Goal: Transaction & Acquisition: Purchase product/service

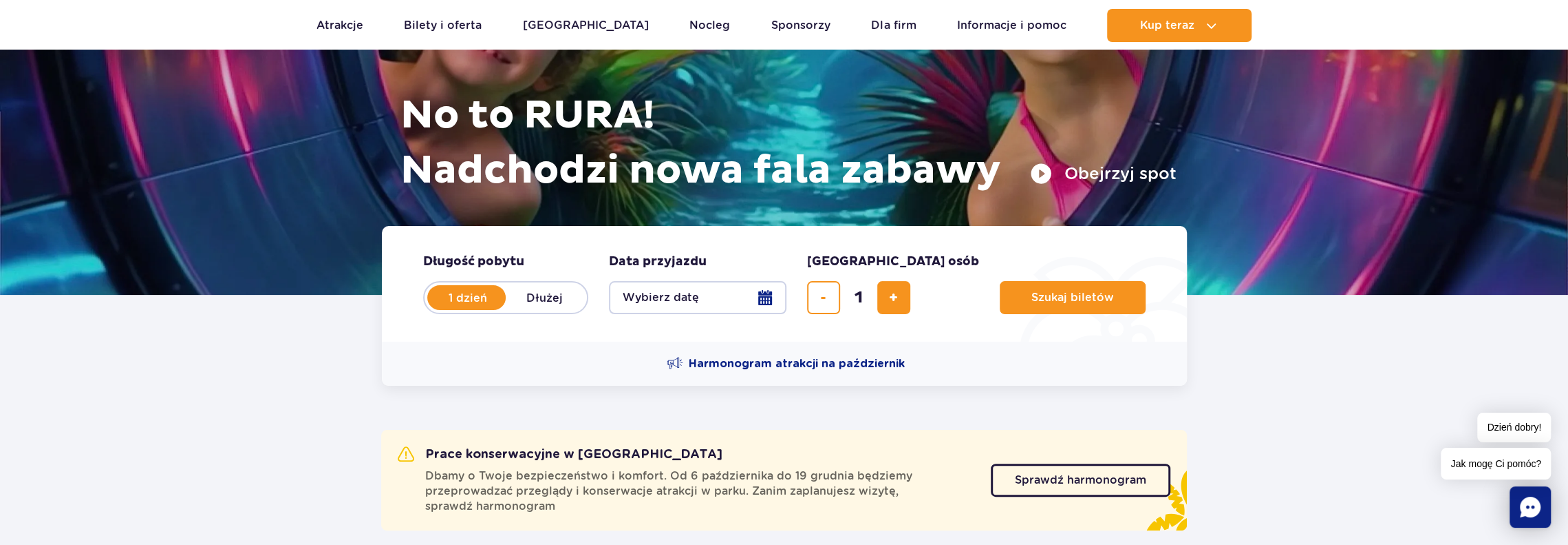
click at [764, 293] on button "Wybierz datę" at bounding box center [697, 297] width 178 height 33
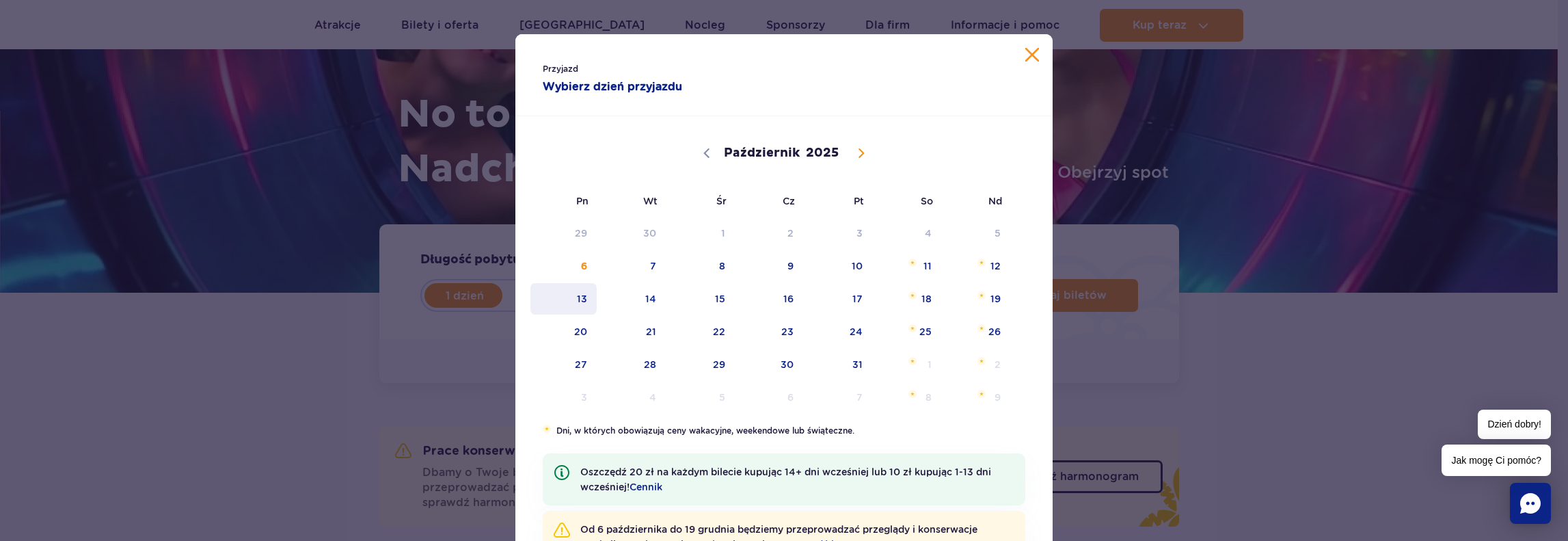
click at [567, 296] on span "13" at bounding box center [563, 299] width 69 height 31
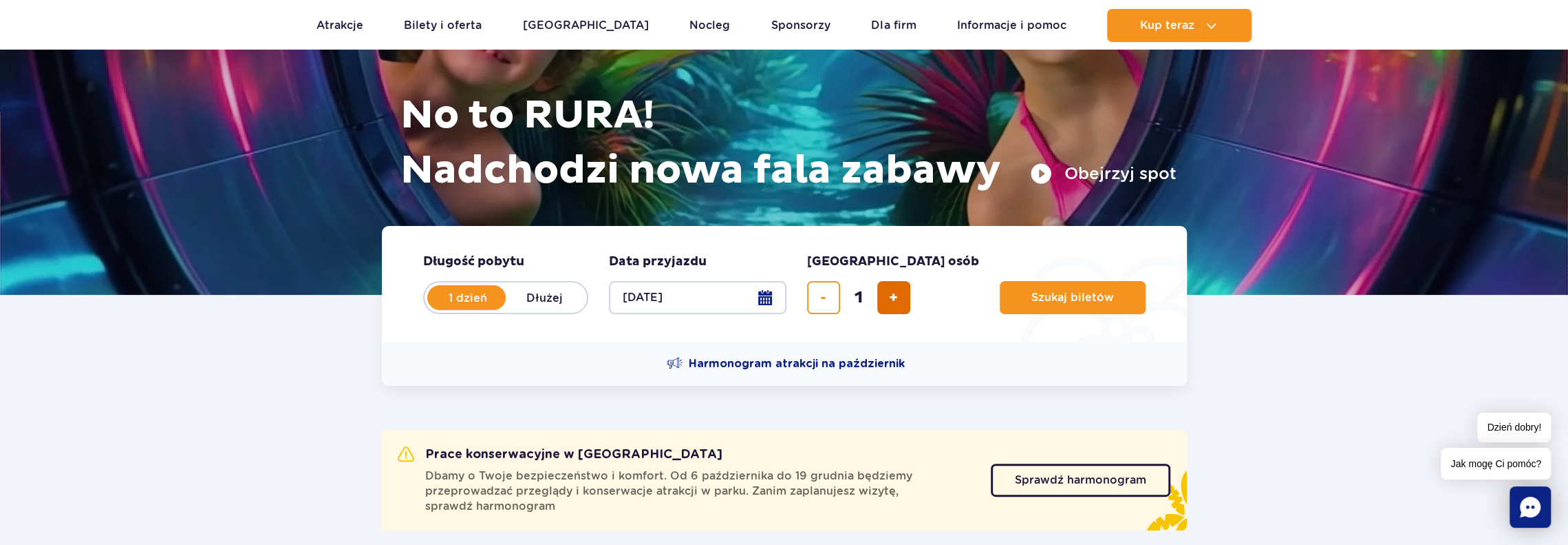
click at [889, 297] on span "dodaj bilet" at bounding box center [894, 297] width 9 height 0
type input "4"
click at [1000, 293] on button "Szukaj biletów" at bounding box center [1073, 297] width 146 height 33
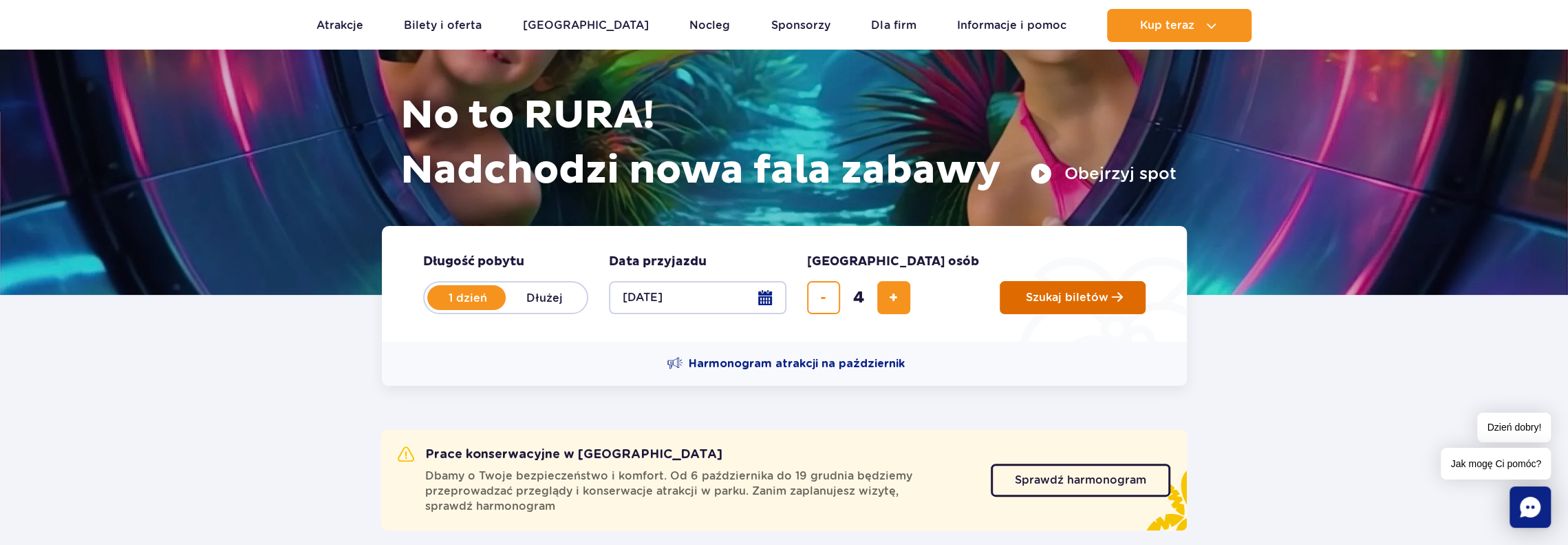
click at [1026, 297] on span "Szukaj biletów" at bounding box center [1067, 297] width 83 height 12
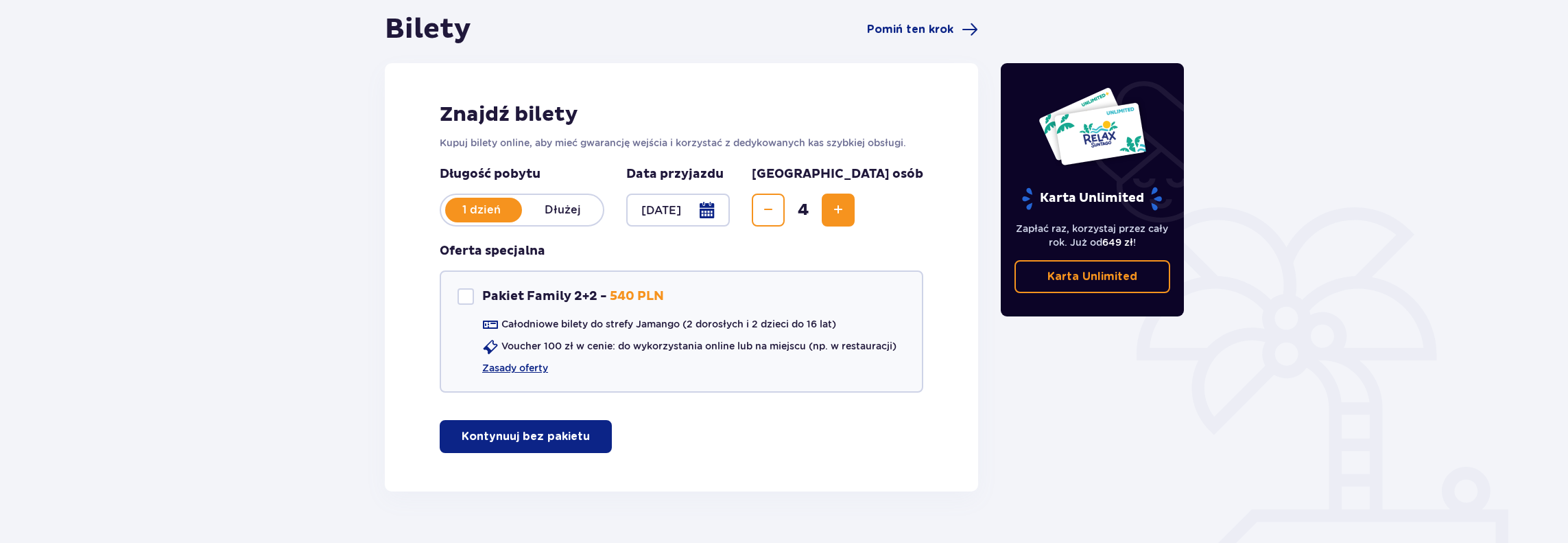
scroll to position [137, 0]
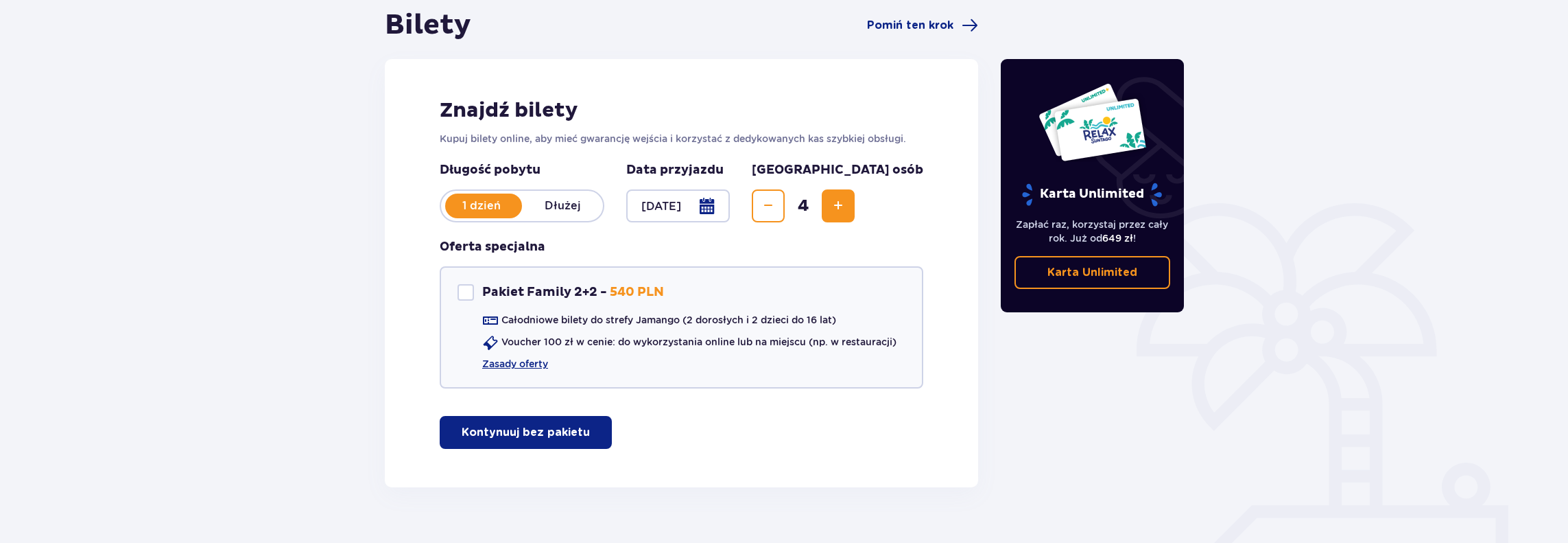
click at [585, 430] on span "button" at bounding box center [593, 433] width 17 height 17
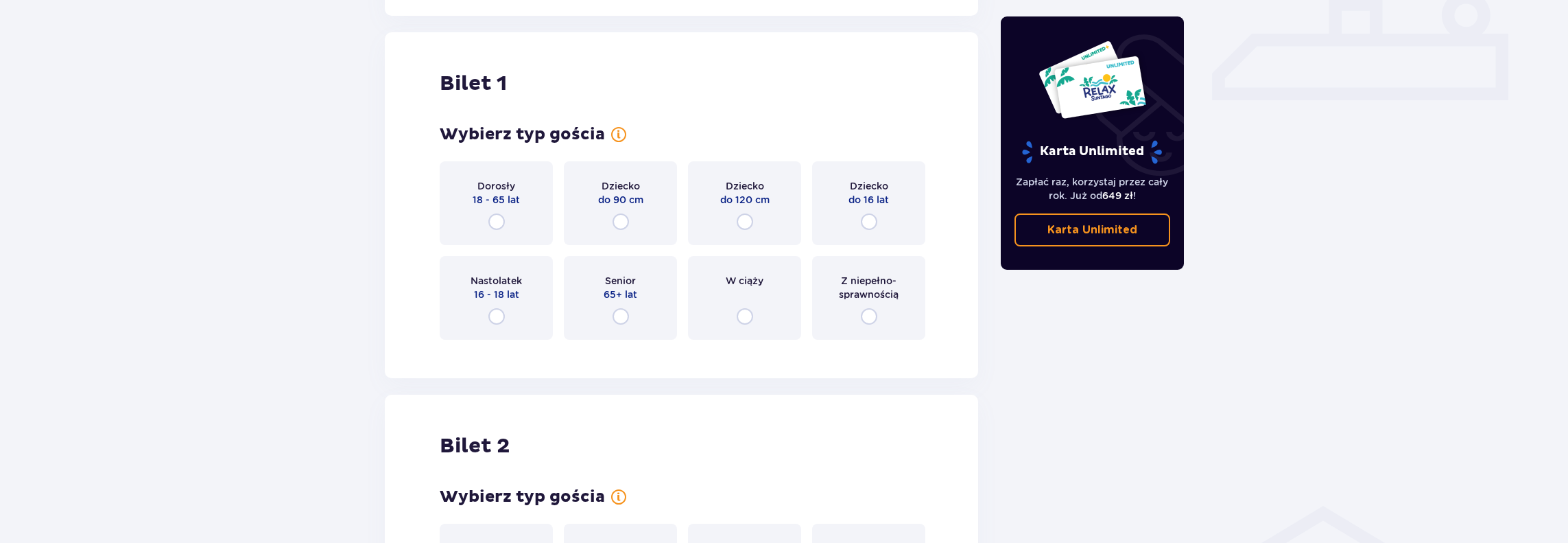
scroll to position [625, 0]
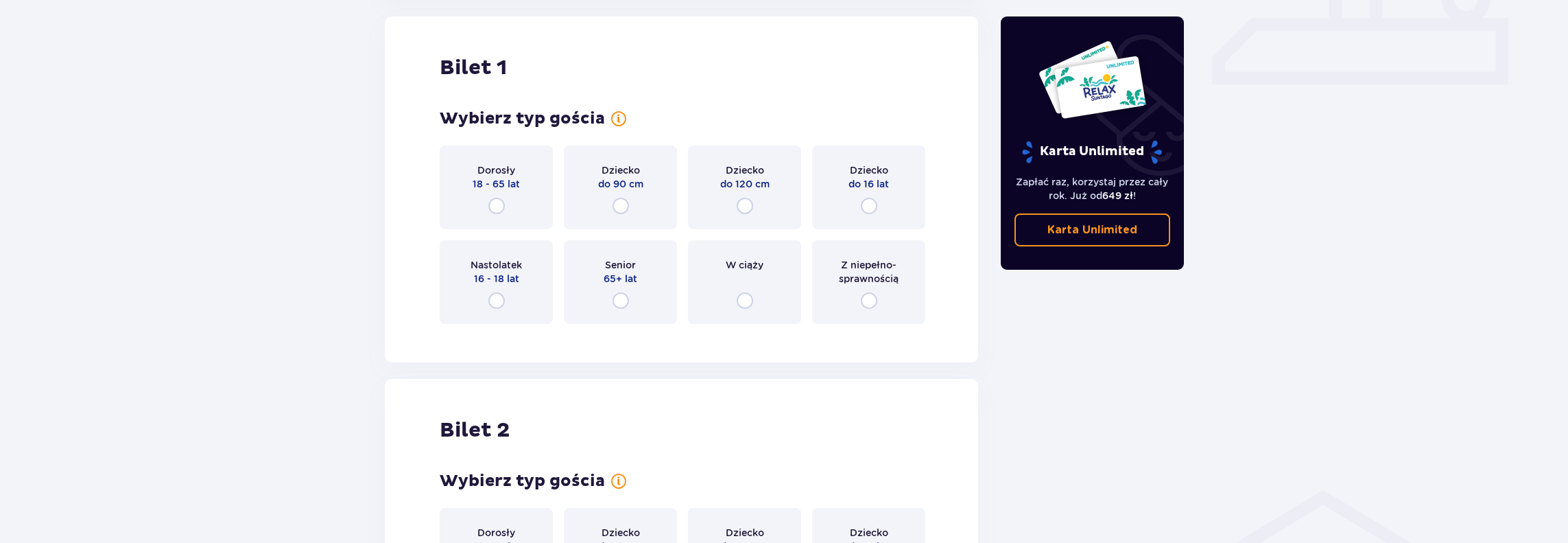
click at [494, 206] on input "radio" at bounding box center [496, 206] width 17 height 17
radio input "true"
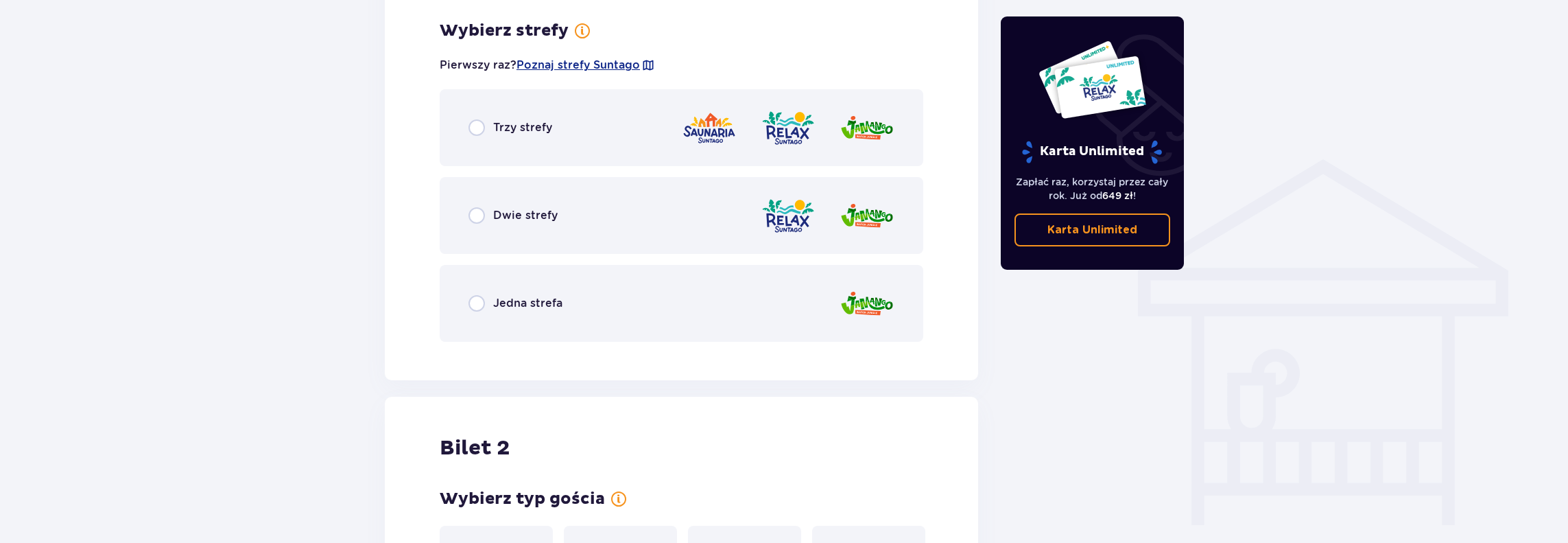
scroll to position [959, 0]
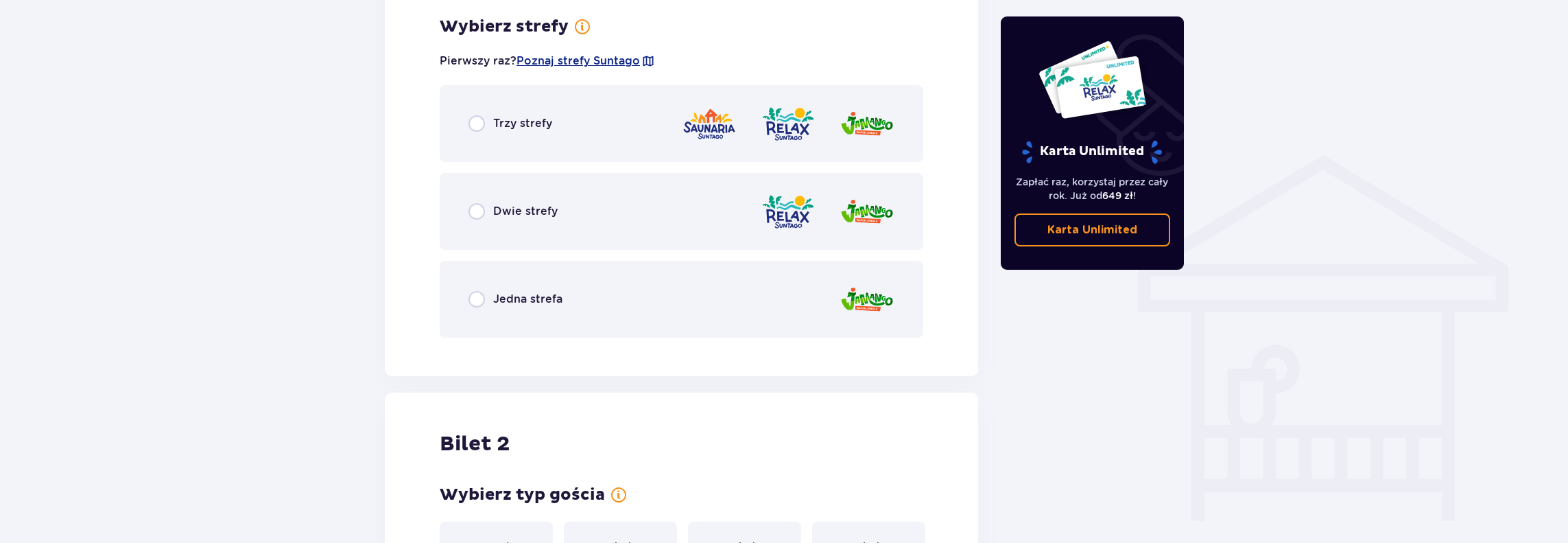
click at [472, 299] on input "radio" at bounding box center [477, 299] width 17 height 17
radio input "true"
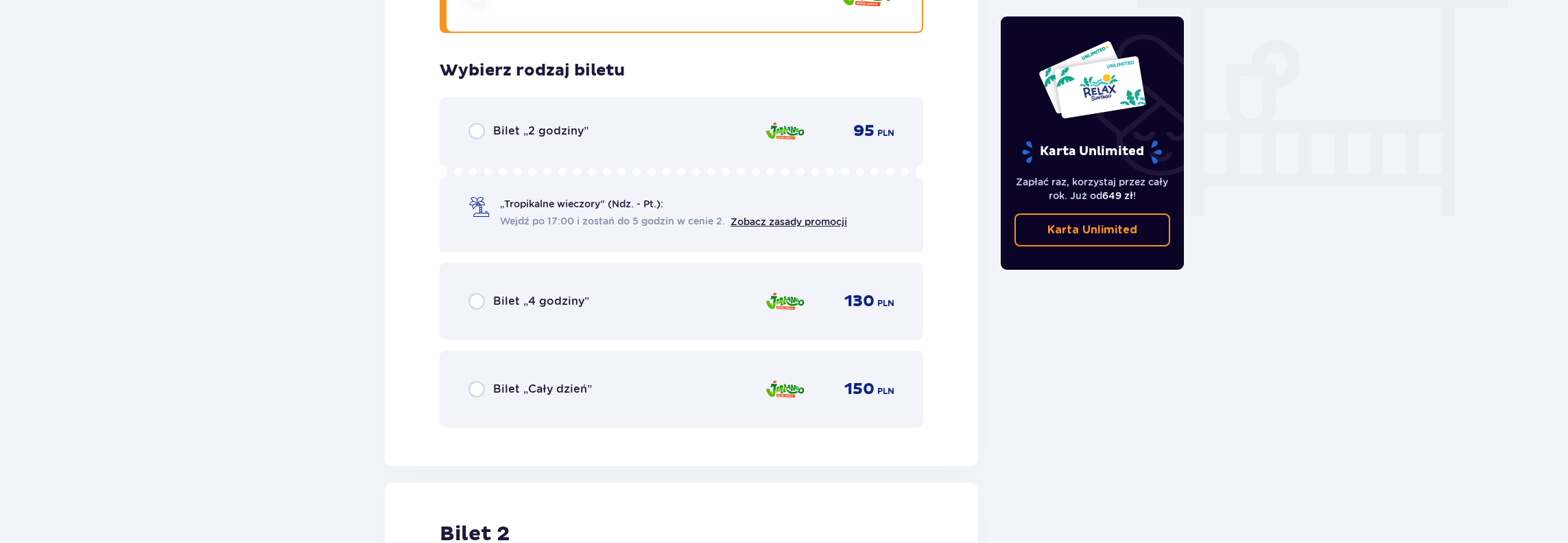
scroll to position [1308, 0]
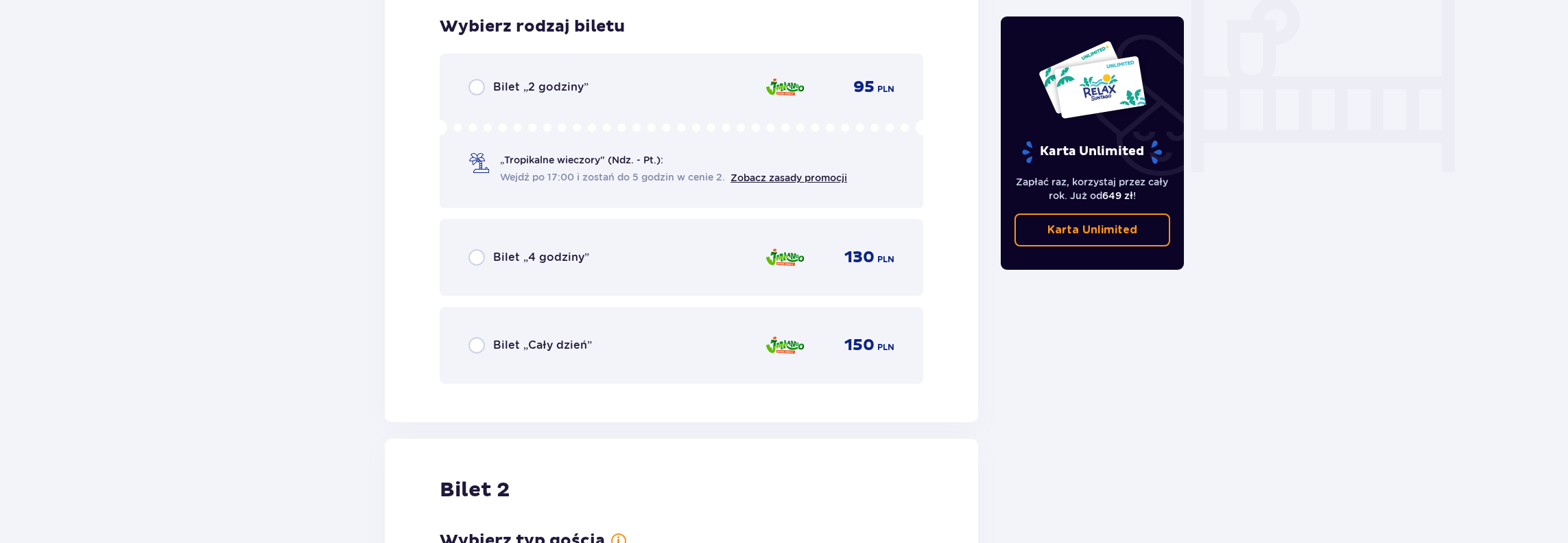
click at [479, 346] on input "radio" at bounding box center [477, 345] width 17 height 17
radio input "true"
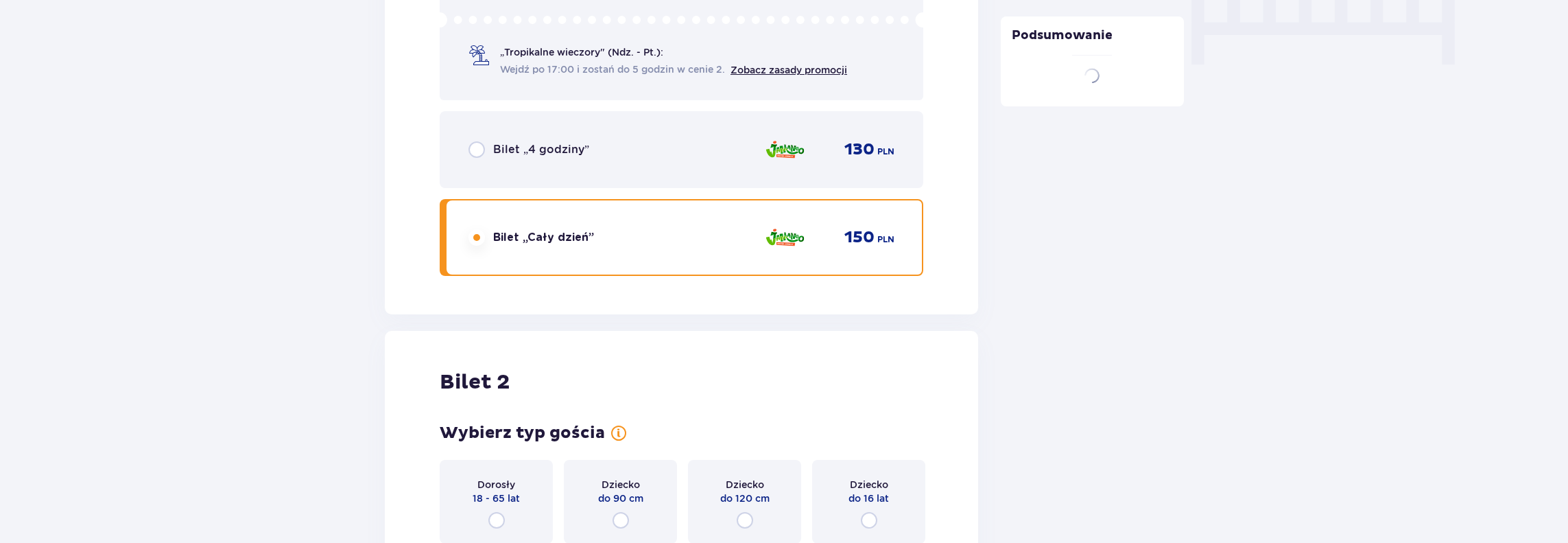
scroll to position [1729, 0]
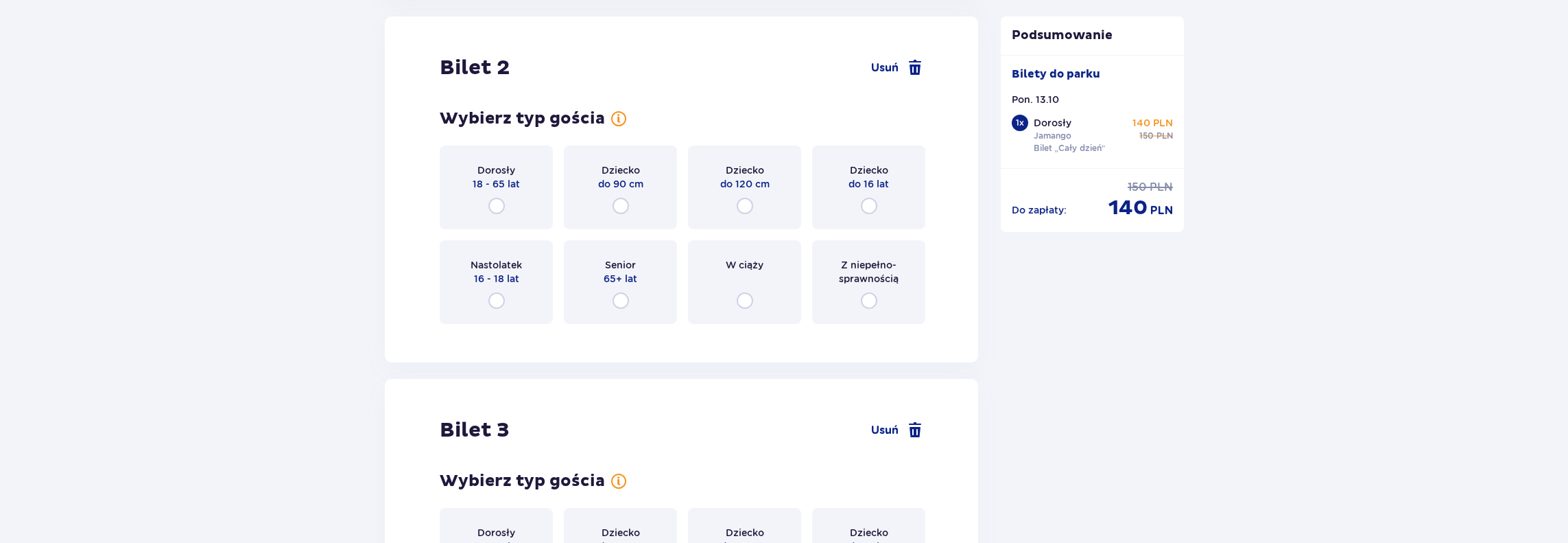
click at [496, 205] on input "radio" at bounding box center [496, 206] width 17 height 17
radio input "true"
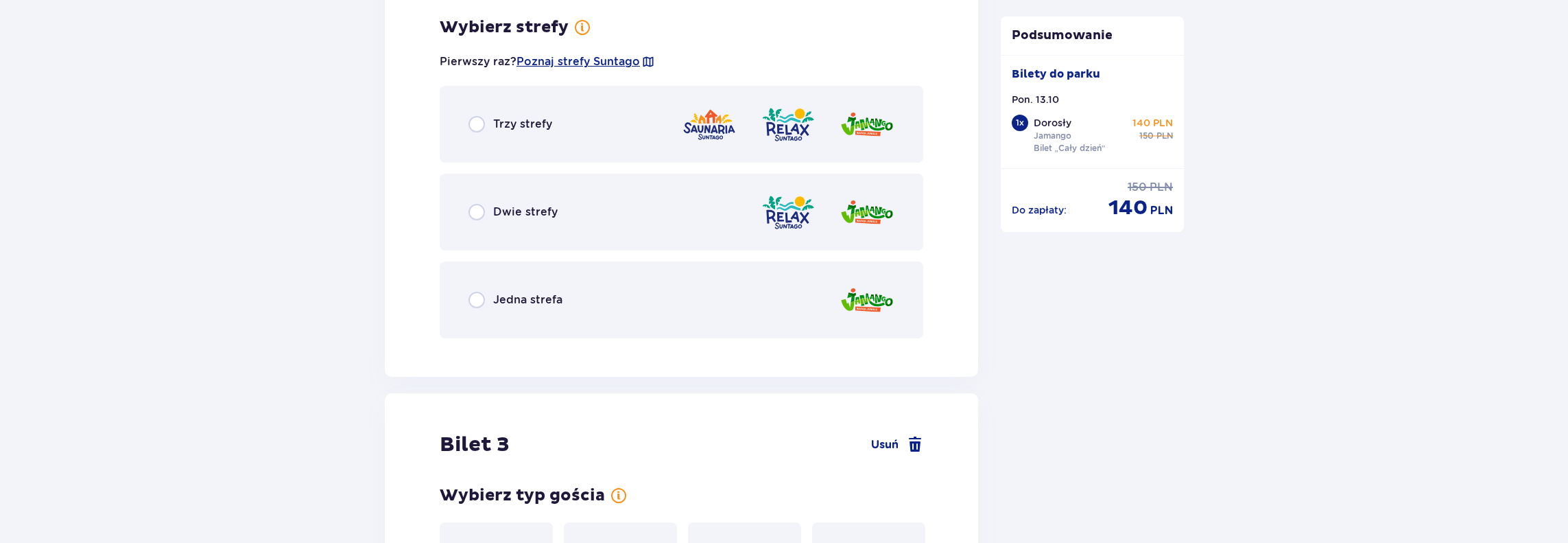
scroll to position [2064, 0]
click at [476, 301] on input "radio" at bounding box center [477, 299] width 17 height 17
radio input "true"
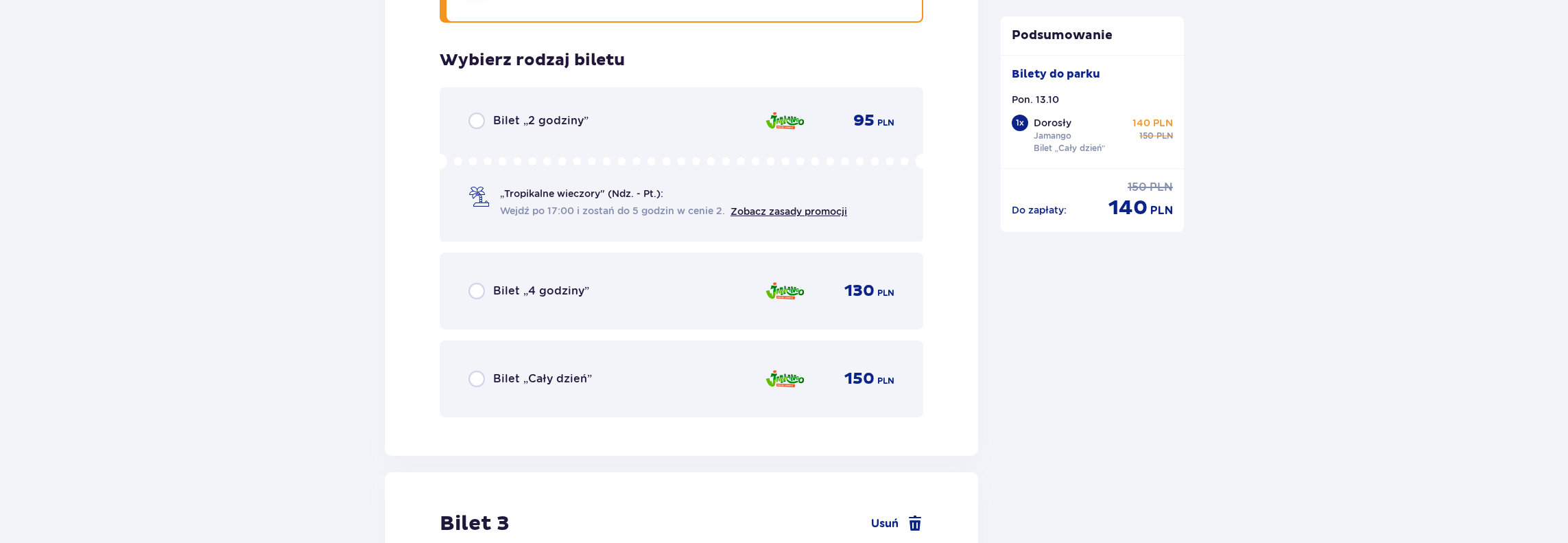
scroll to position [2412, 0]
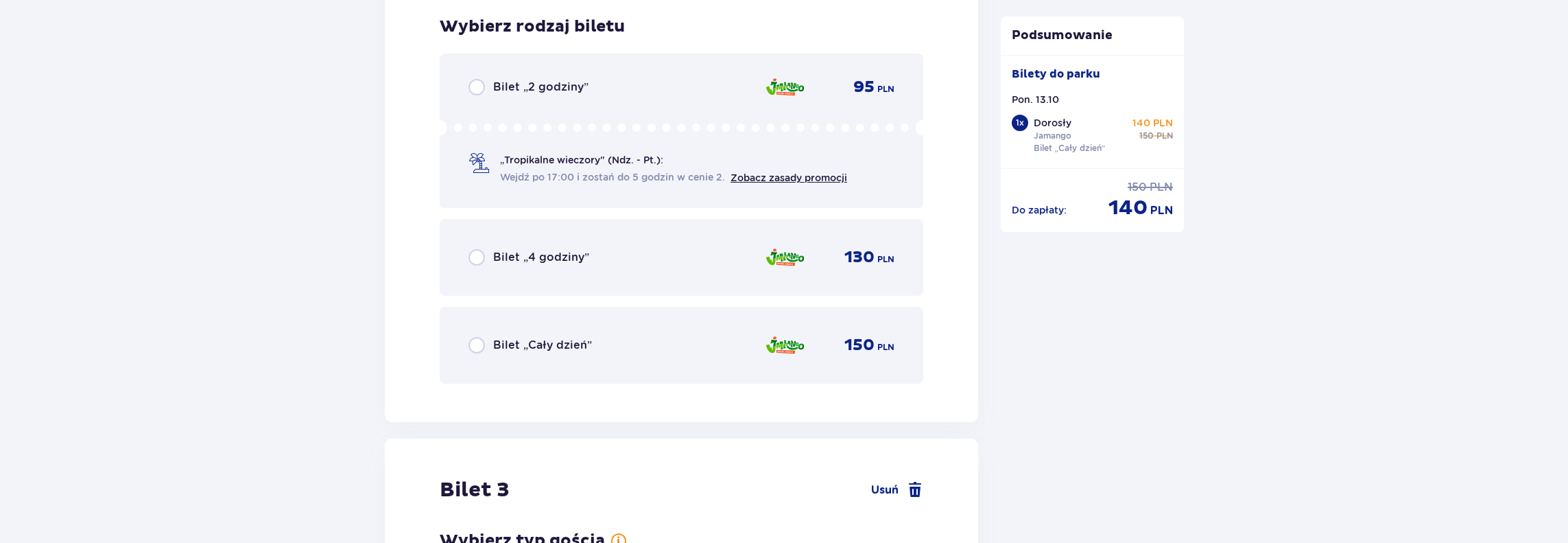
click at [470, 343] on input "radio" at bounding box center [477, 345] width 17 height 17
radio input "true"
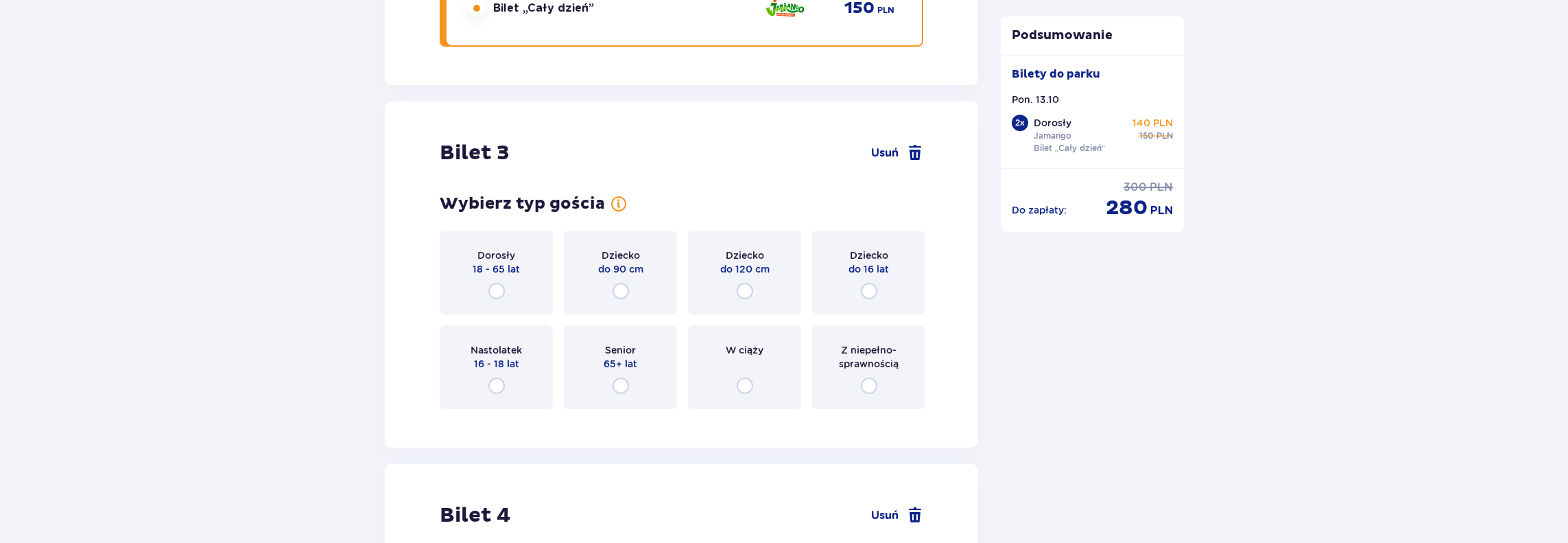
scroll to position [2835, 0]
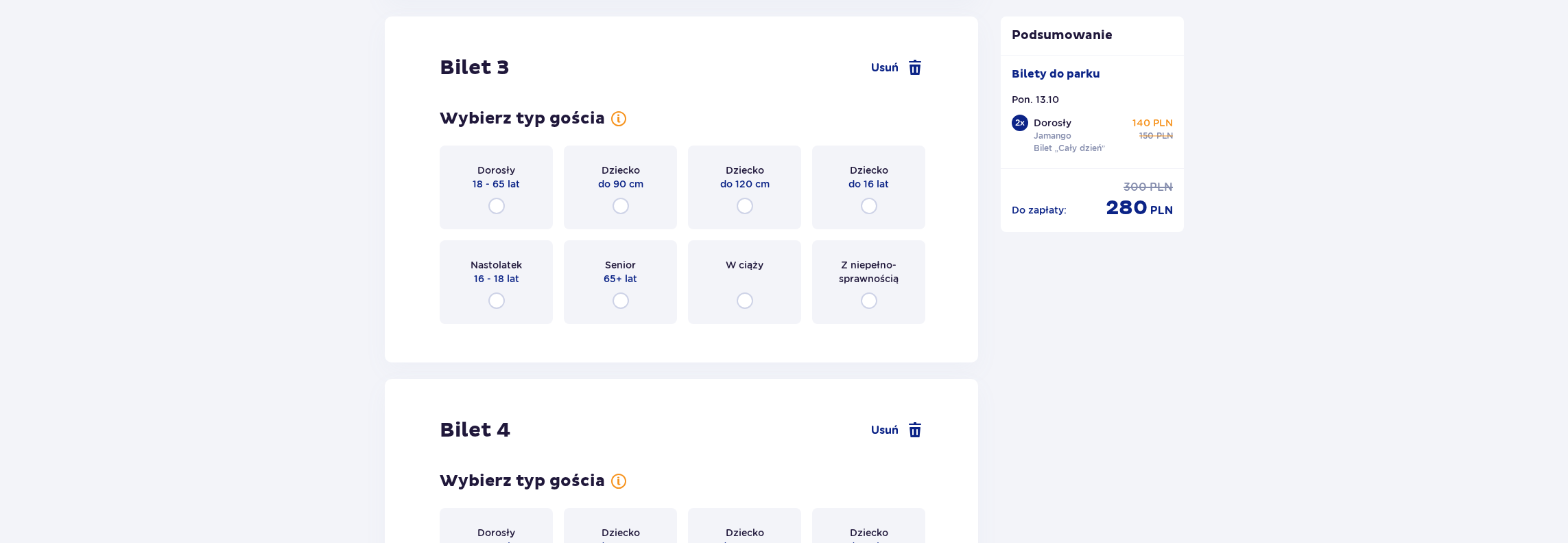
click at [868, 203] on input "radio" at bounding box center [869, 206] width 17 height 17
radio input "true"
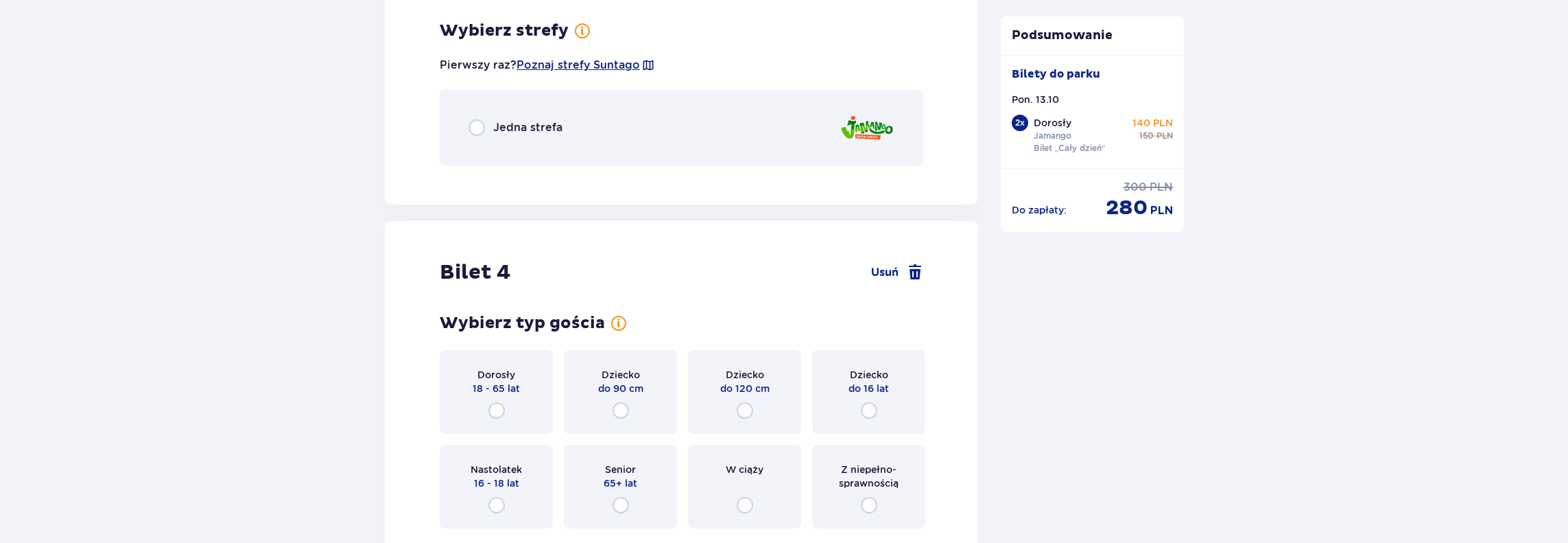
scroll to position [3170, 0]
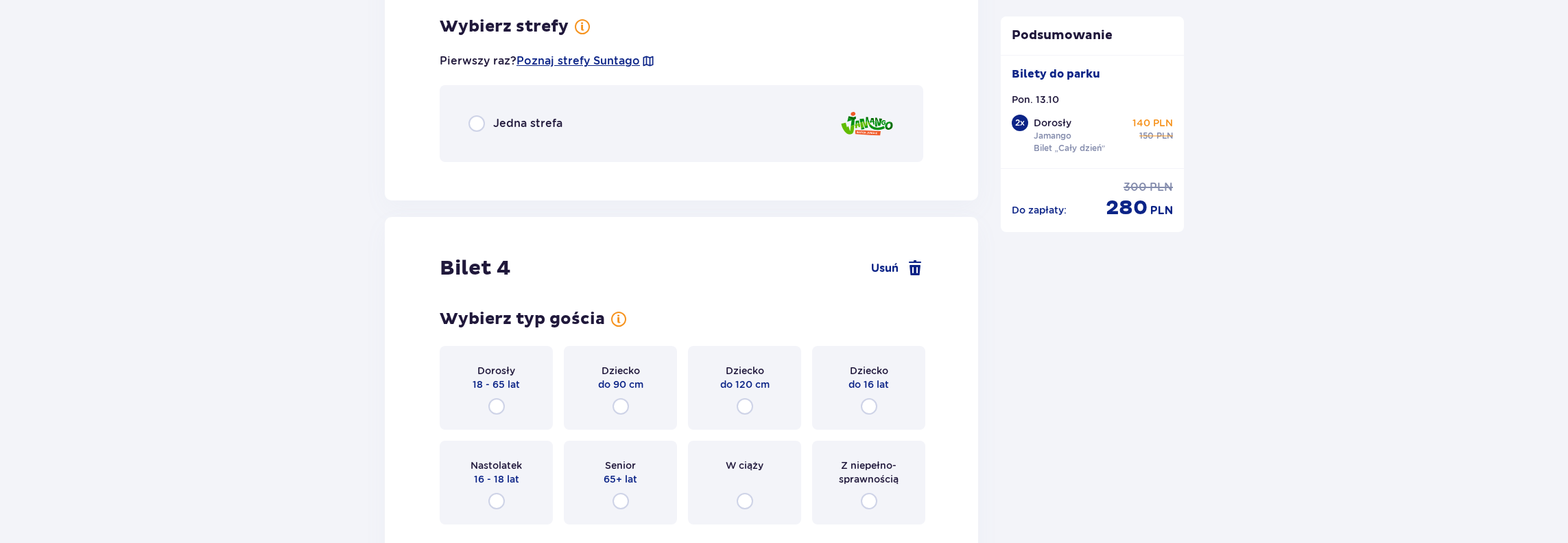
click at [481, 120] on input "radio" at bounding box center [477, 123] width 17 height 17
radio input "true"
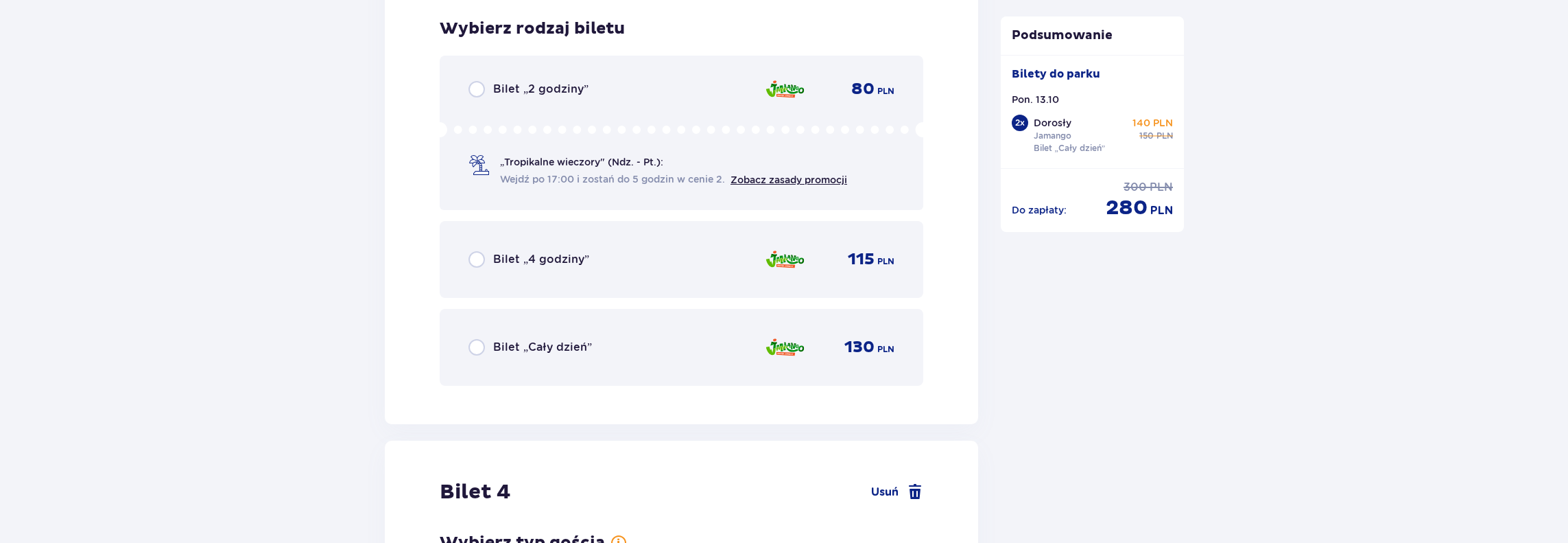
scroll to position [3342, 0]
click at [482, 349] on input "radio" at bounding box center [477, 345] width 17 height 17
radio input "true"
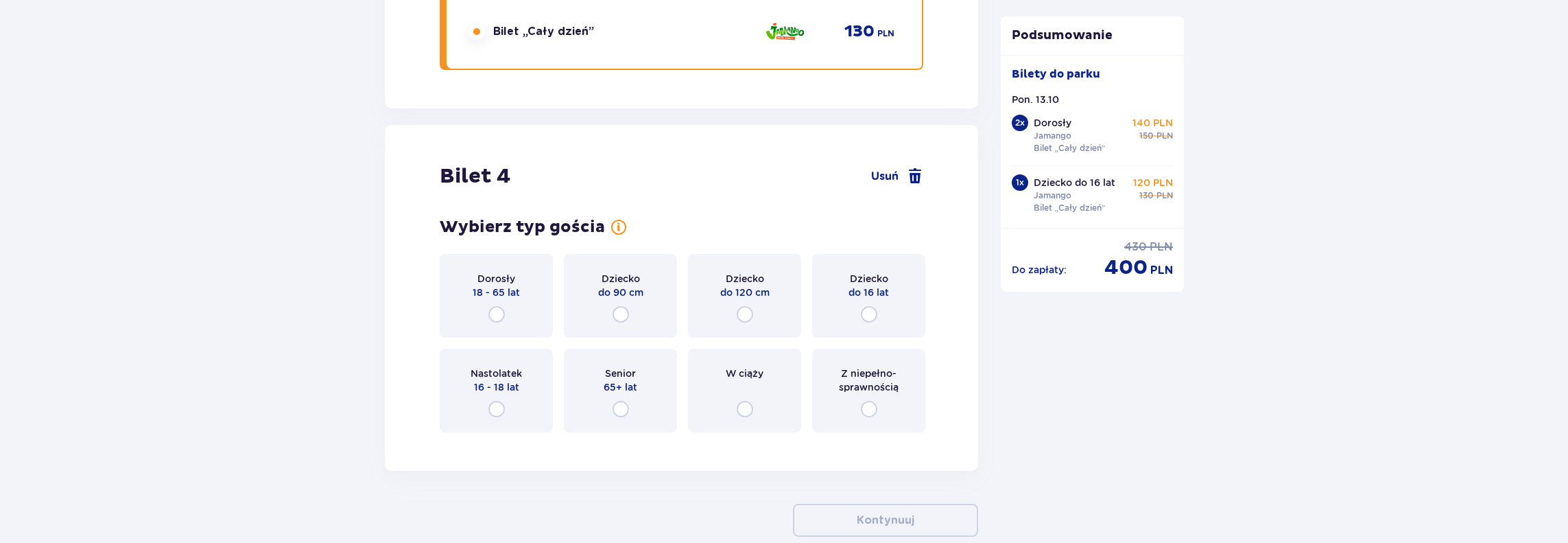
scroll to position [3732, 0]
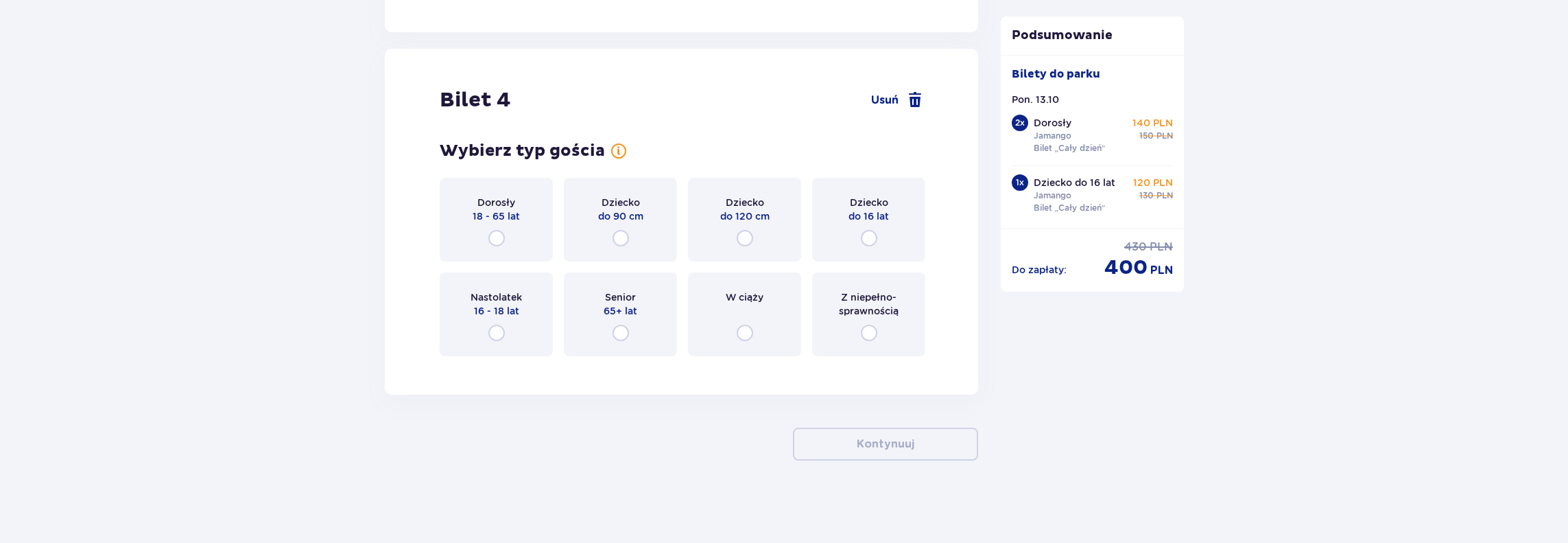
click at [866, 239] on input "radio" at bounding box center [869, 239] width 17 height 17
radio input "true"
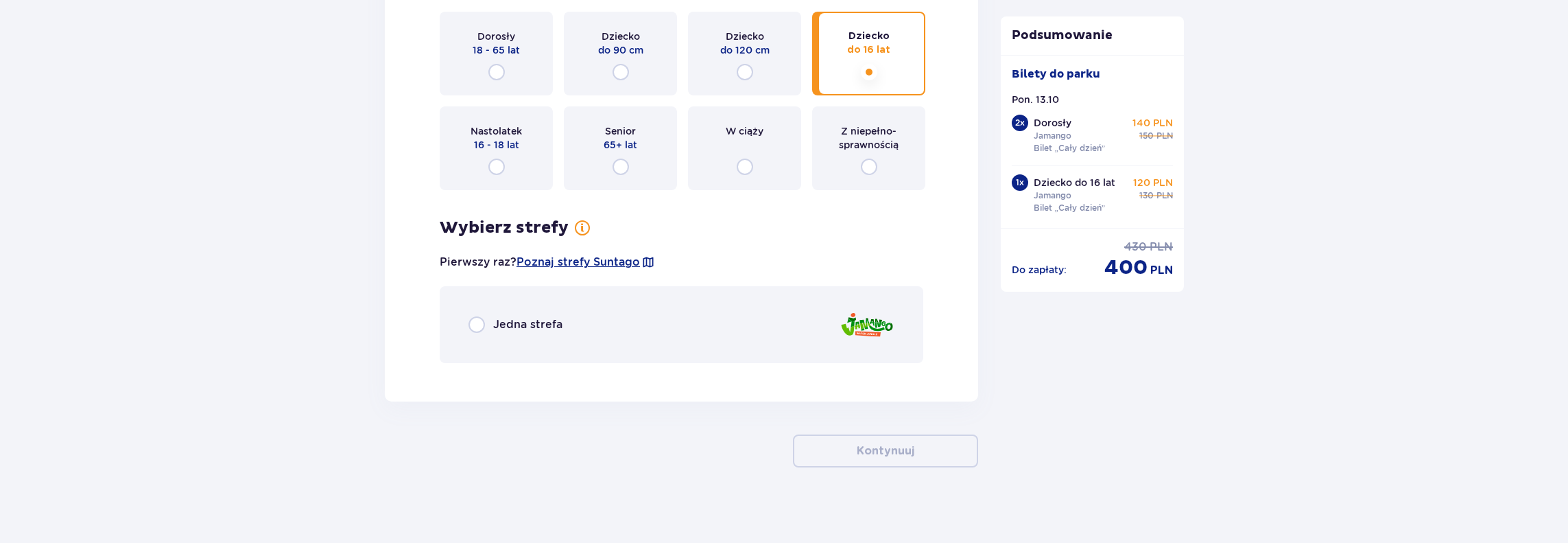
scroll to position [3905, 0]
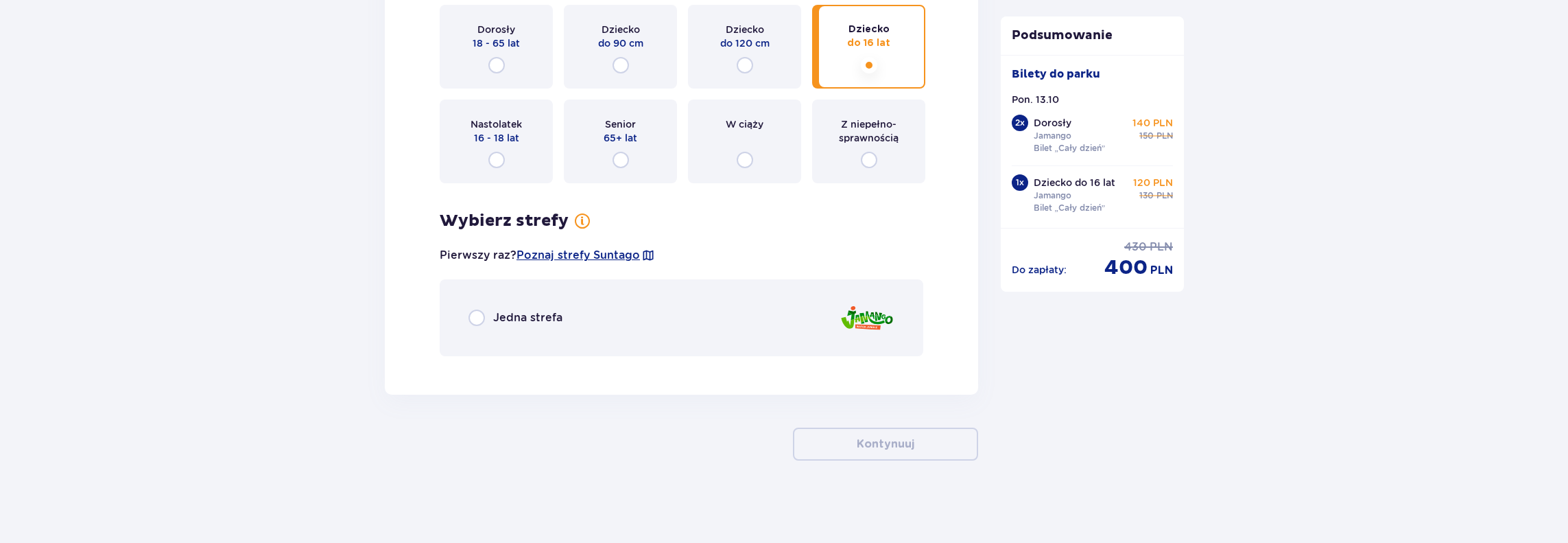
click at [484, 319] on input "radio" at bounding box center [477, 317] width 17 height 17
radio input "true"
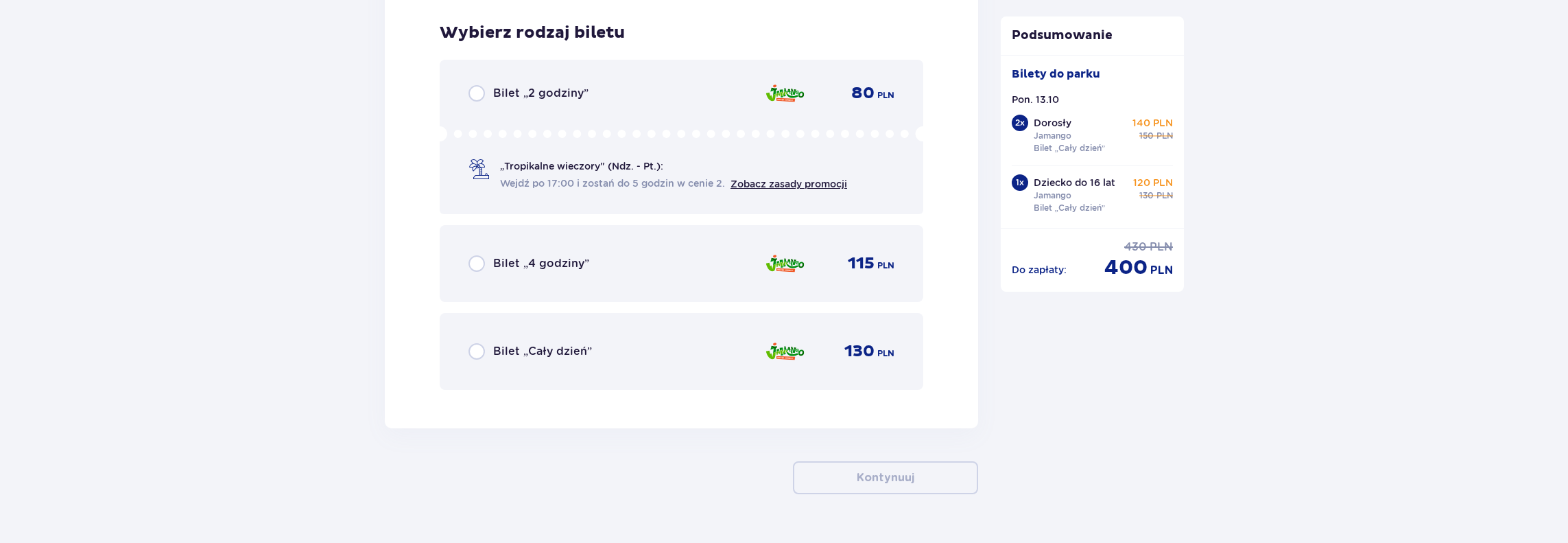
scroll to position [4272, 0]
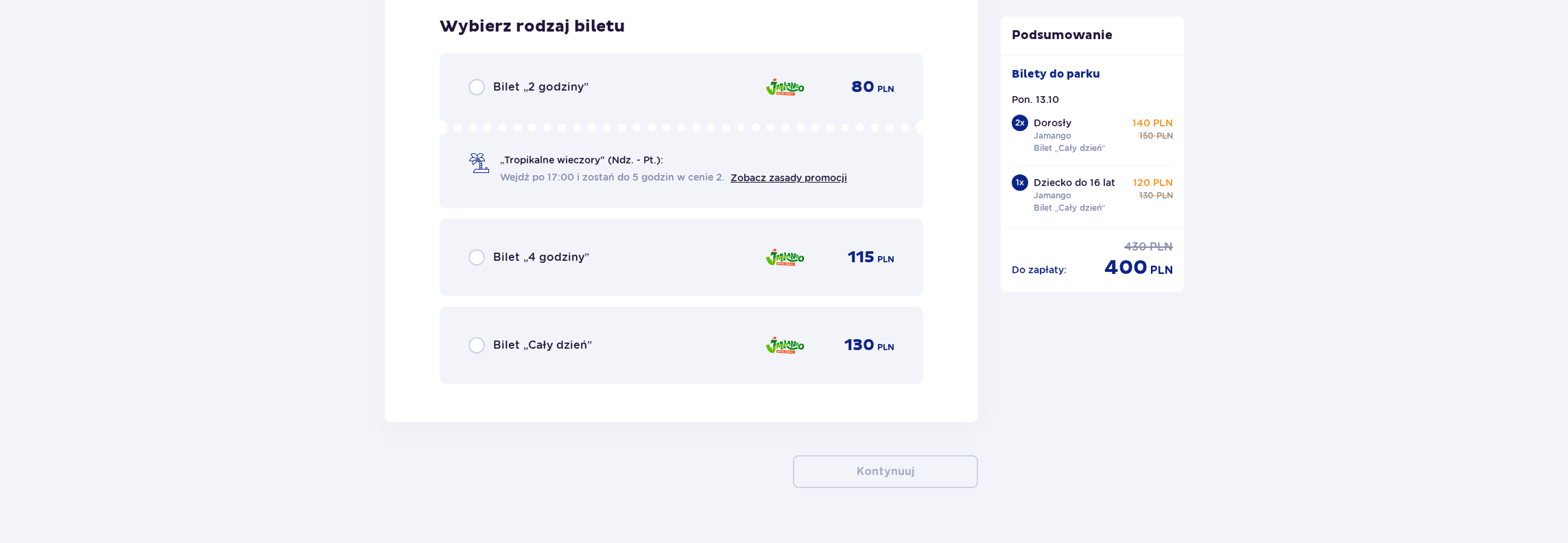
click at [465, 343] on div "Bilet „Cały dzień” 130 PLN" at bounding box center [681, 344] width 483 height 77
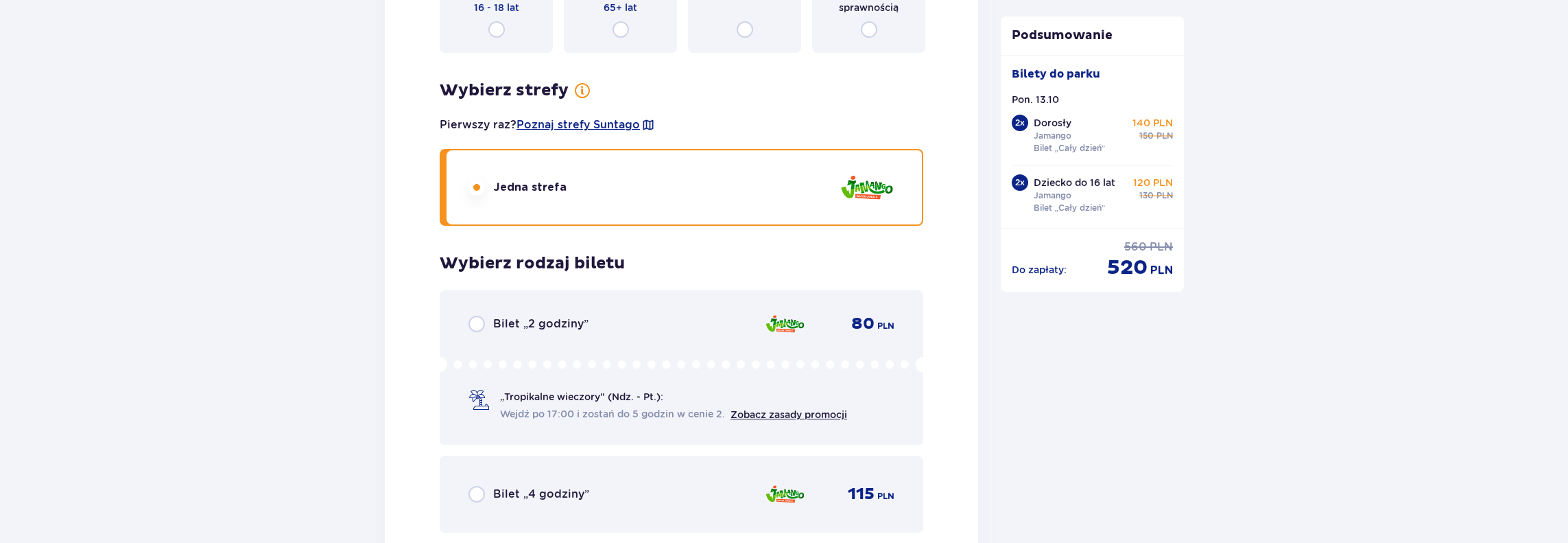
scroll to position [3067, 0]
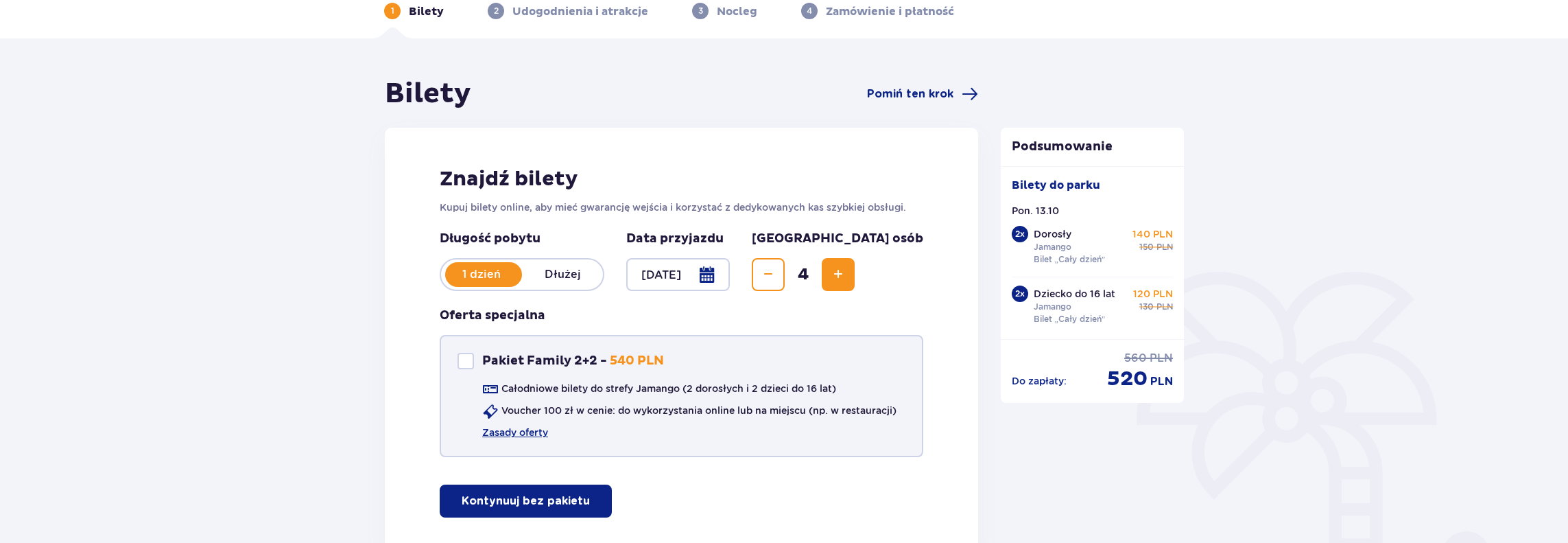
click at [469, 359] on div "Pakiet Family 2+2" at bounding box center [466, 361] width 17 height 17
checkbox input "true"
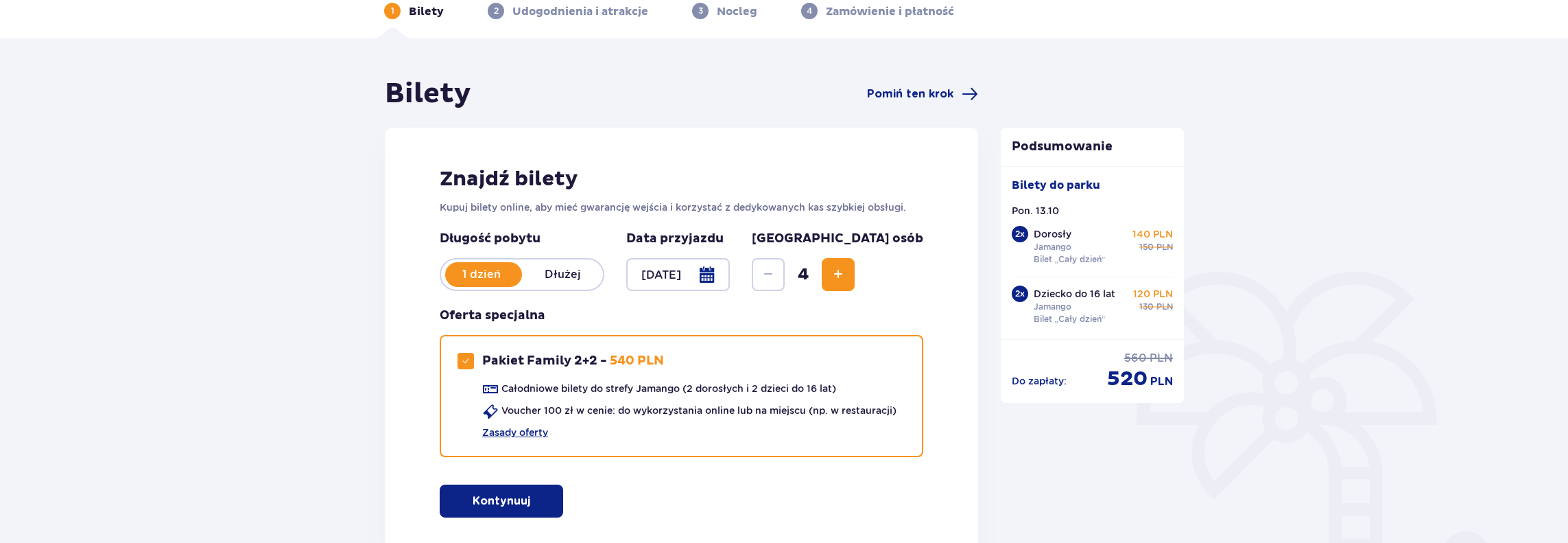
click at [525, 510] on button "Kontynuuj" at bounding box center [501, 500] width 123 height 32
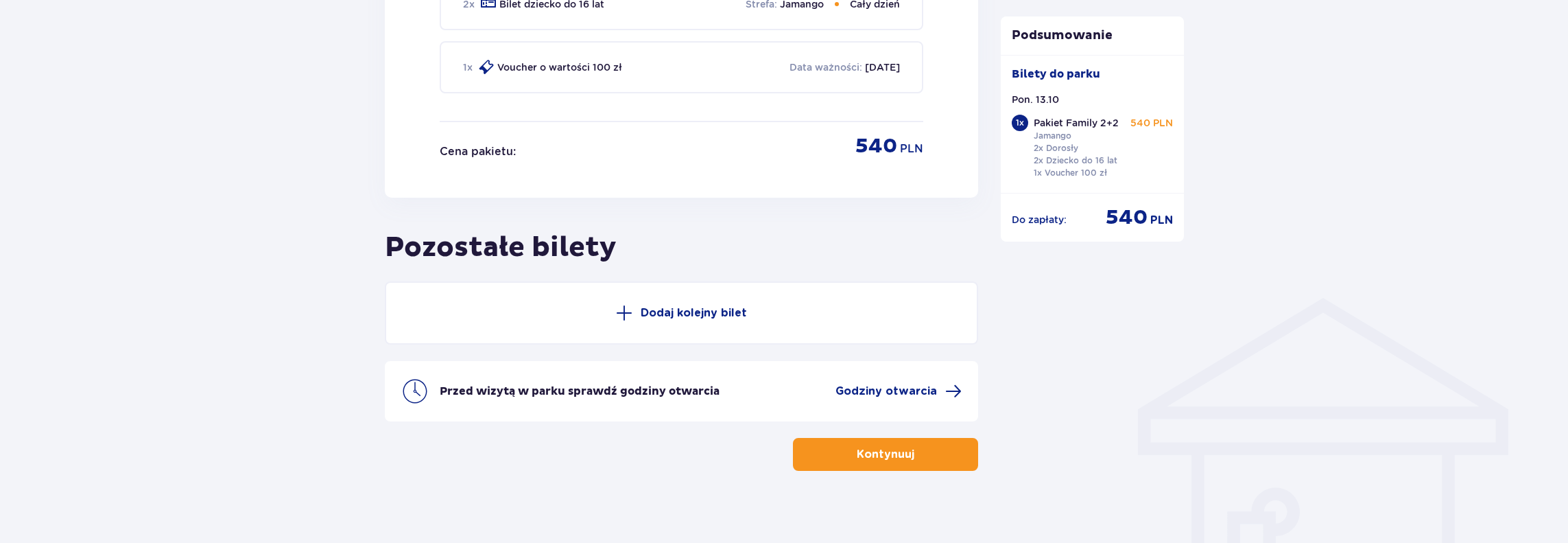
scroll to position [826, 0]
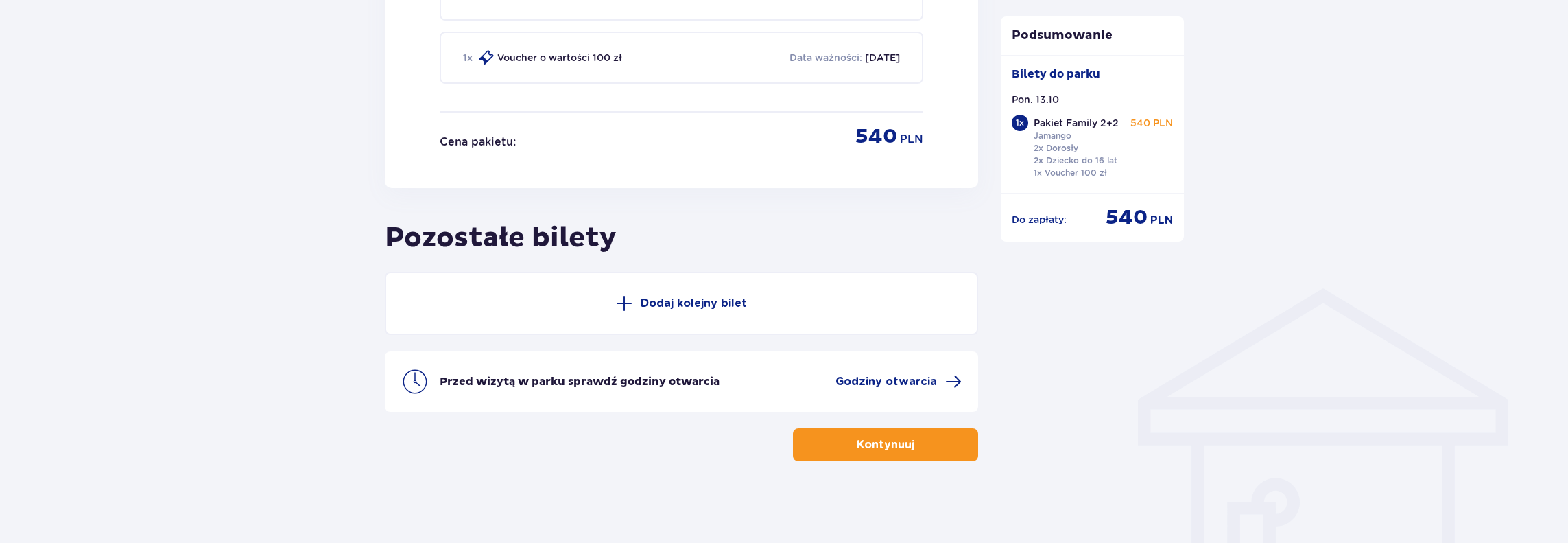
click at [874, 447] on p "Kontynuuj" at bounding box center [885, 445] width 58 height 15
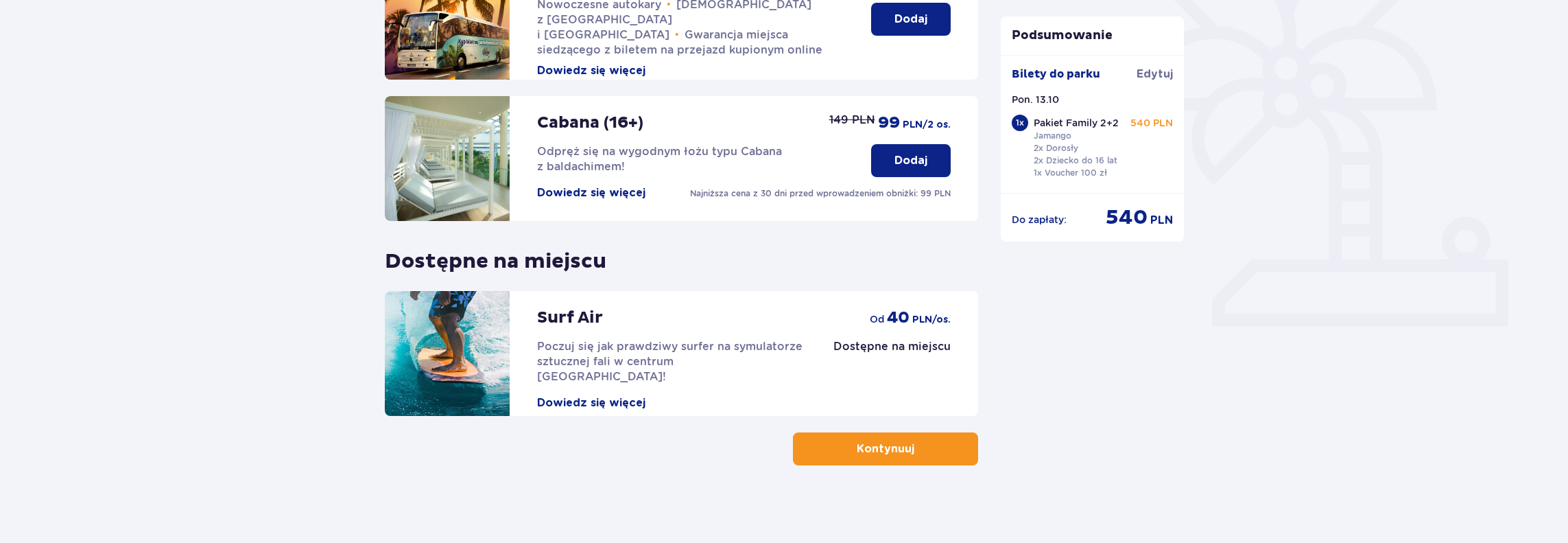
scroll to position [387, 0]
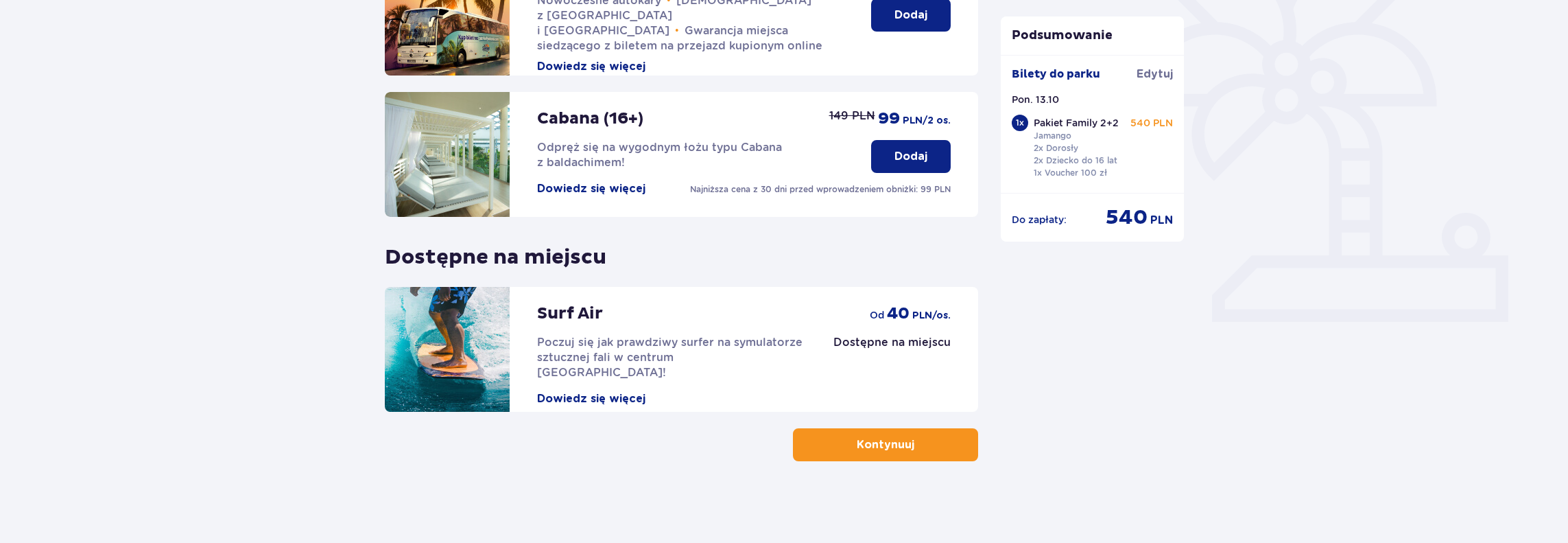
click at [881, 450] on p "Kontynuuj" at bounding box center [885, 445] width 58 height 15
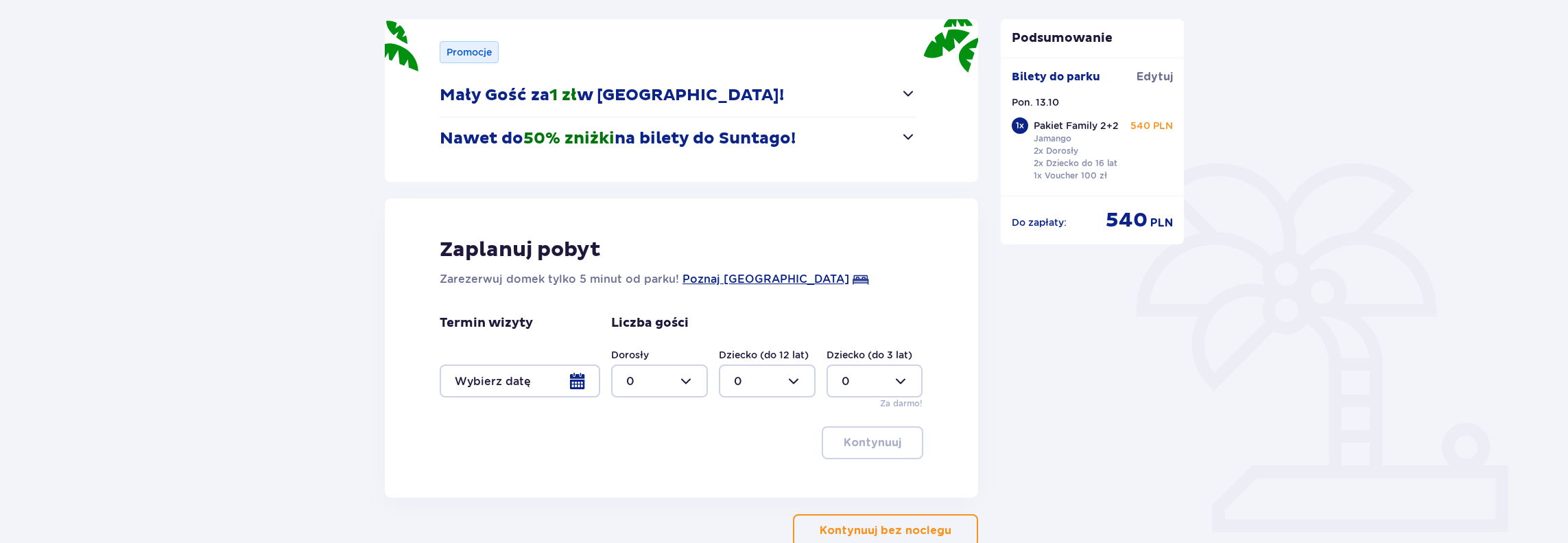
scroll to position [179, 0]
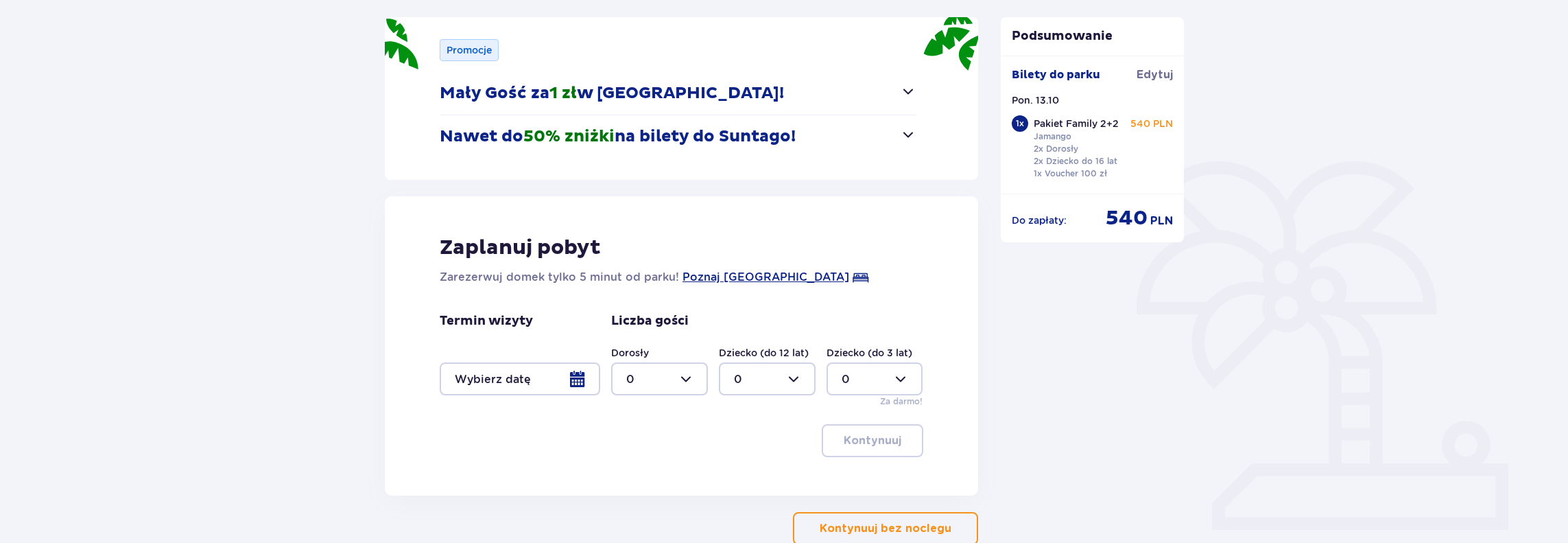
click at [871, 527] on p "Kontynuuj bez noclegu" at bounding box center [885, 528] width 132 height 15
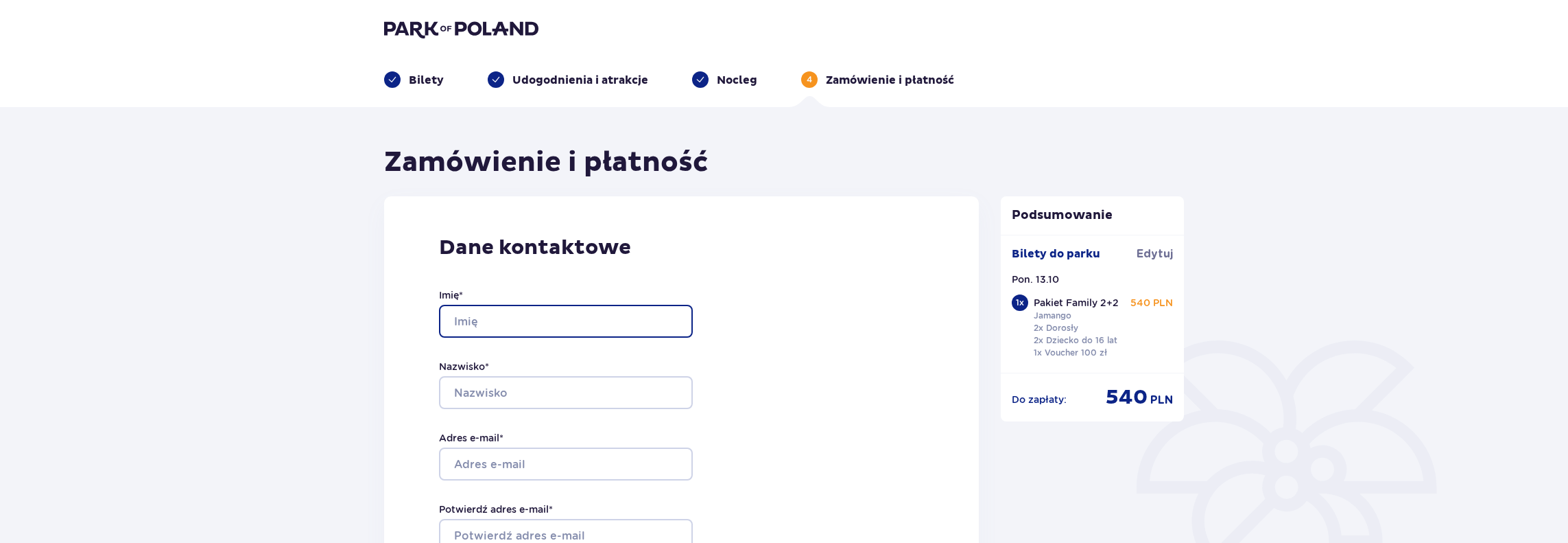
click at [515, 322] on input "Imię *" at bounding box center [565, 320] width 253 height 32
type input "Piotr"
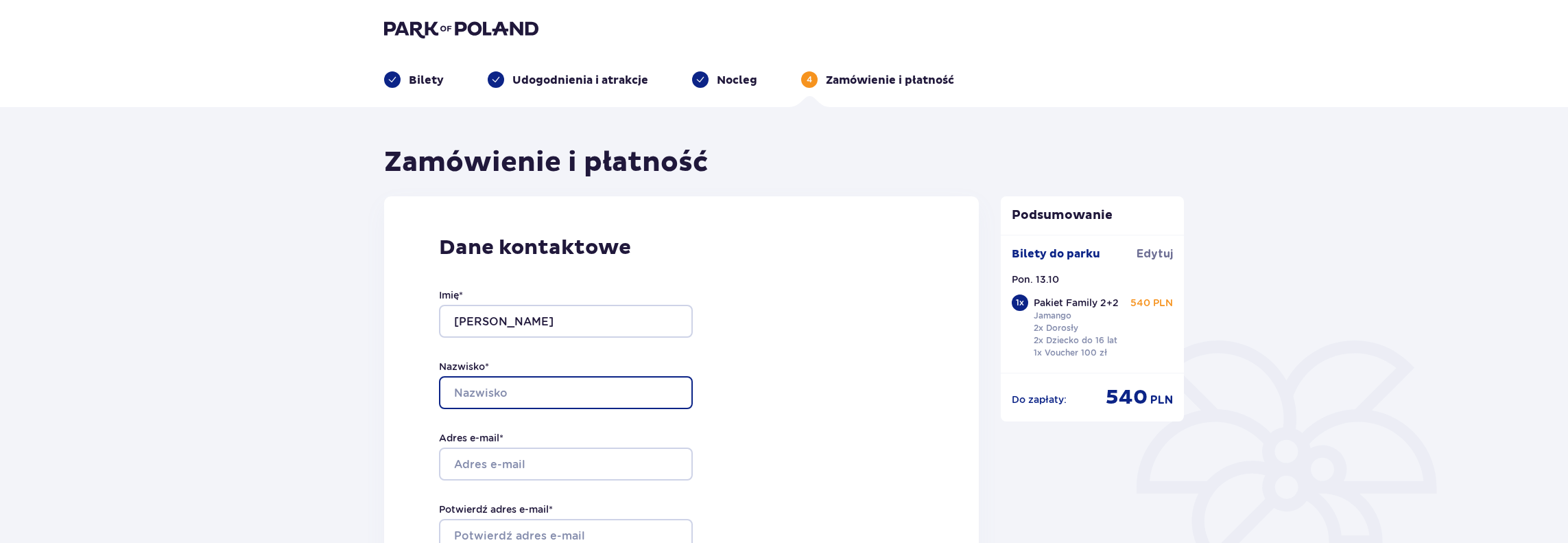
click at [498, 394] on input "Nazwisko *" at bounding box center [565, 392] width 253 height 32
type input "Aleksiejew"
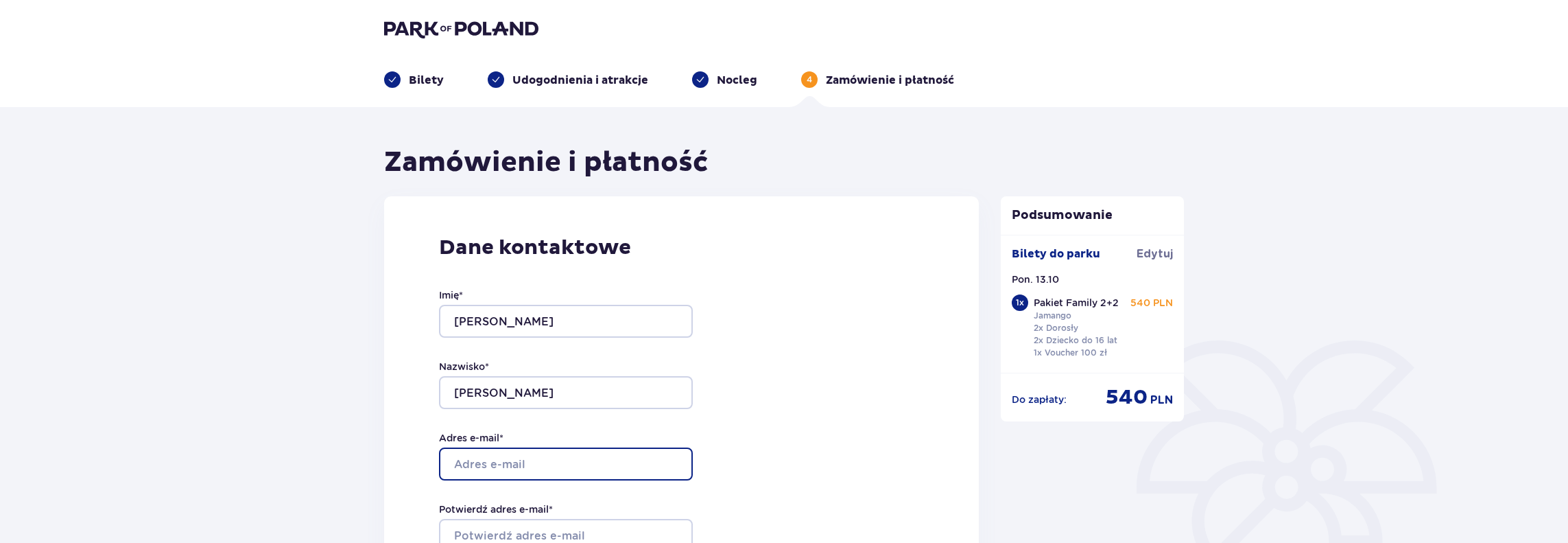
click at [499, 461] on input "Adres e-mail *" at bounding box center [565, 463] width 253 height 32
type input "p.aleksiejew@gmail.com"
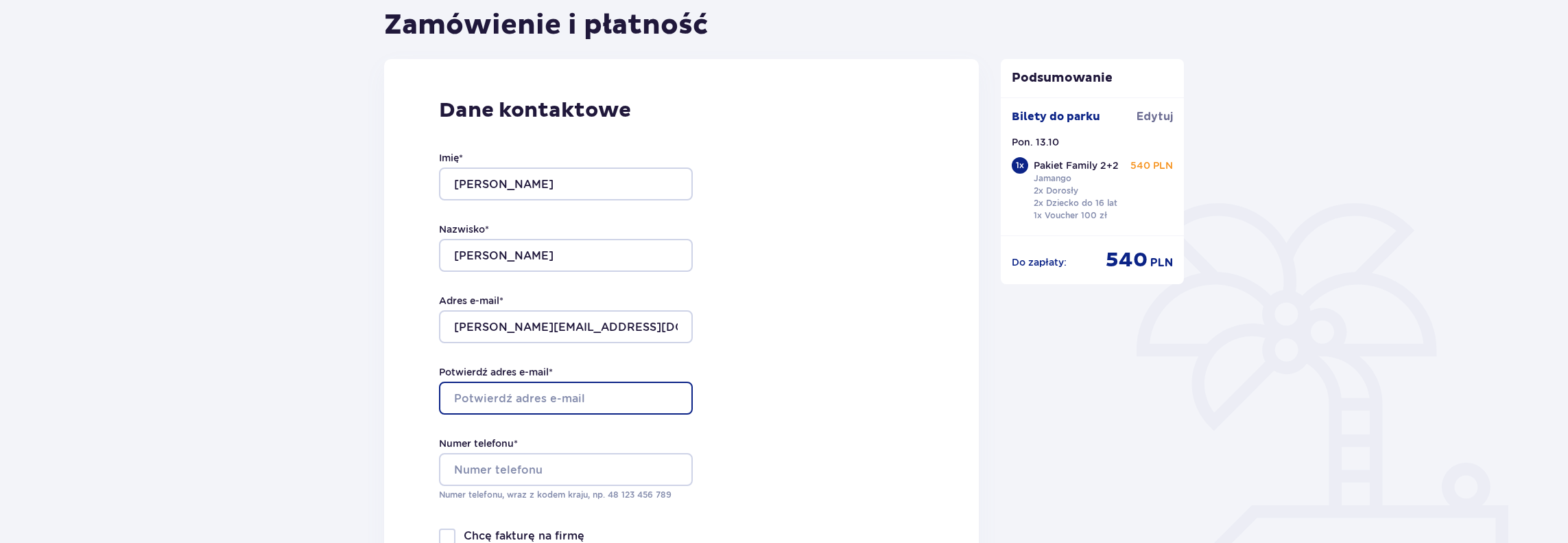
click at [517, 402] on input "Potwierdź adres e-mail *" at bounding box center [565, 397] width 253 height 32
drag, startPoint x: 598, startPoint y: 330, endPoint x: 404, endPoint y: 337, distance: 194.1
click at [405, 338] on div "Dane kontaktowe Imię * Piotr Nazwisko * Aleksiejew Adres e-mail * p.aleksiejew@…" at bounding box center [681, 347] width 595 height 576
click at [477, 398] on input "Potwierdź adres e-mail *" at bounding box center [565, 397] width 253 height 32
paste input "p.aleksiejew@gmail.com"
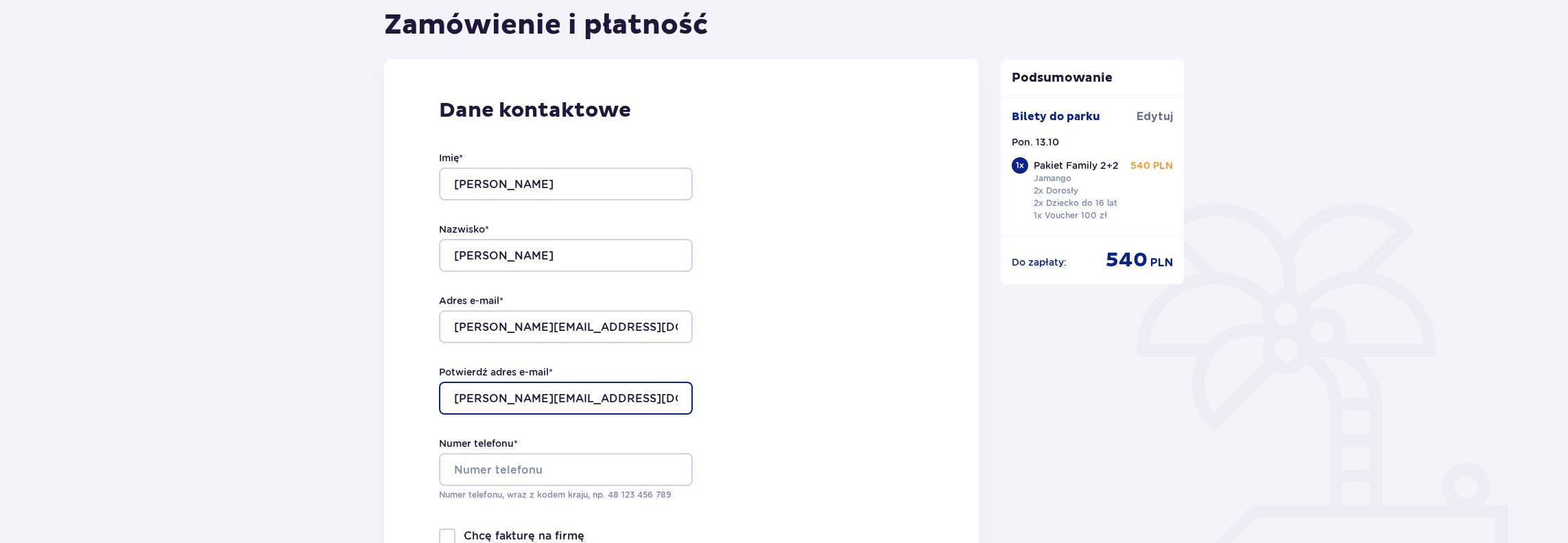
type input "p.aleksiejew@gmail.com"
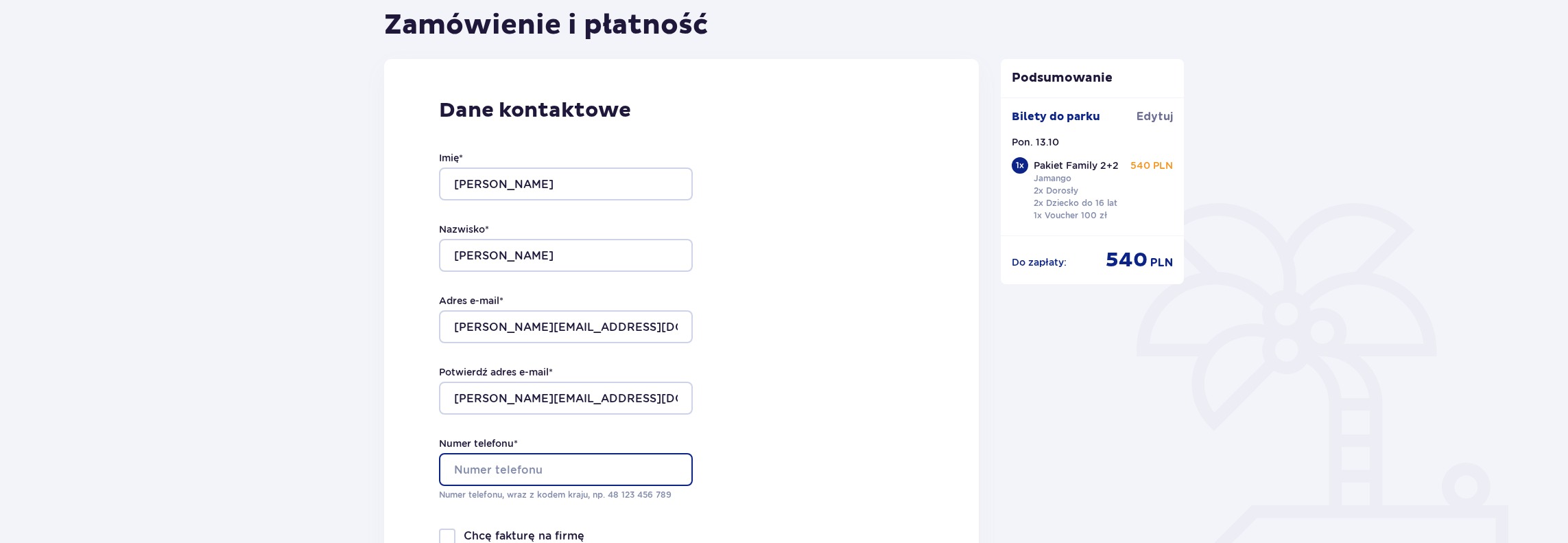
click at [495, 461] on input "Numer telefonu *" at bounding box center [565, 469] width 253 height 32
click at [455, 471] on input "504316736" at bounding box center [565, 469] width 253 height 32
type input "48504316736"
click at [471, 466] on input "48504316736" at bounding box center [565, 469] width 253 height 32
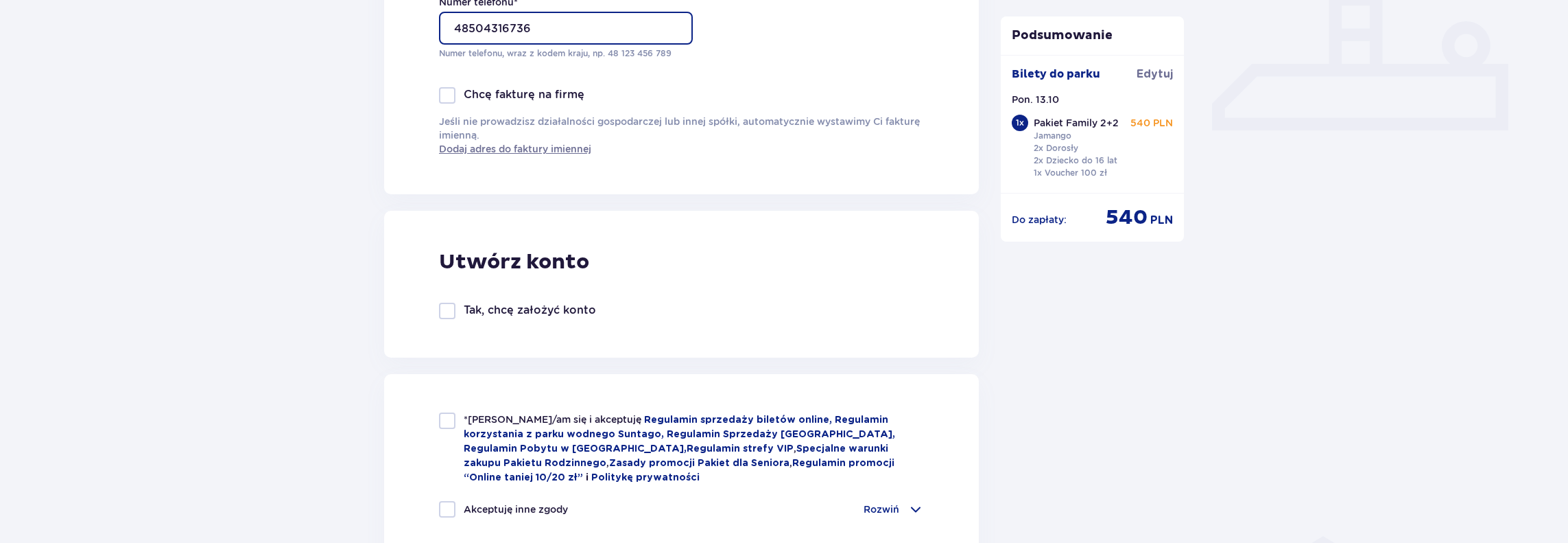
scroll to position [617, 0]
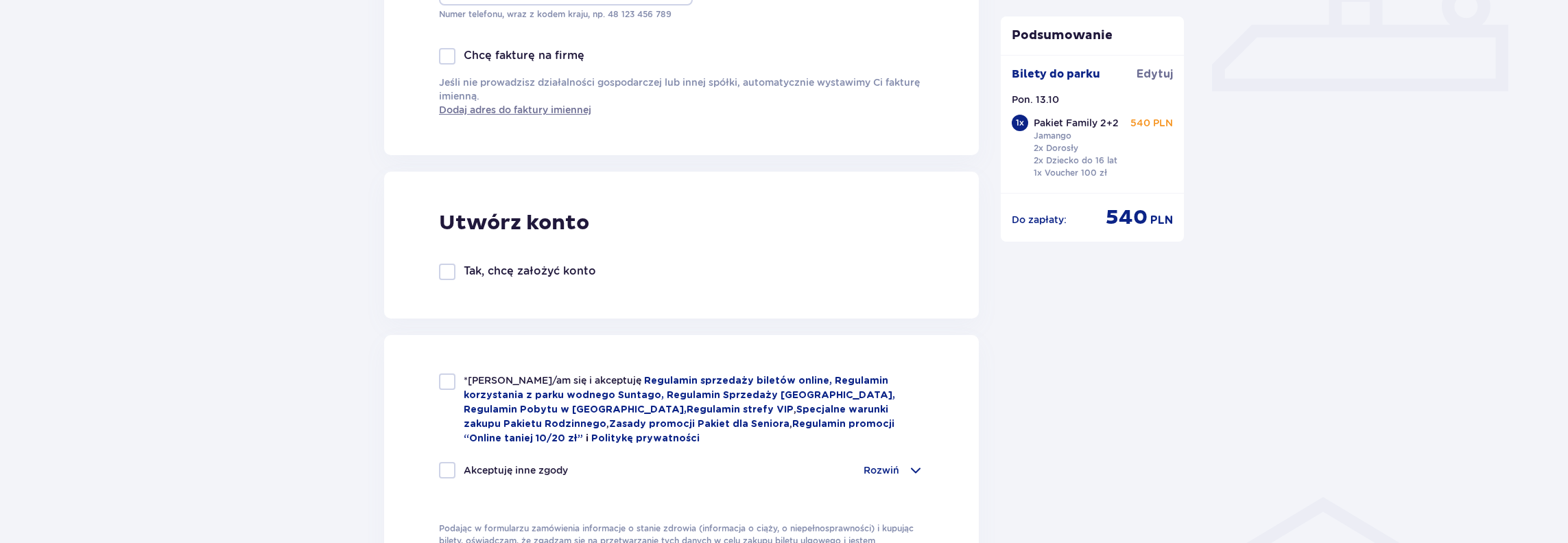
click at [448, 384] on div at bounding box center [447, 381] width 17 height 17
checkbox input "true"
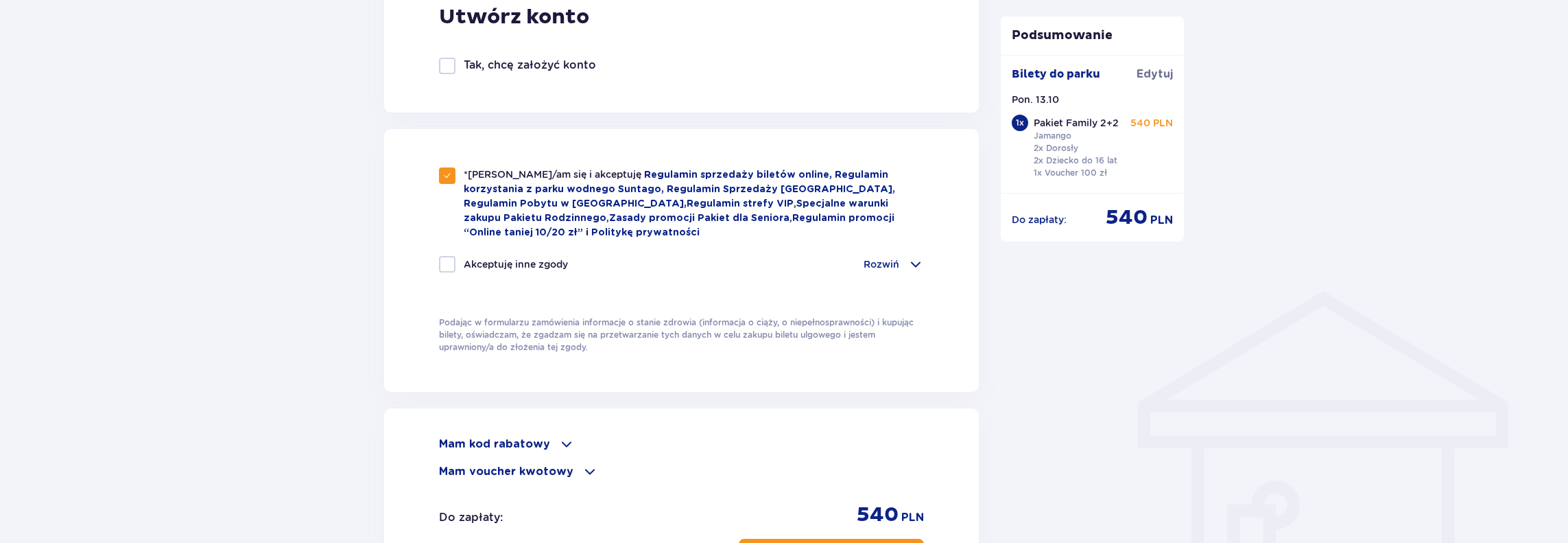
scroll to position [961, 0]
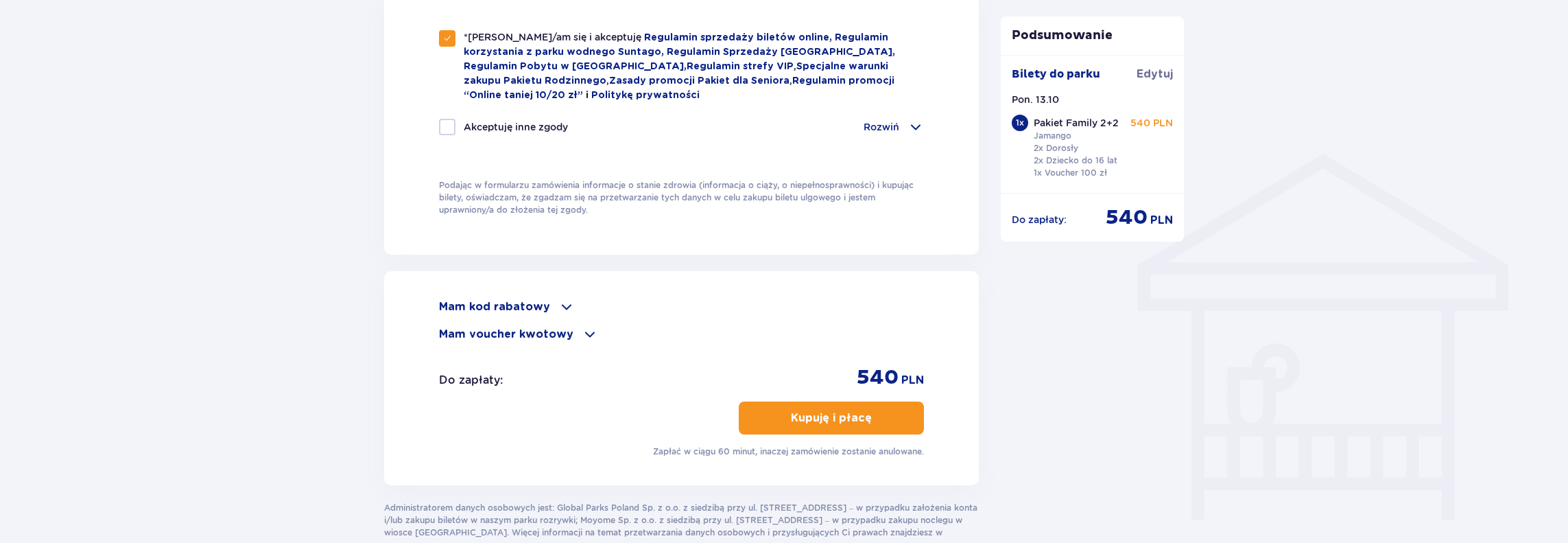
click at [546, 303] on div "Mam kod rabatowy" at bounding box center [681, 307] width 485 height 17
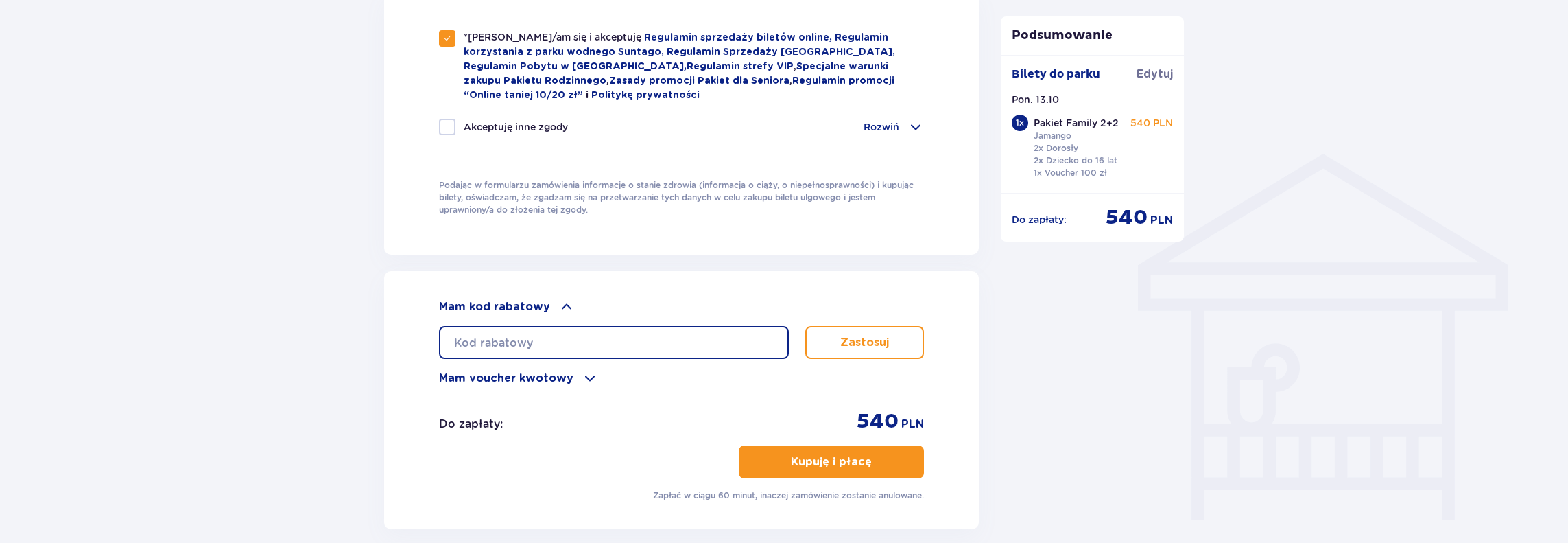
click at [522, 335] on input "text" at bounding box center [613, 342] width 350 height 32
click at [818, 344] on button "Zastosuj" at bounding box center [865, 342] width 119 height 32
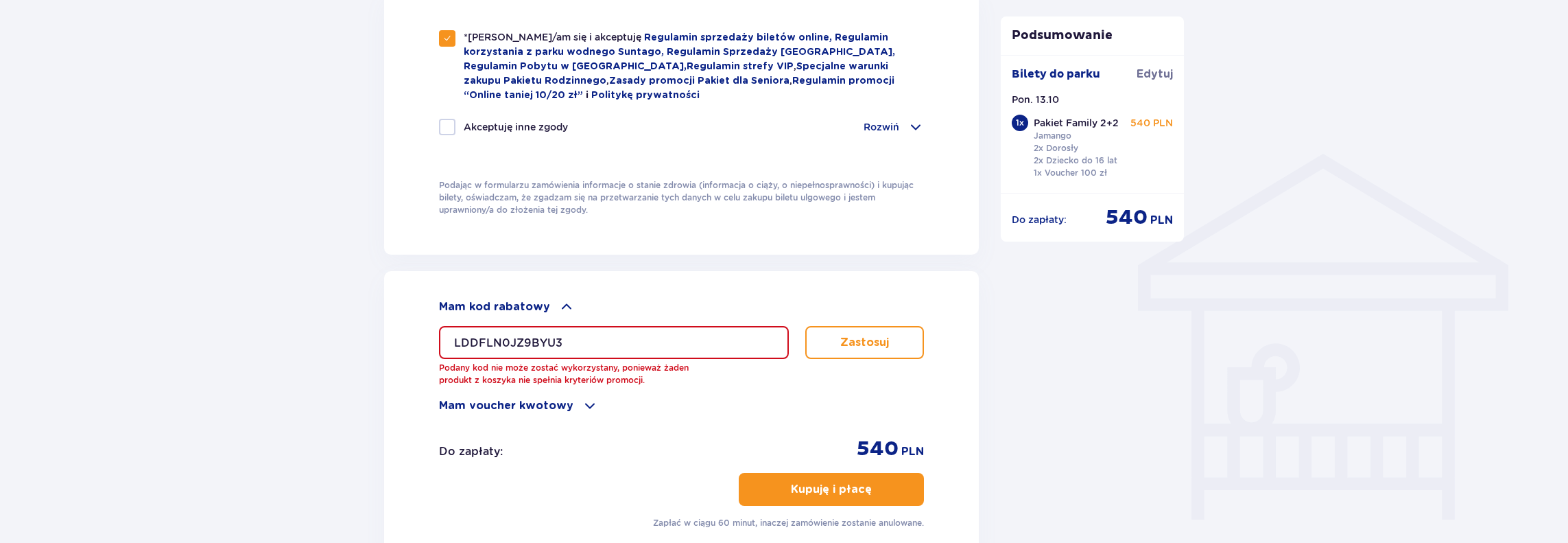
click at [506, 342] on input "LDDFLN0JZ9BYU3" at bounding box center [613, 342] width 350 height 32
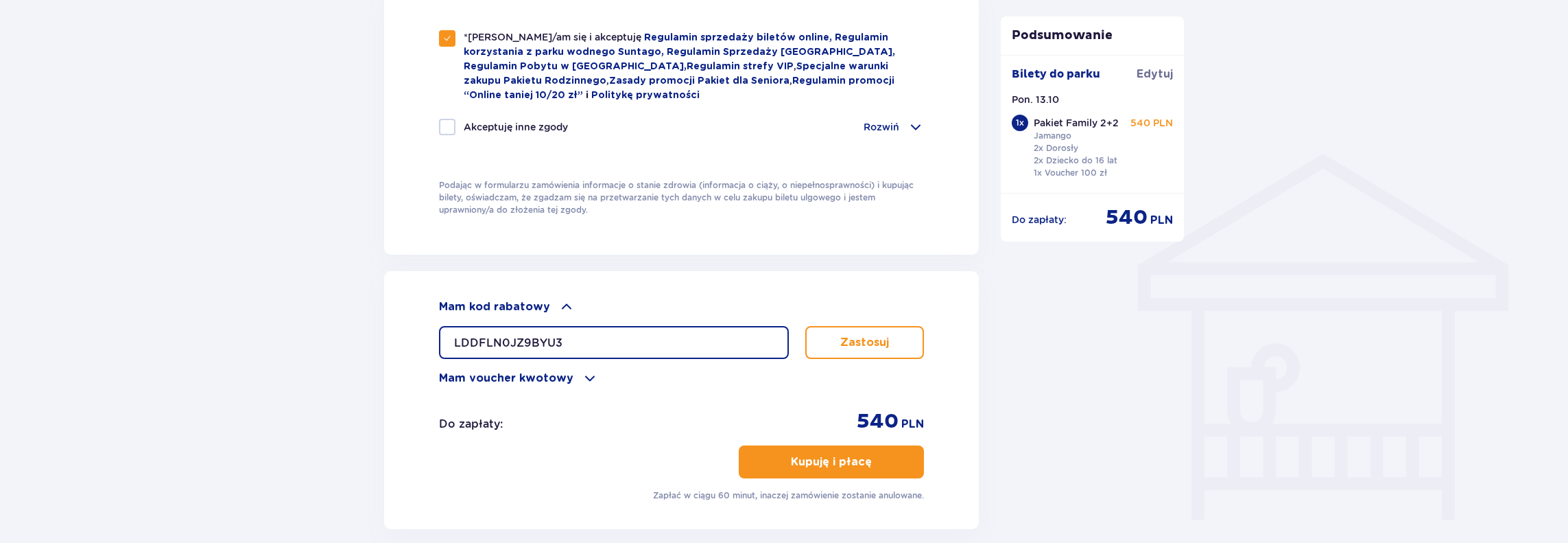
click at [582, 341] on input "LDDFLN0JZ9BYU3" at bounding box center [613, 342] width 350 height 32
click at [867, 337] on p "Zastosuj" at bounding box center [864, 343] width 48 height 15
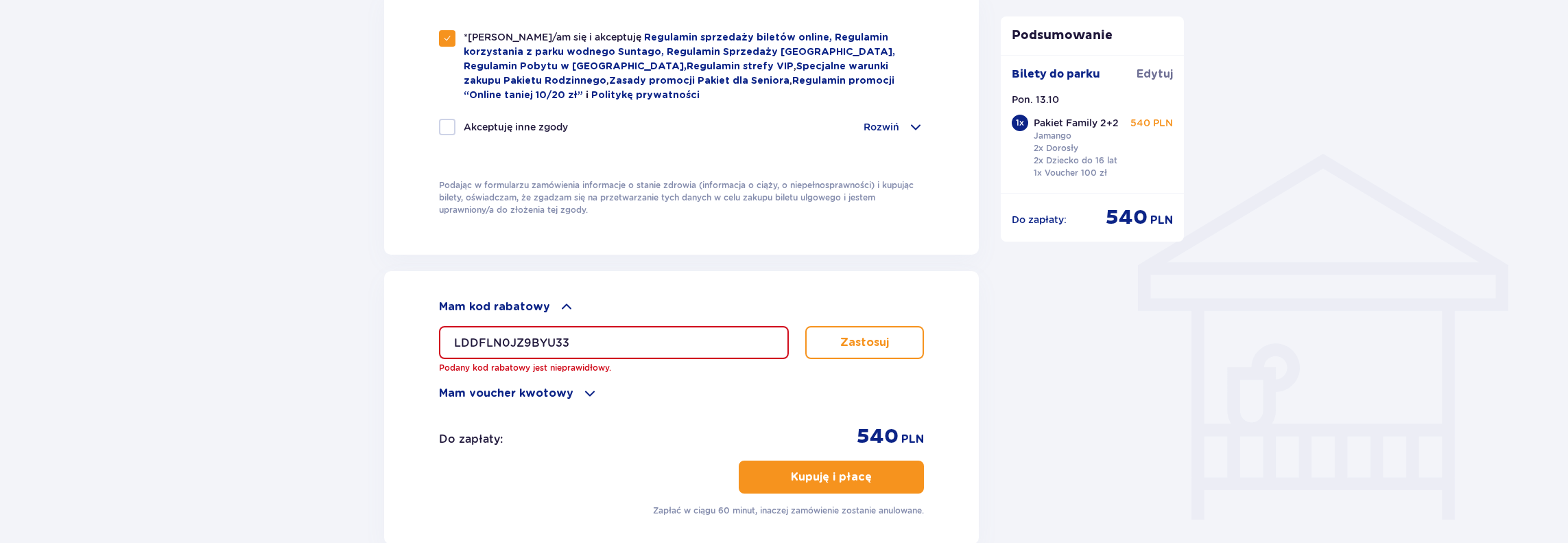
click at [641, 335] on input "LDDFLN0JZ9BYU33" at bounding box center [613, 342] width 350 height 32
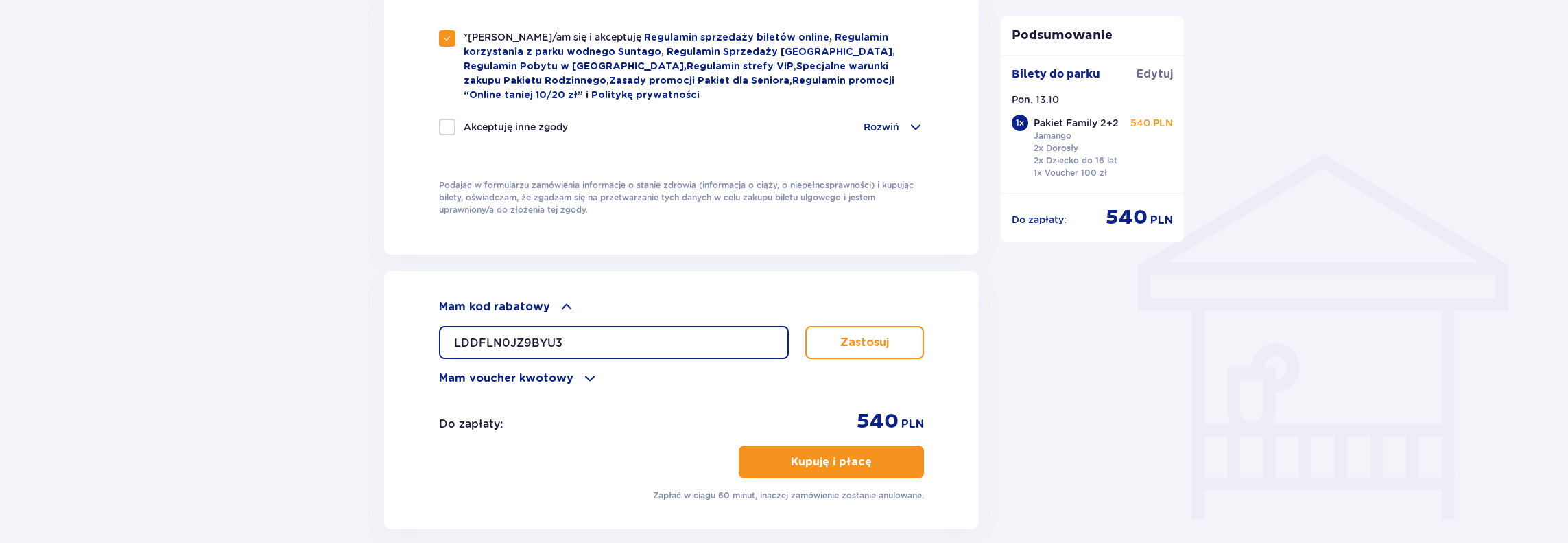
type input "LDDFLN0JZ9BYU3"
click at [839, 338] on button "Zastosuj" at bounding box center [865, 342] width 119 height 32
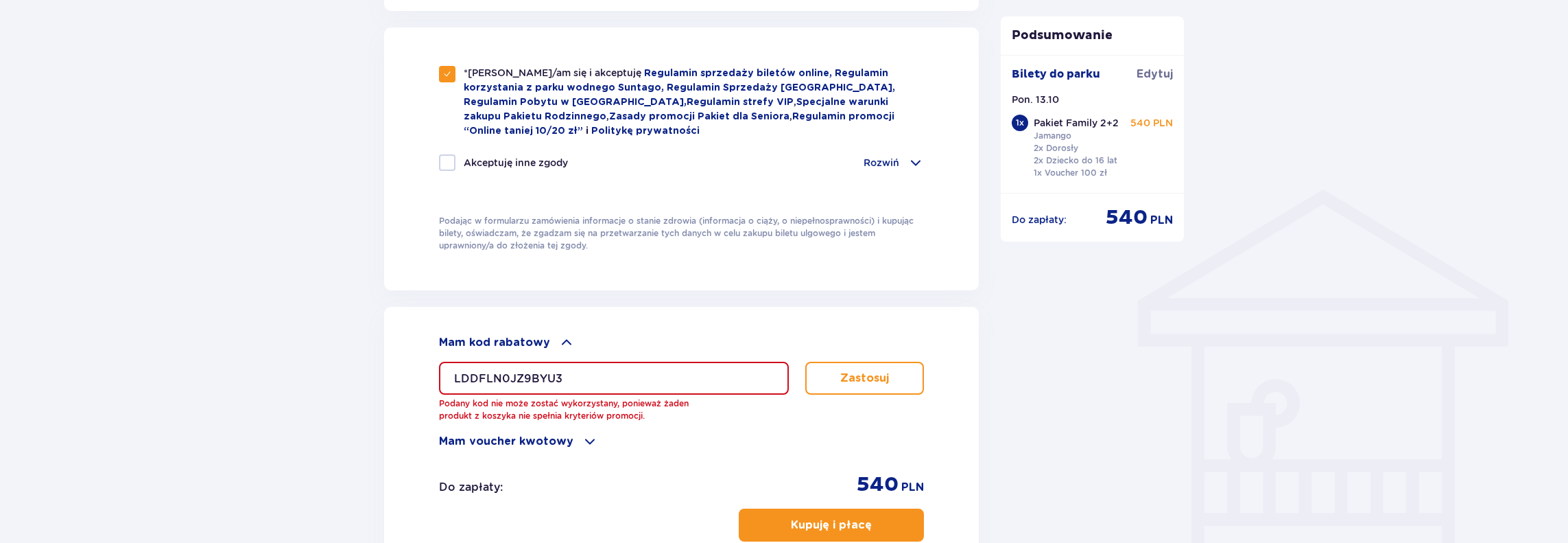
scroll to position [1029, 0]
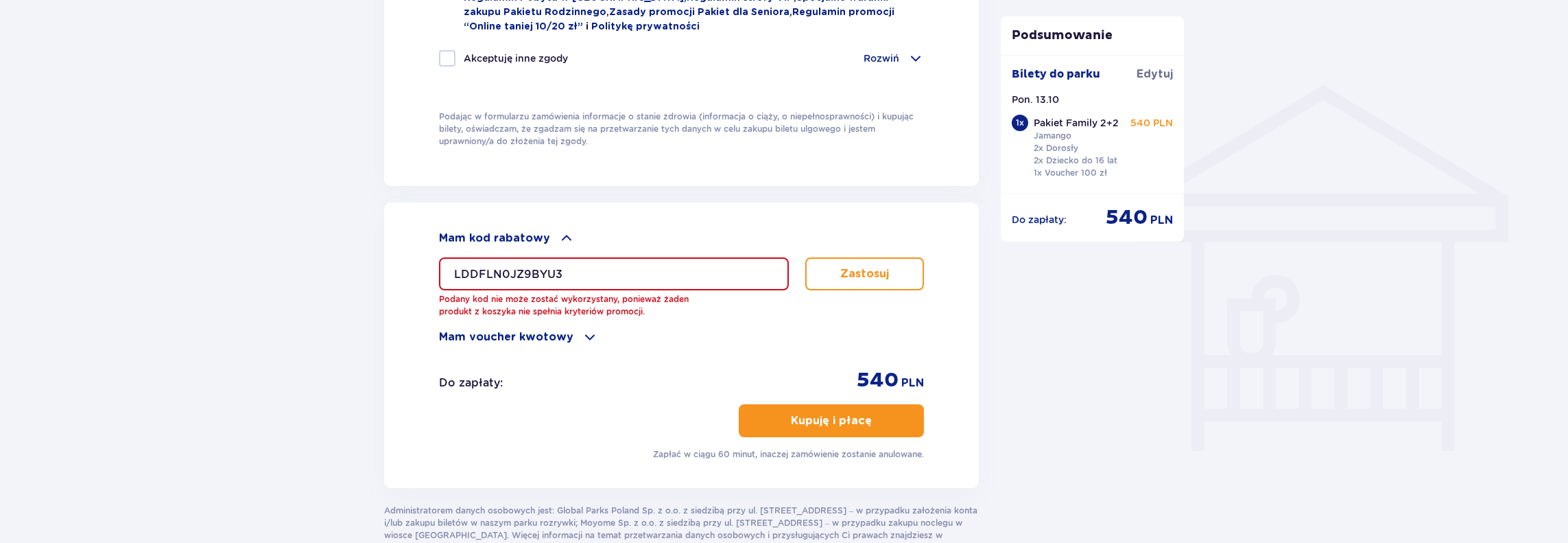
drag, startPoint x: 570, startPoint y: 268, endPoint x: 399, endPoint y: 273, distance: 171.1
click at [404, 275] on div "Mam kod rabatowy LDDFLN0JZ9BYU3 Podany kod nie może zostać wykorzystany, poniew…" at bounding box center [681, 344] width 595 height 285
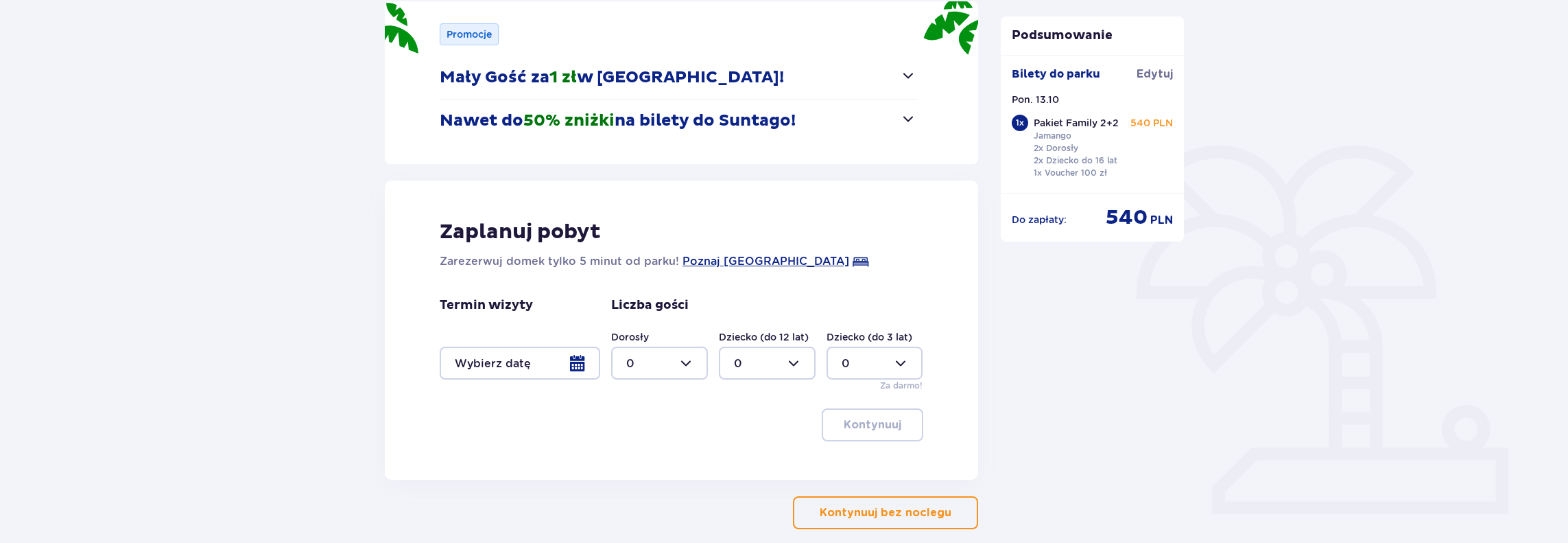
scroll to position [179, 0]
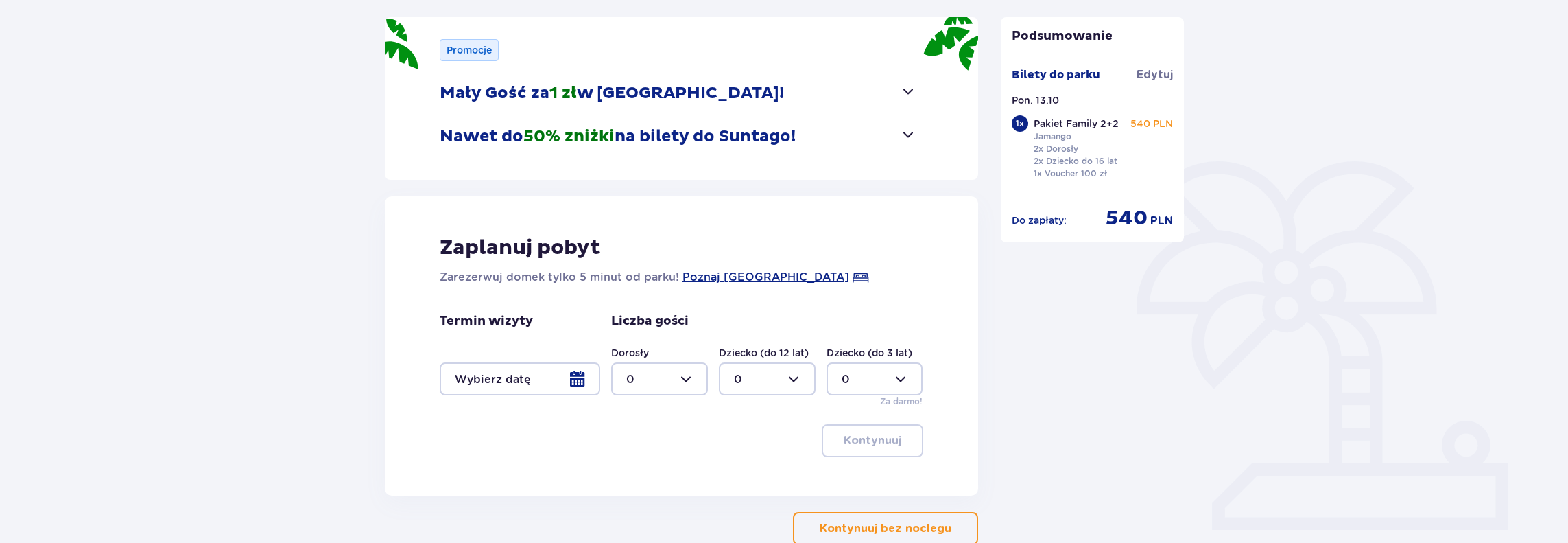
click at [508, 136] on p "Nawet do 50% zniżki na bilety do Suntago!" at bounding box center [618, 136] width 356 height 20
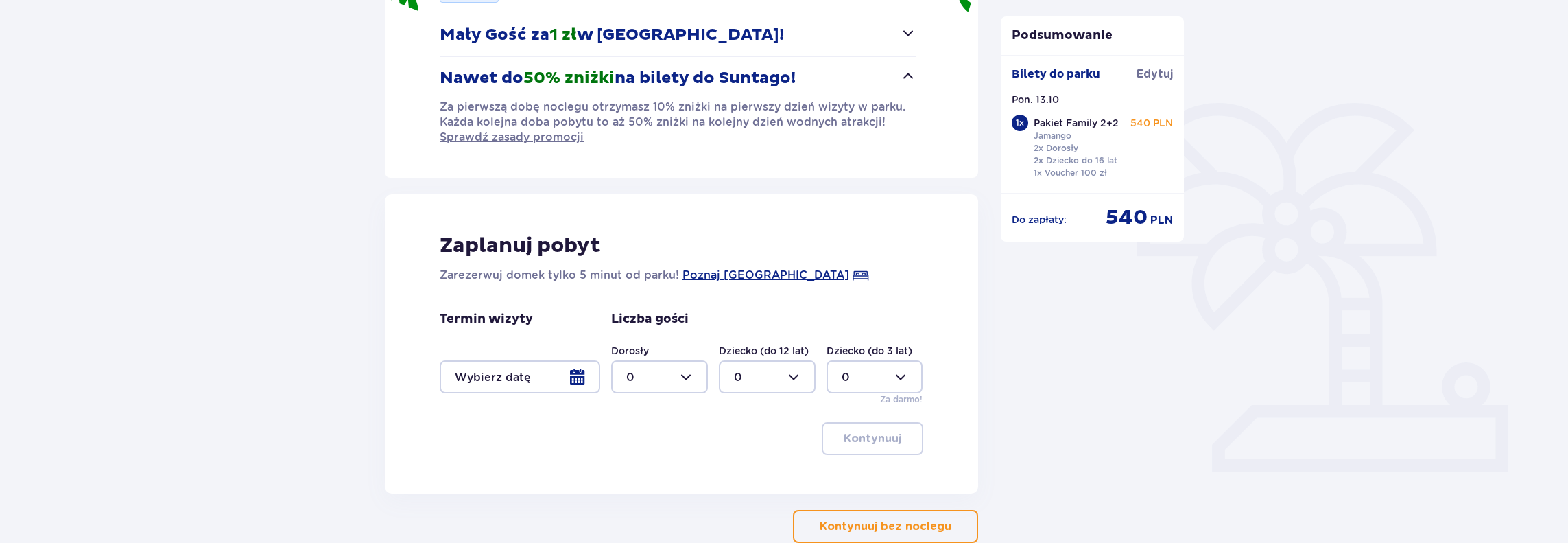
scroll to position [248, 0]
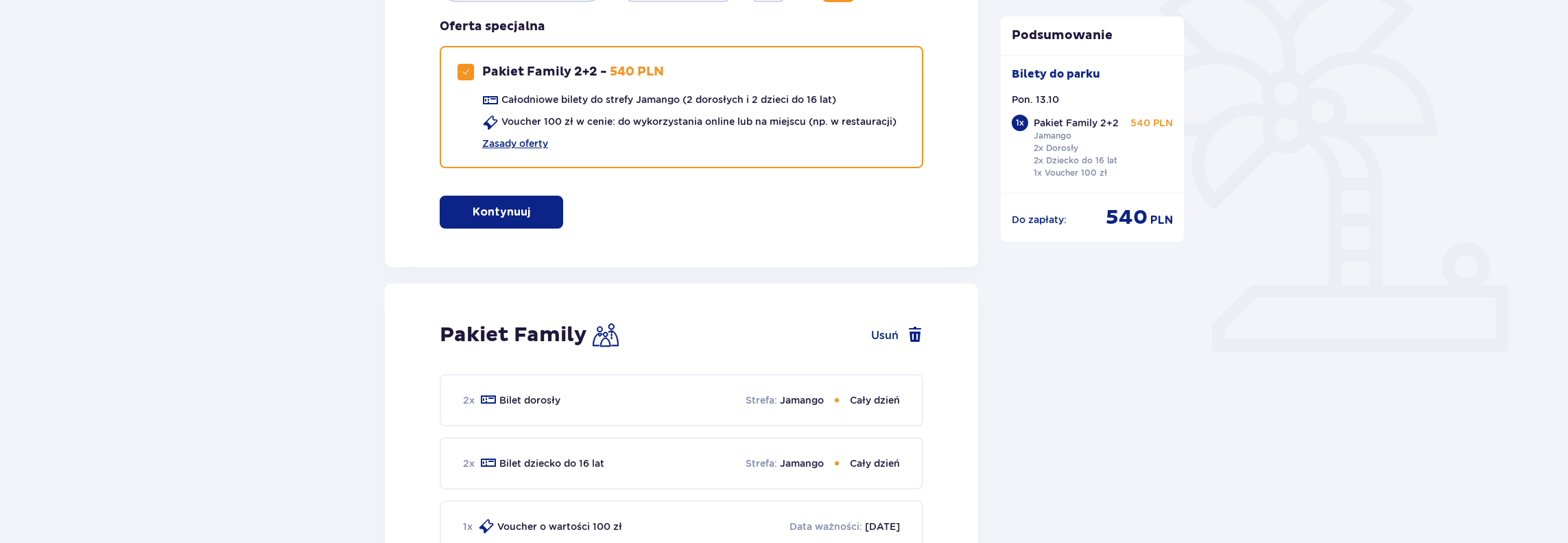
scroll to position [209, 0]
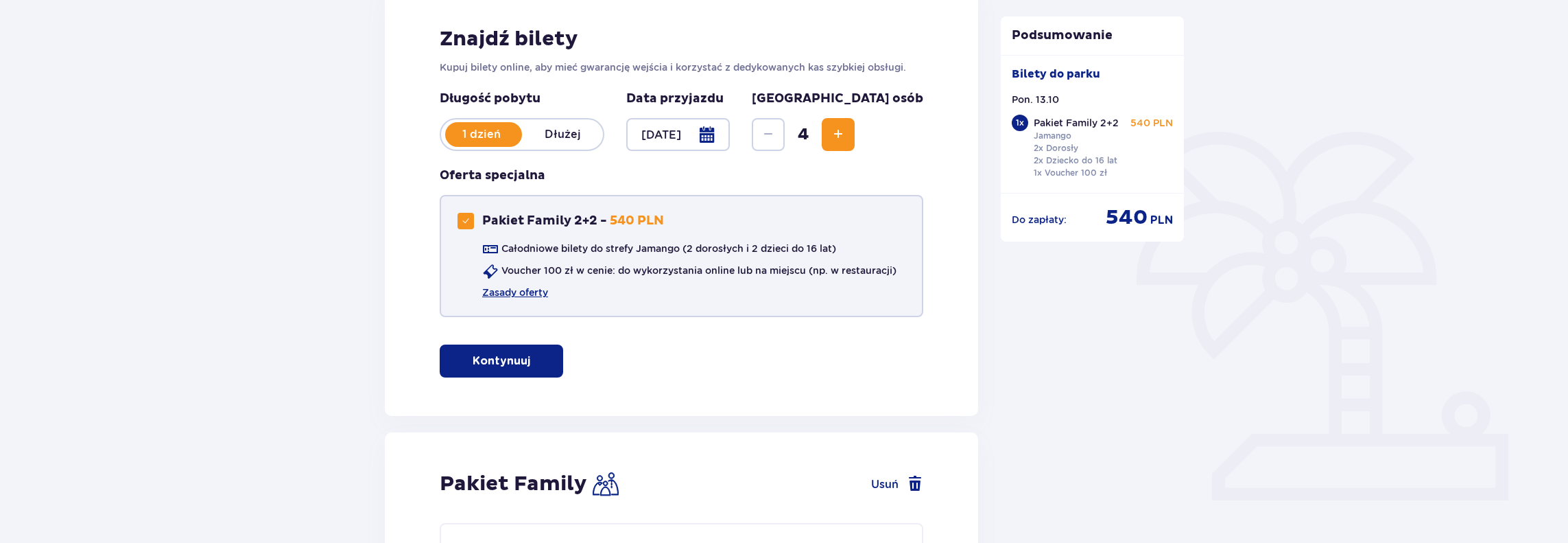
click at [469, 219] on span at bounding box center [465, 221] width 8 height 8
checkbox input "false"
click at [573, 362] on p "Kontynuuj bez pakietu" at bounding box center [525, 361] width 128 height 15
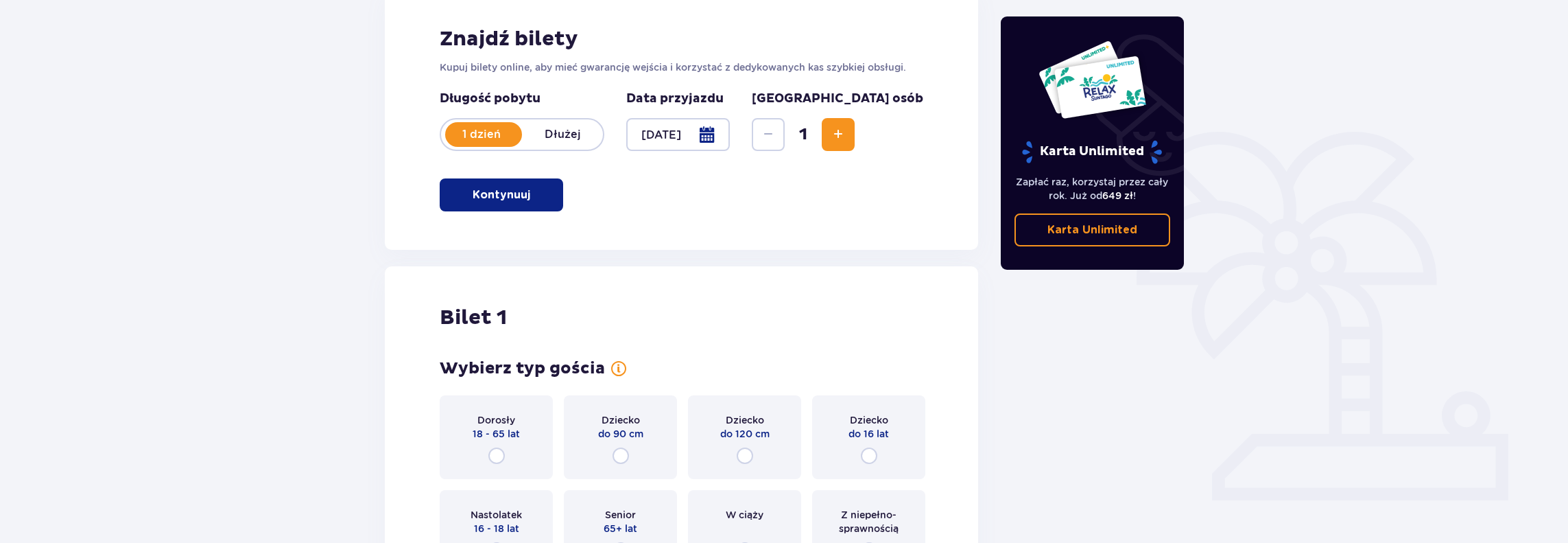
click at [846, 127] on span "Zwiększ" at bounding box center [838, 135] width 17 height 17
click at [906, 127] on div "Znajdź bilety Kupuj bilety online, aby mieć gwarancję wejścia i korzystać z ded…" at bounding box center [681, 119] width 593 height 262
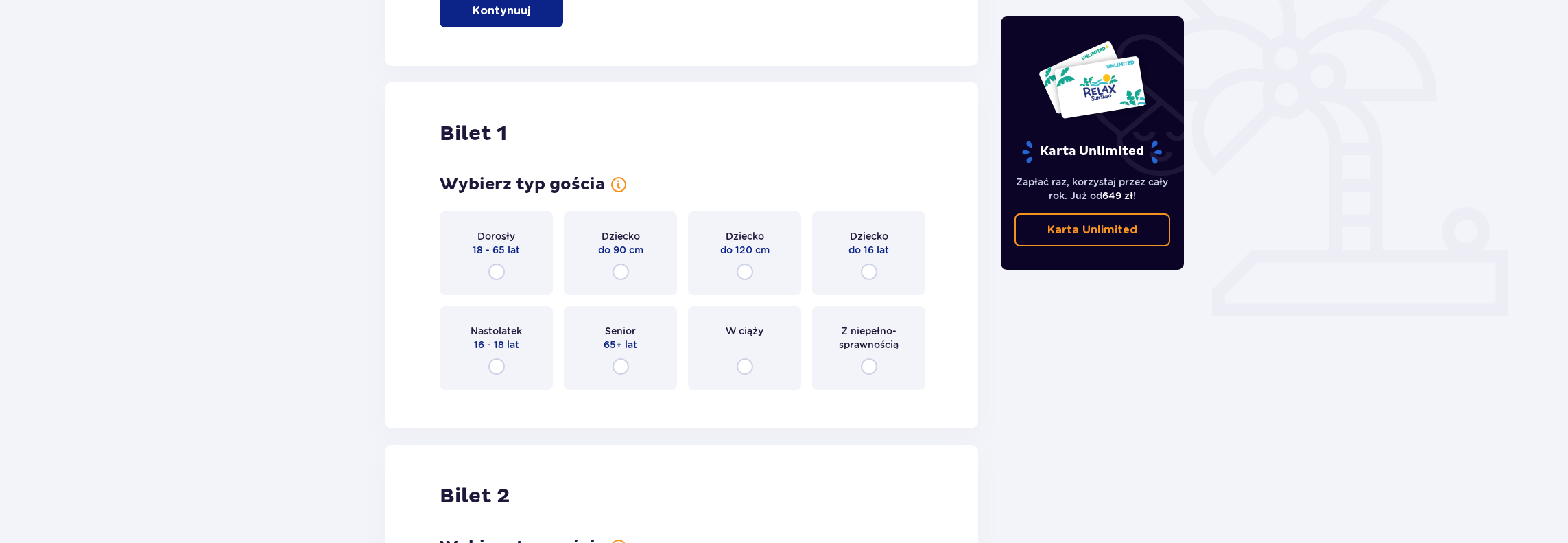
click at [906, 127] on div "Bilet 1 Wybierz typ gościa dla biletu o numerze 1 Dorosły 18 - 65 lat Dziecko d…" at bounding box center [681, 255] width 593 height 346
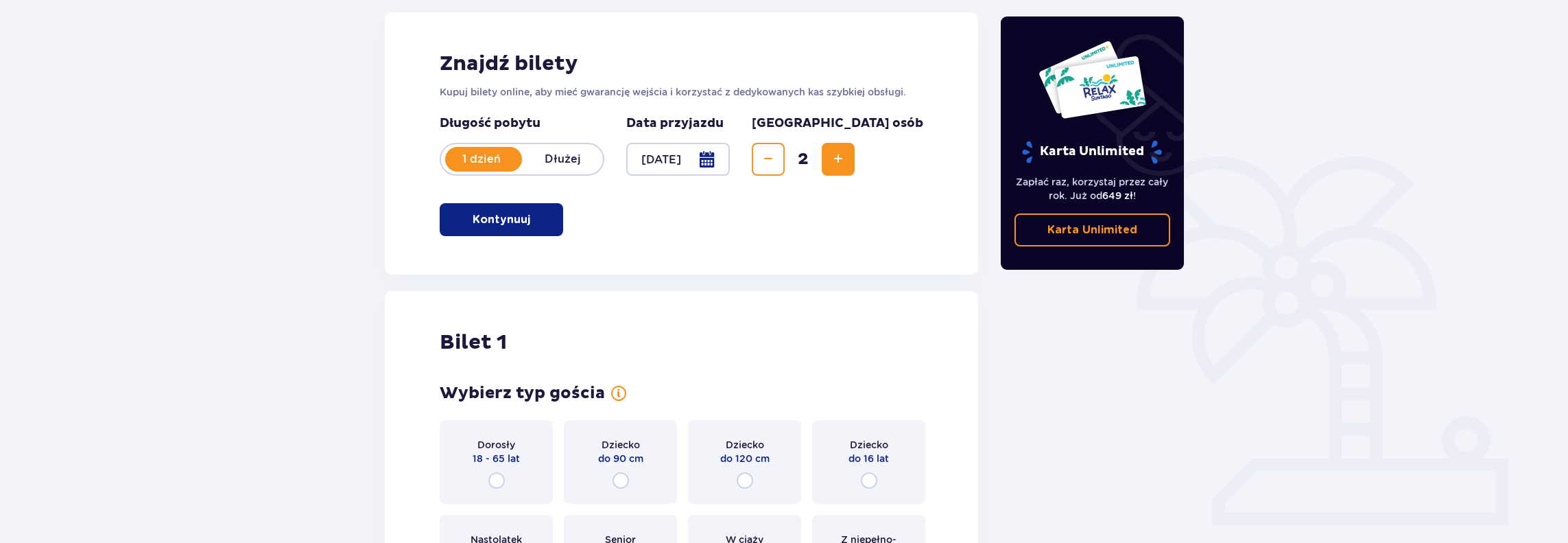
click at [846, 159] on span "Zwiększ" at bounding box center [838, 160] width 17 height 17
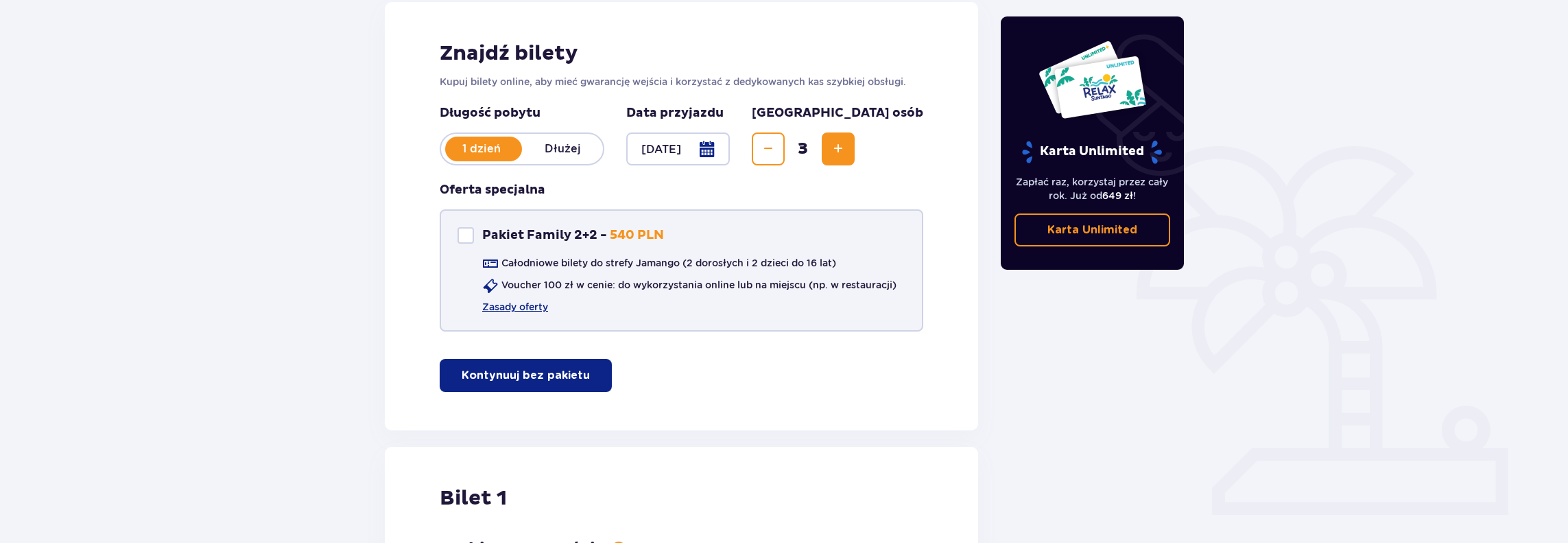
scroll to position [75, 0]
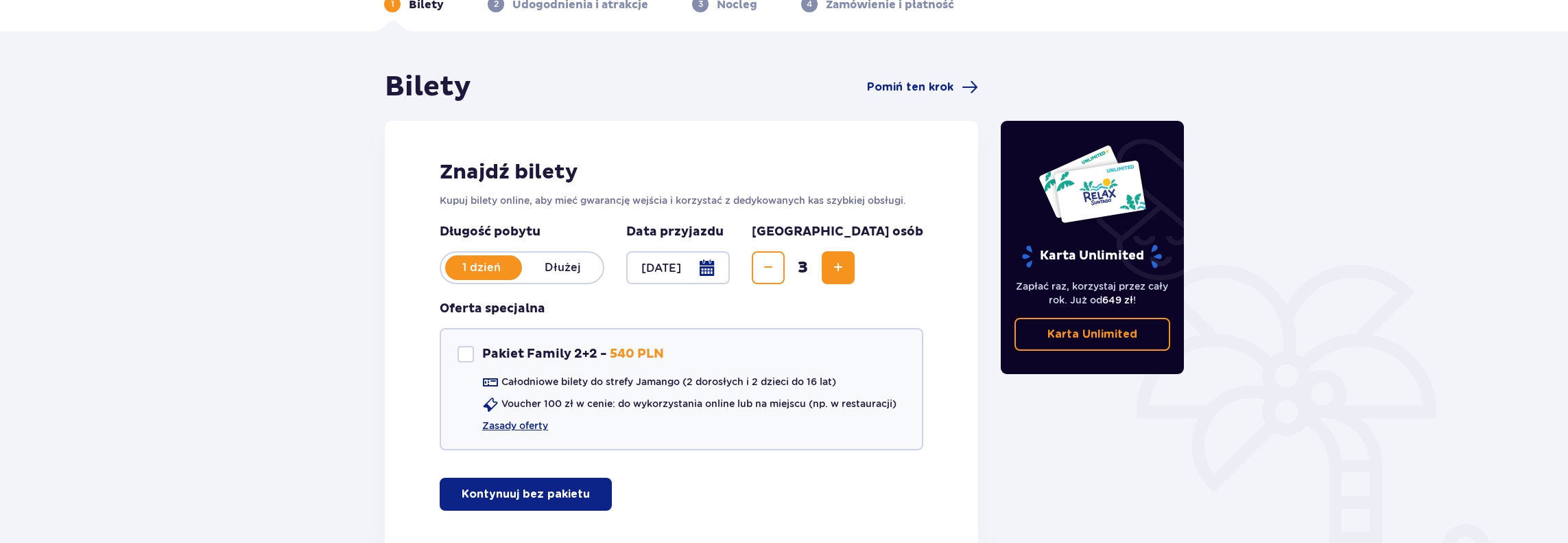
click at [846, 265] on span "Zwiększ" at bounding box center [838, 267] width 17 height 17
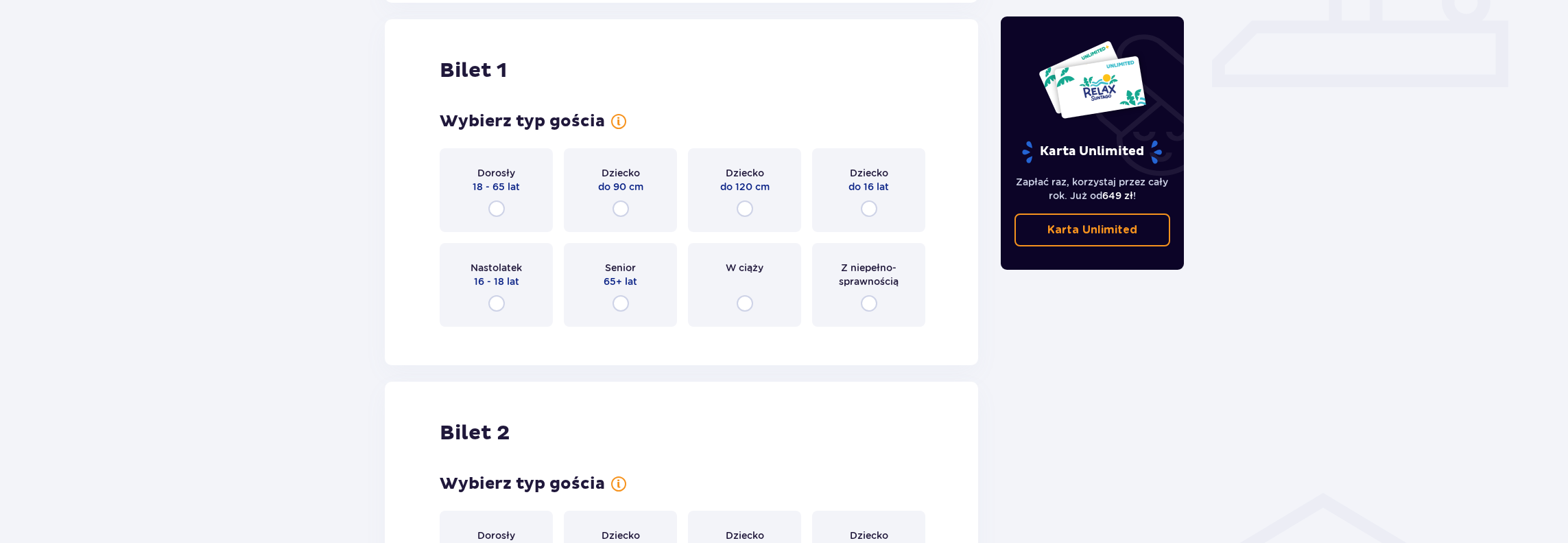
scroll to position [625, 0]
click at [501, 206] on input "radio" at bounding box center [496, 206] width 17 height 17
radio input "true"
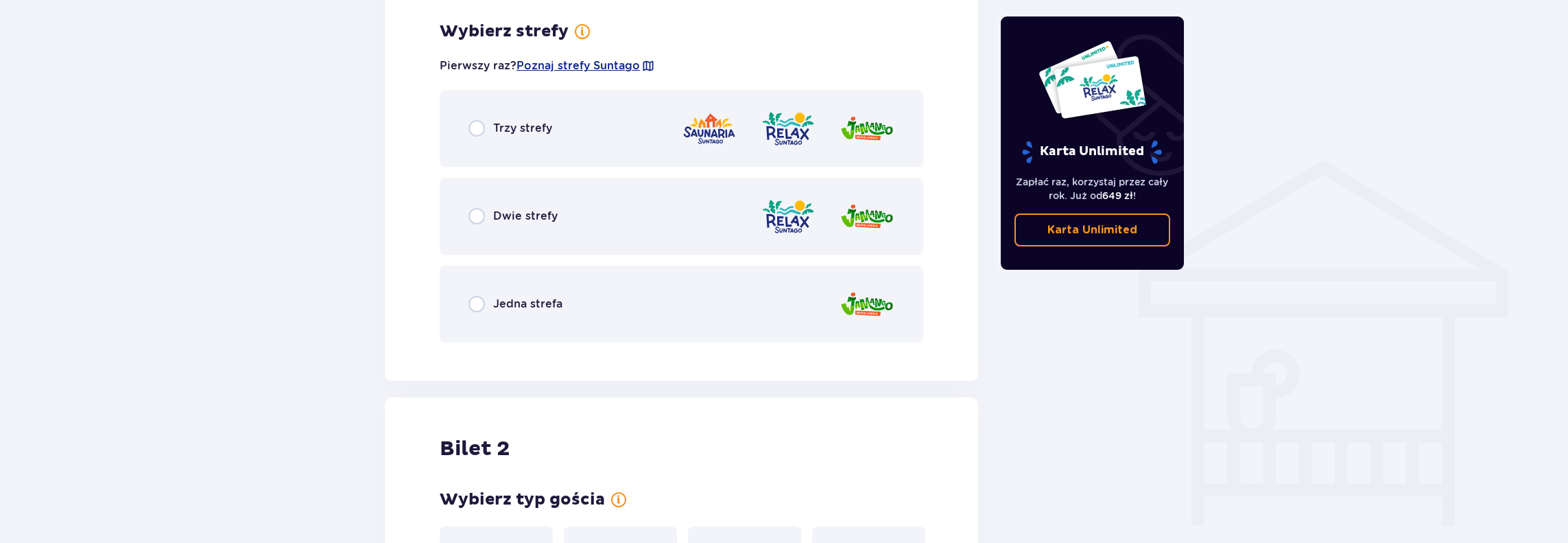
scroll to position [959, 0]
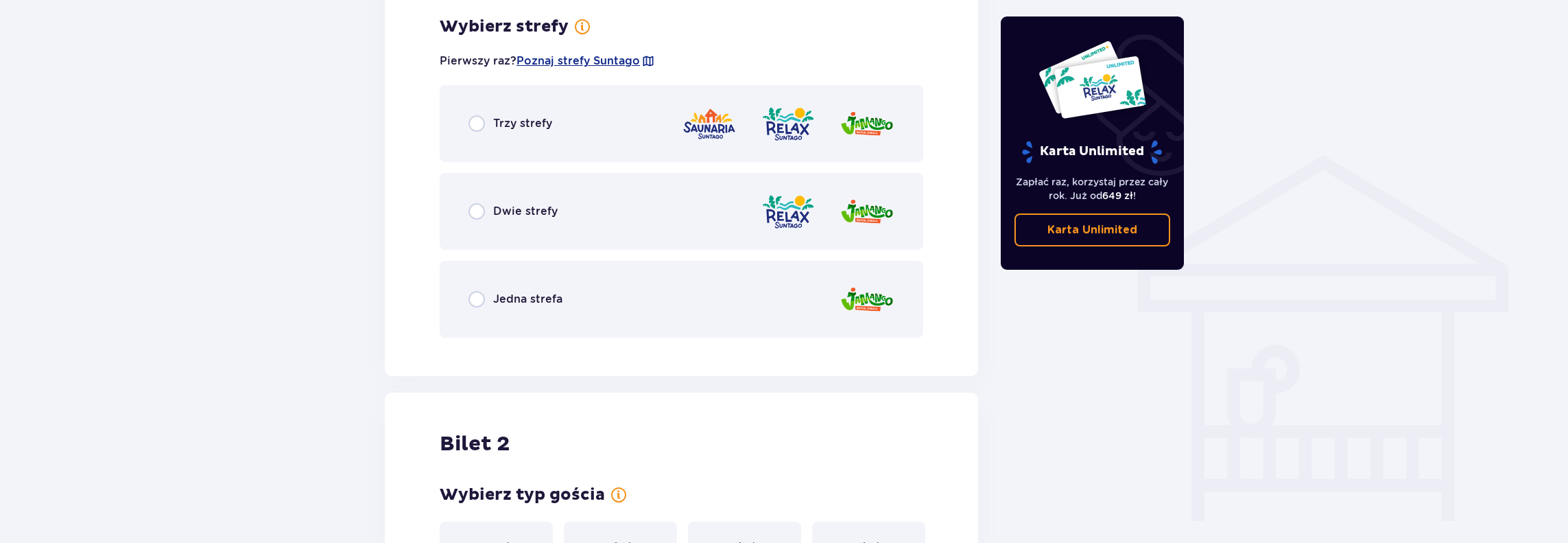
click at [477, 304] on input "radio" at bounding box center [477, 299] width 17 height 17
radio input "true"
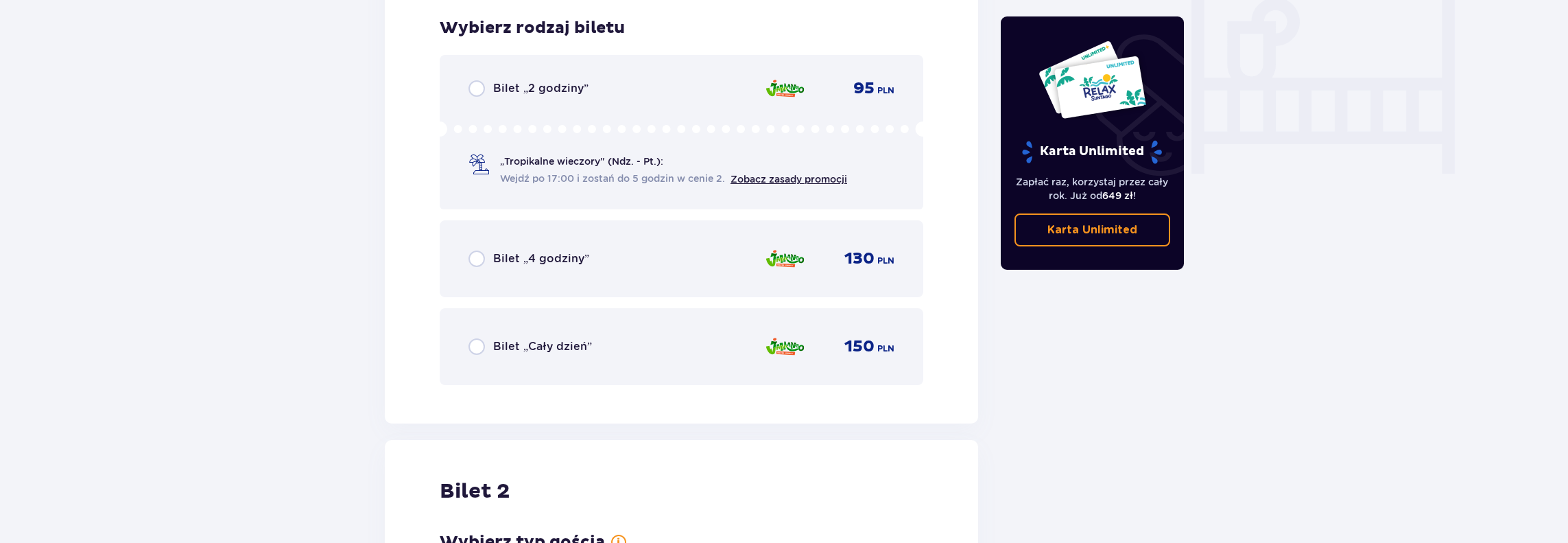
scroll to position [1308, 0]
click at [482, 351] on input "radio" at bounding box center [477, 345] width 17 height 17
radio input "true"
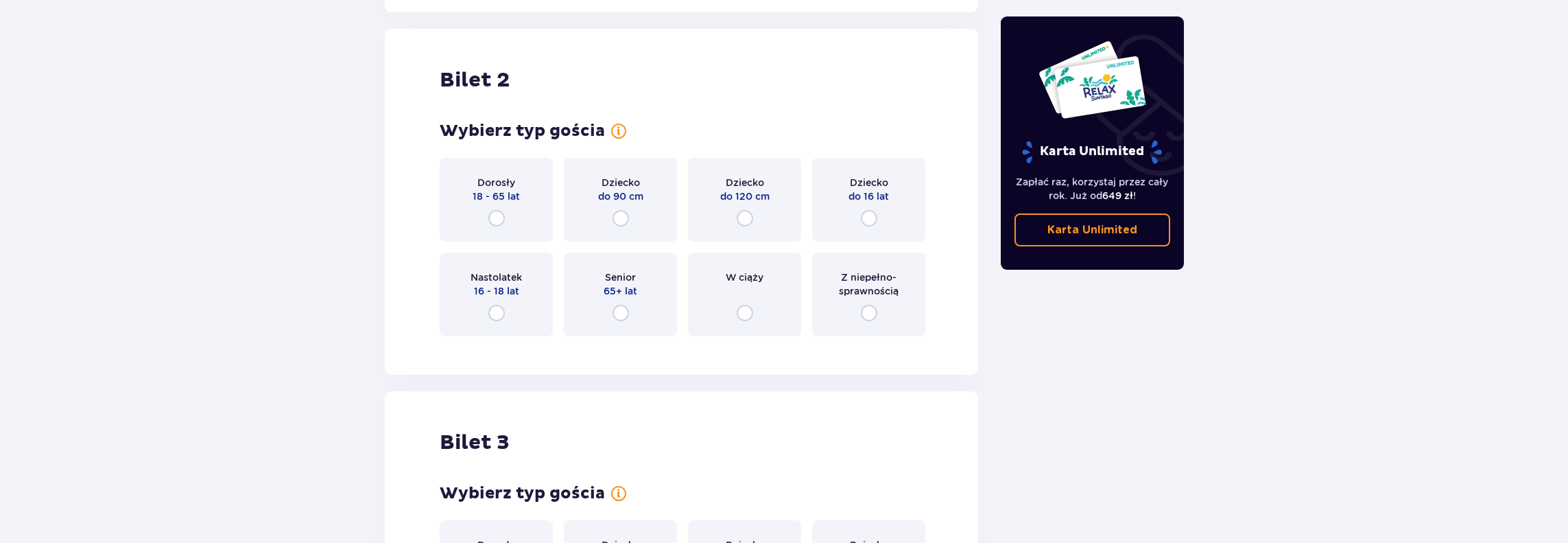
scroll to position [1729, 0]
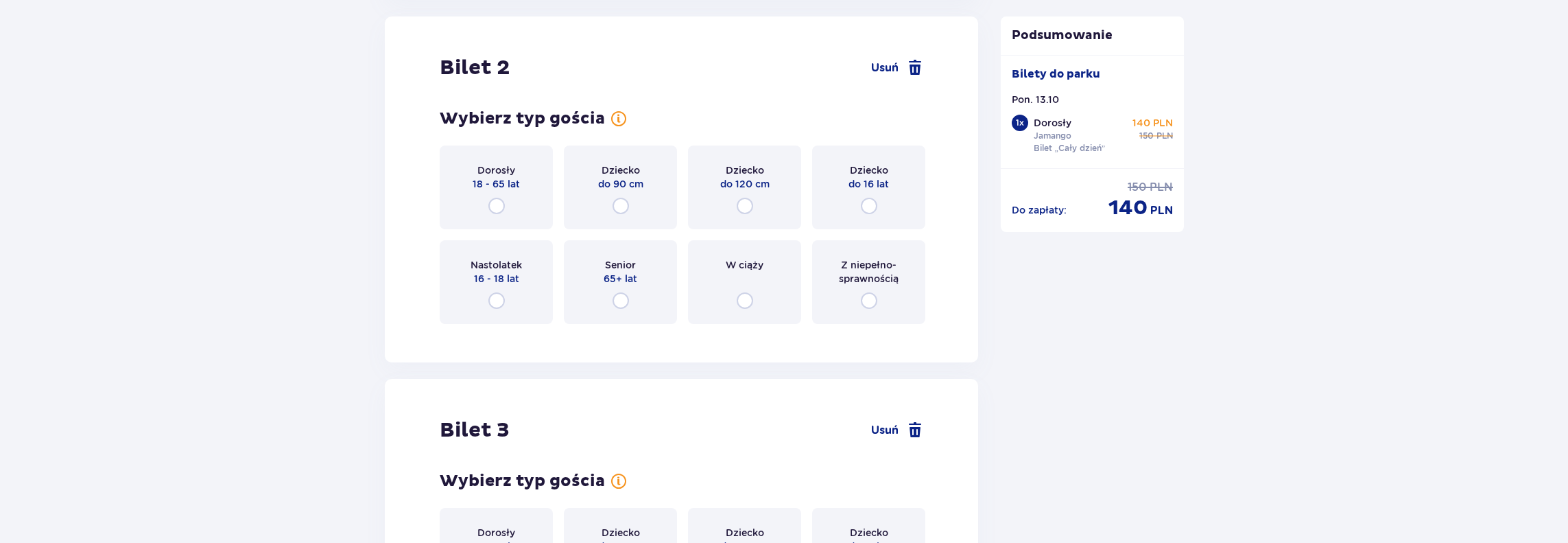
click at [497, 204] on input "radio" at bounding box center [496, 206] width 17 height 17
radio input "true"
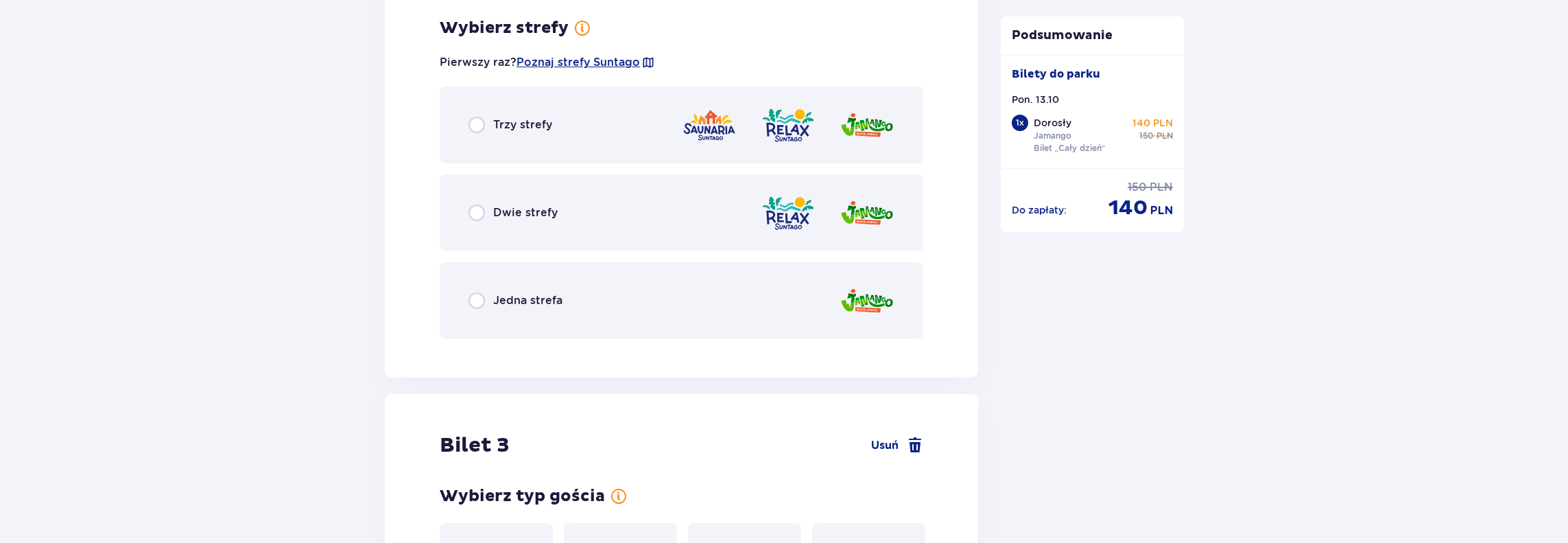
scroll to position [2064, 0]
click at [479, 294] on input "radio" at bounding box center [477, 299] width 17 height 17
radio input "true"
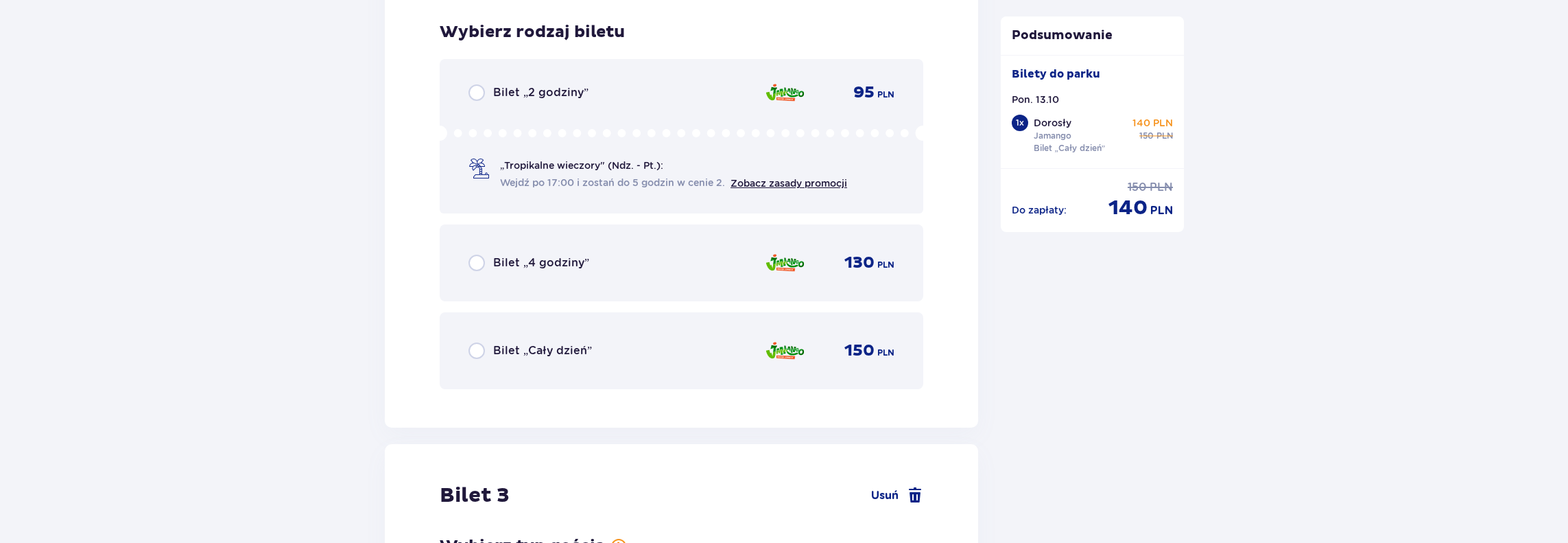
scroll to position [2412, 0]
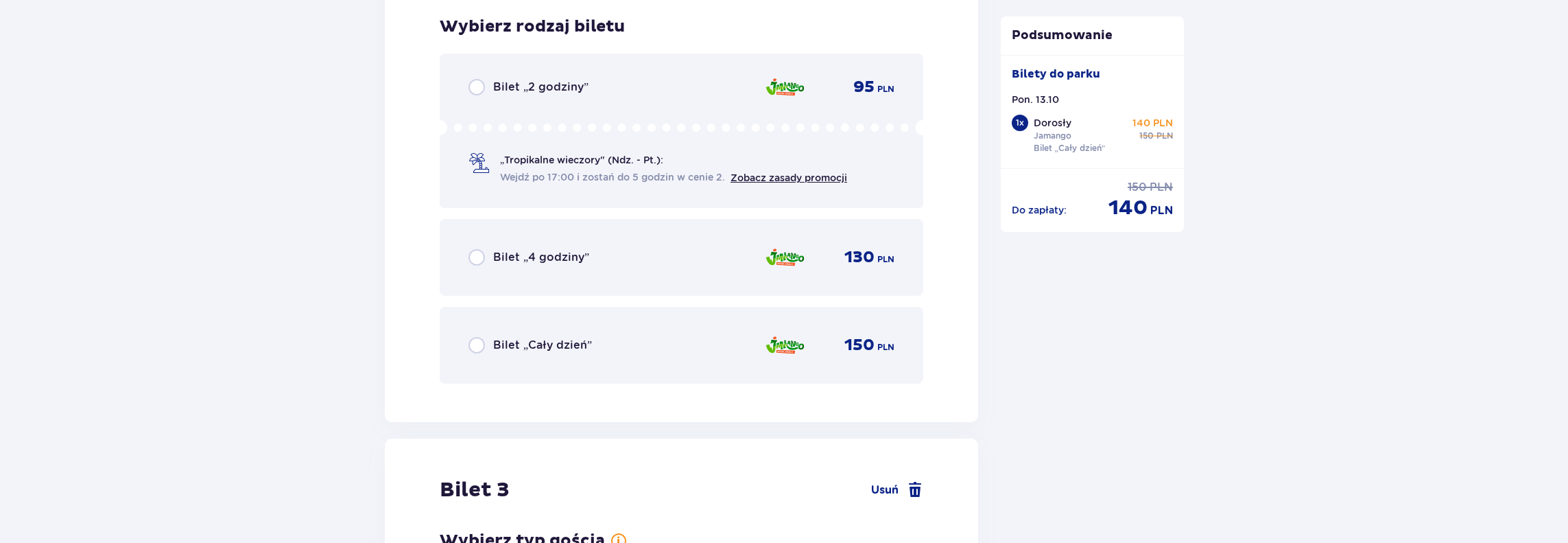
click at [474, 350] on input "radio" at bounding box center [477, 345] width 17 height 17
radio input "true"
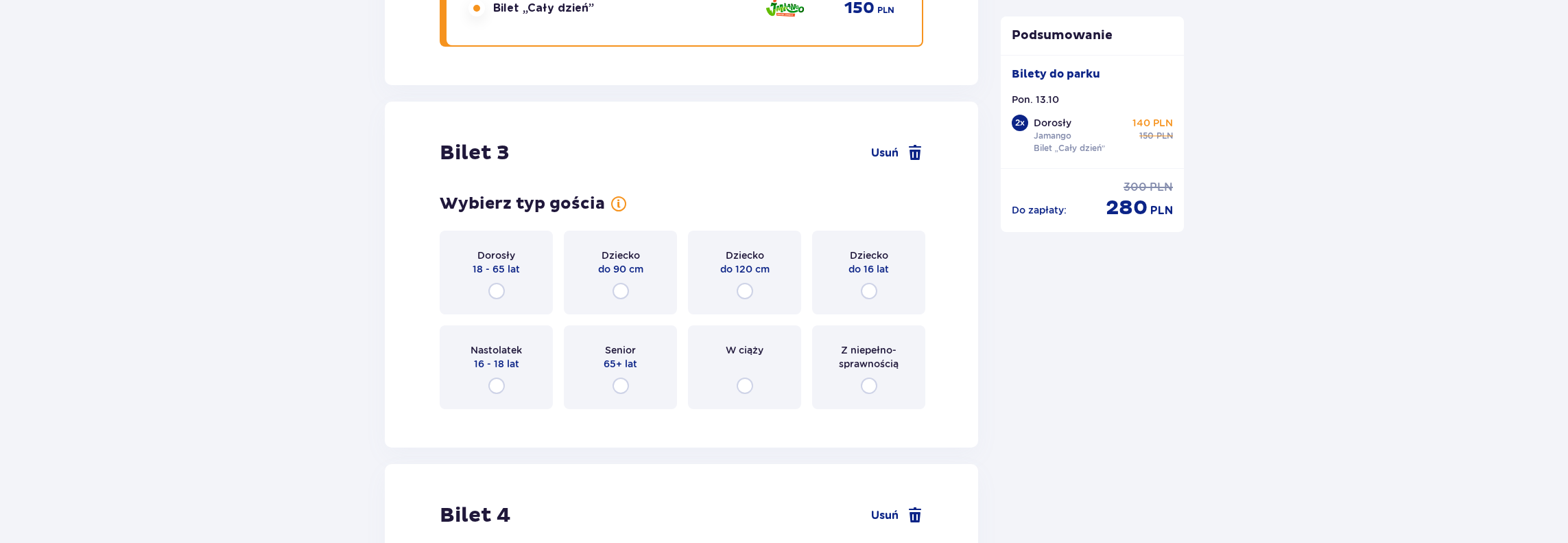
scroll to position [2835, 0]
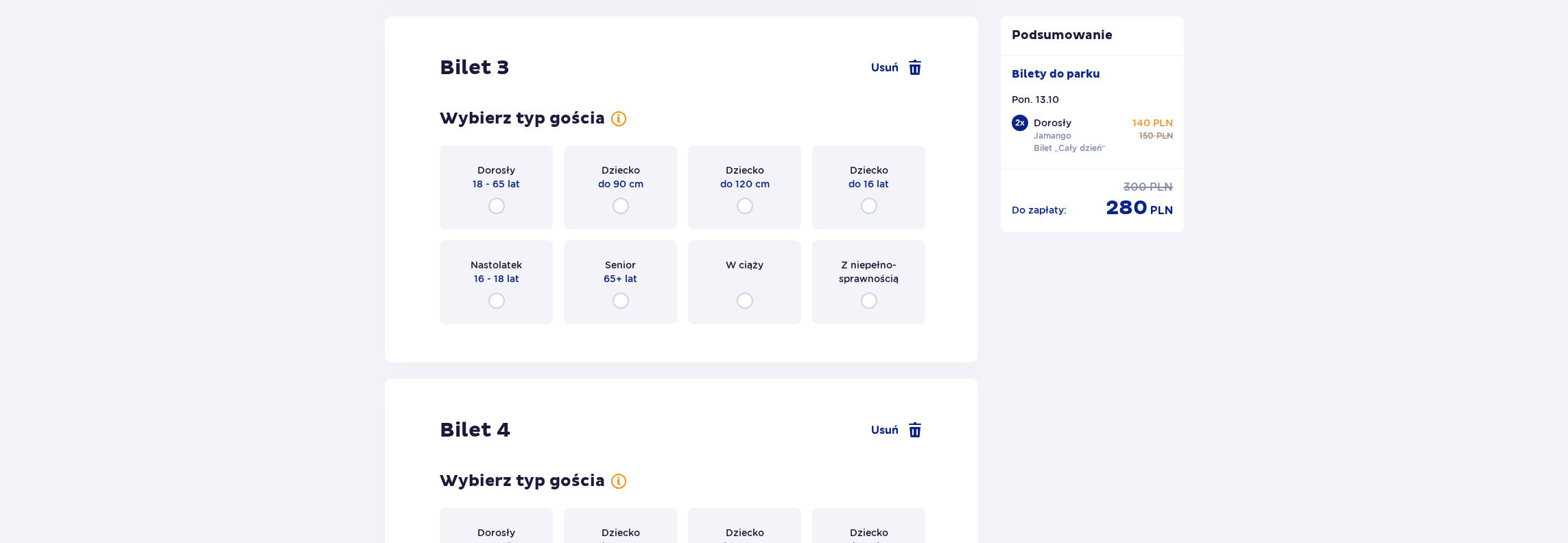
click at [868, 199] on input "radio" at bounding box center [869, 206] width 17 height 17
radio input "true"
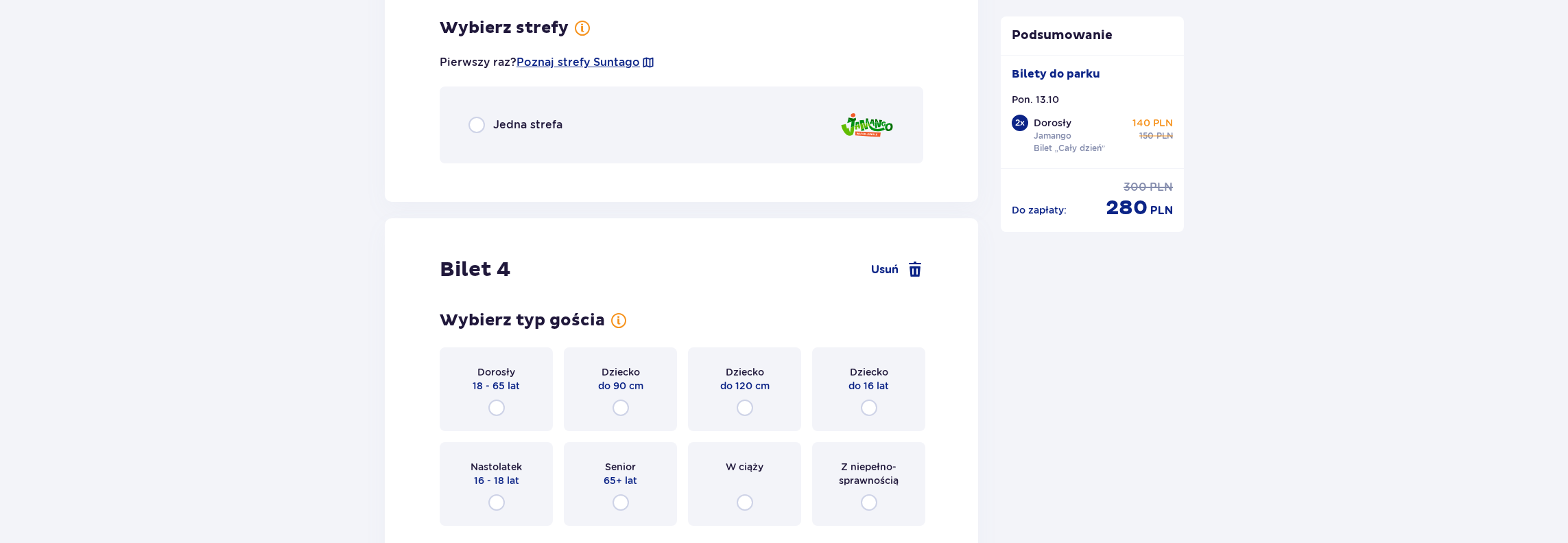
scroll to position [3170, 0]
click at [473, 123] on input "radio" at bounding box center [477, 123] width 17 height 17
radio input "true"
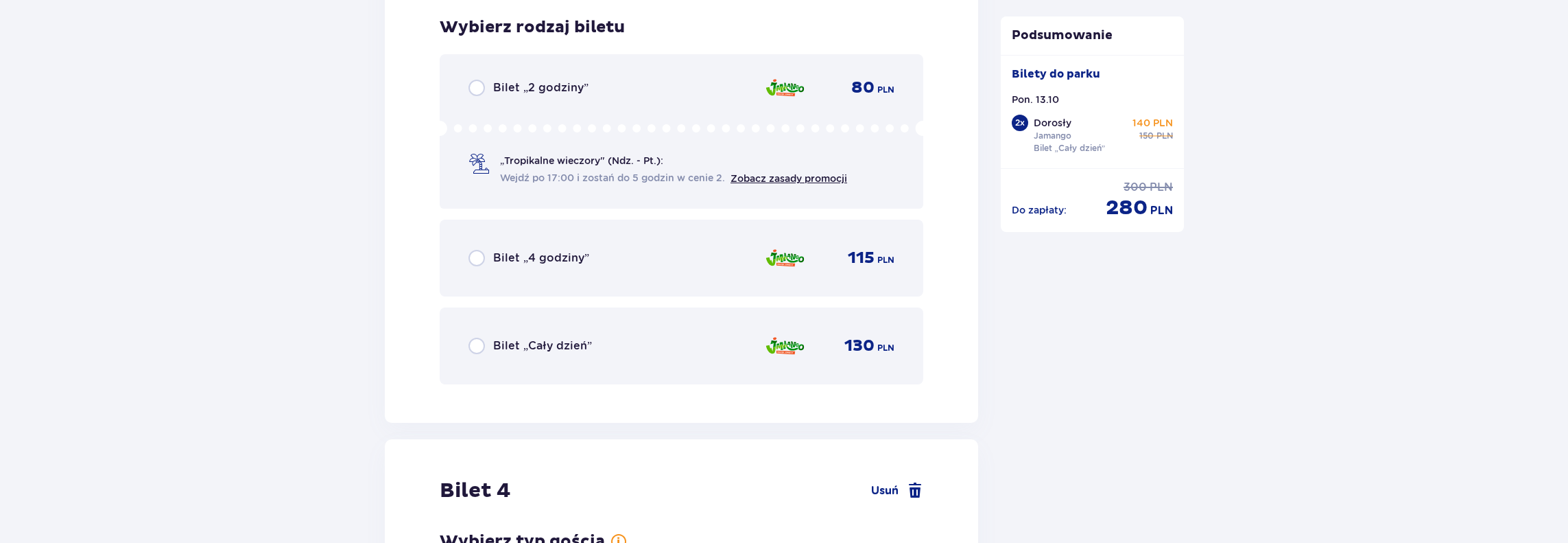
scroll to position [3342, 0]
click at [479, 345] on input "radio" at bounding box center [477, 345] width 17 height 17
radio input "true"
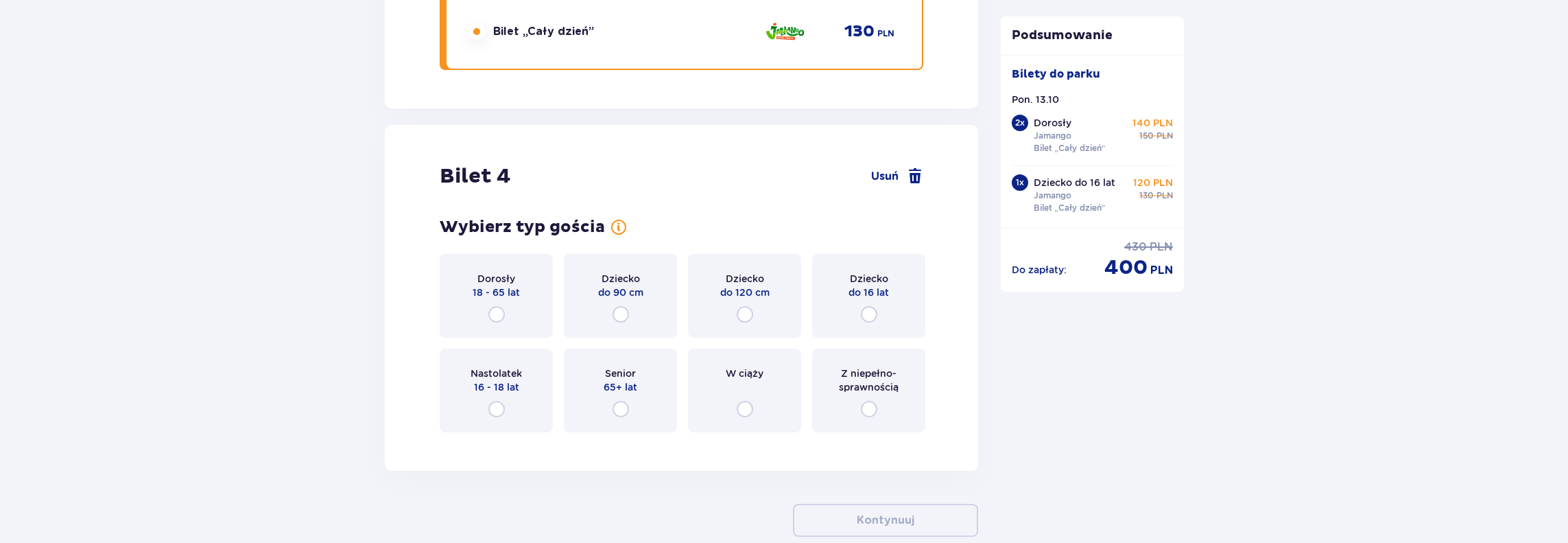
scroll to position [3732, 0]
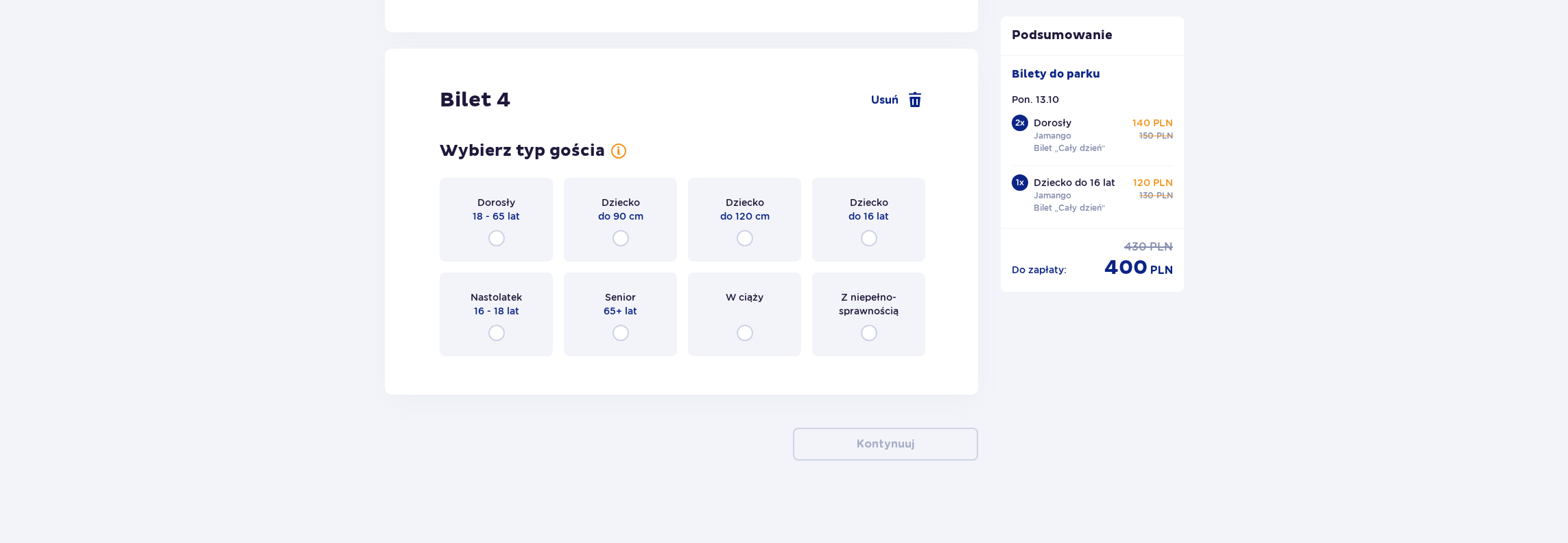
click at [871, 236] on input "radio" at bounding box center [869, 239] width 17 height 17
radio input "true"
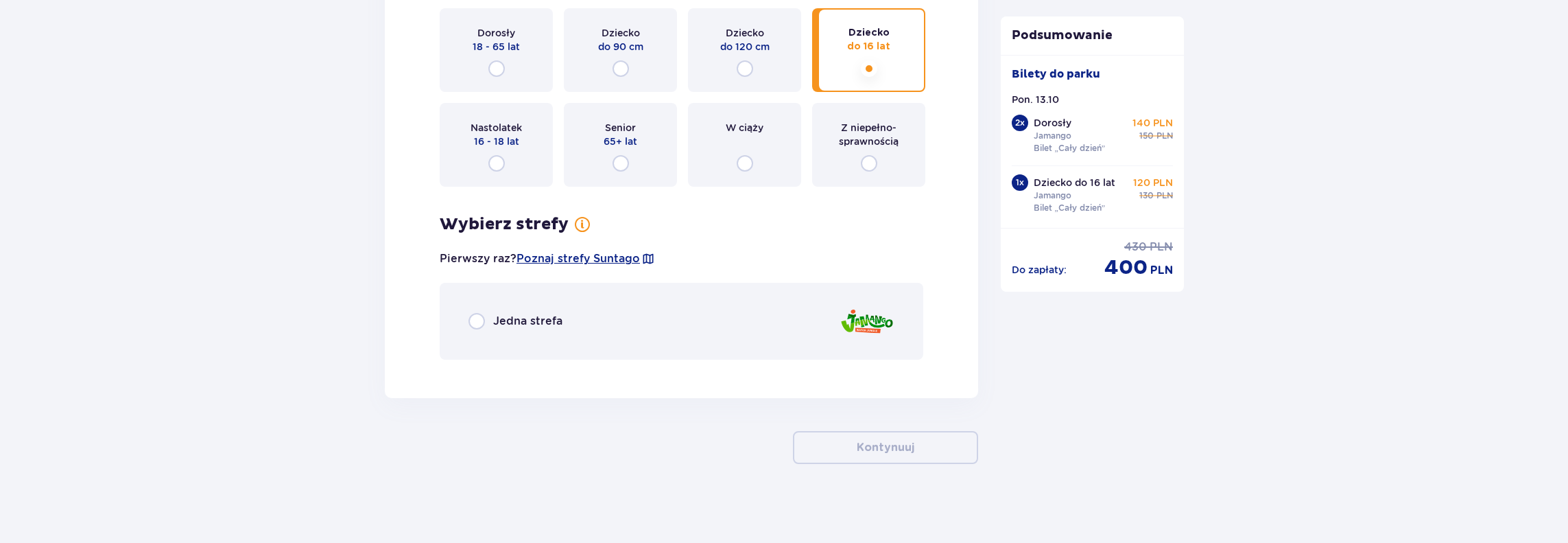
scroll to position [3905, 0]
click at [477, 324] on input "radio" at bounding box center [477, 317] width 17 height 17
radio input "true"
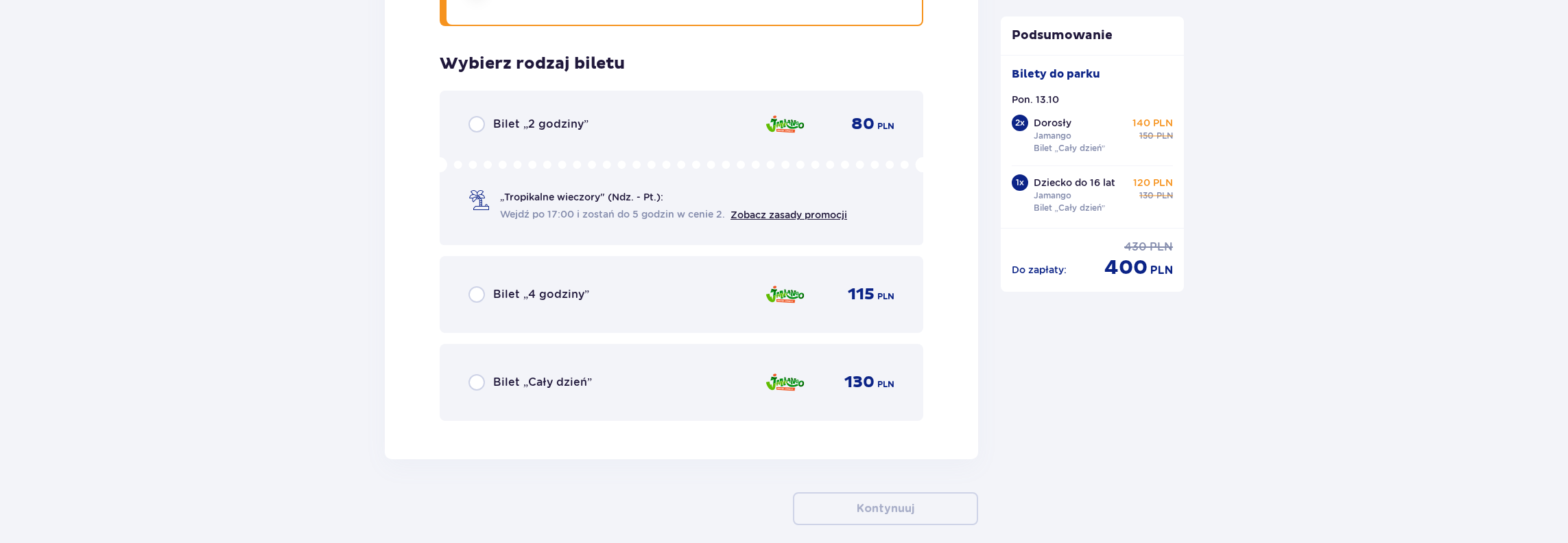
scroll to position [4272, 0]
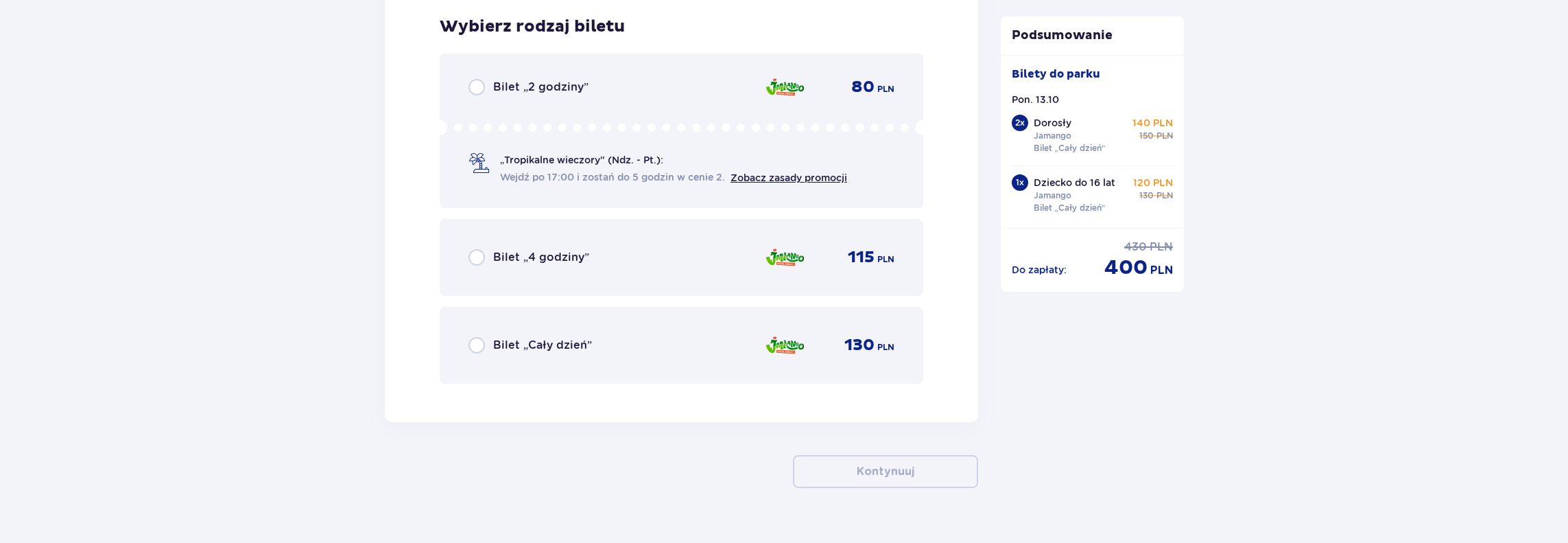
click at [468, 346] on div "Bilet „Cały dzień” 130 PLN" at bounding box center [681, 344] width 483 height 77
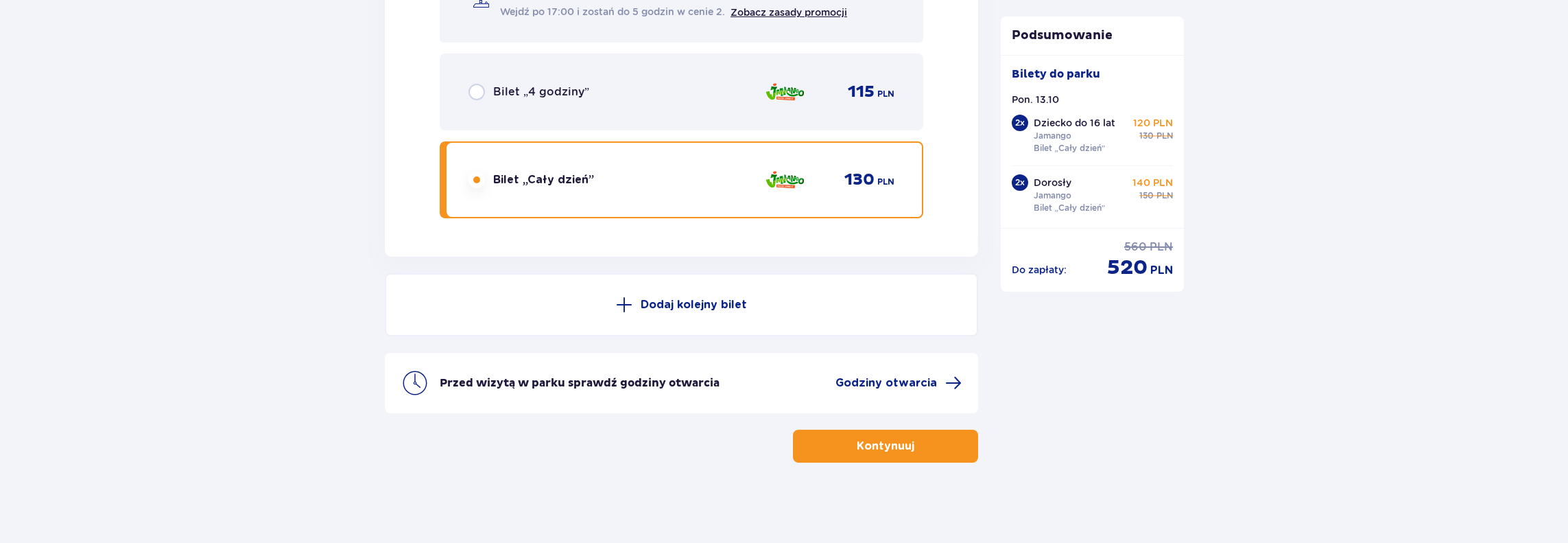
scroll to position [4439, 0]
click at [856, 446] on p "Kontynuuj" at bounding box center [885, 445] width 58 height 15
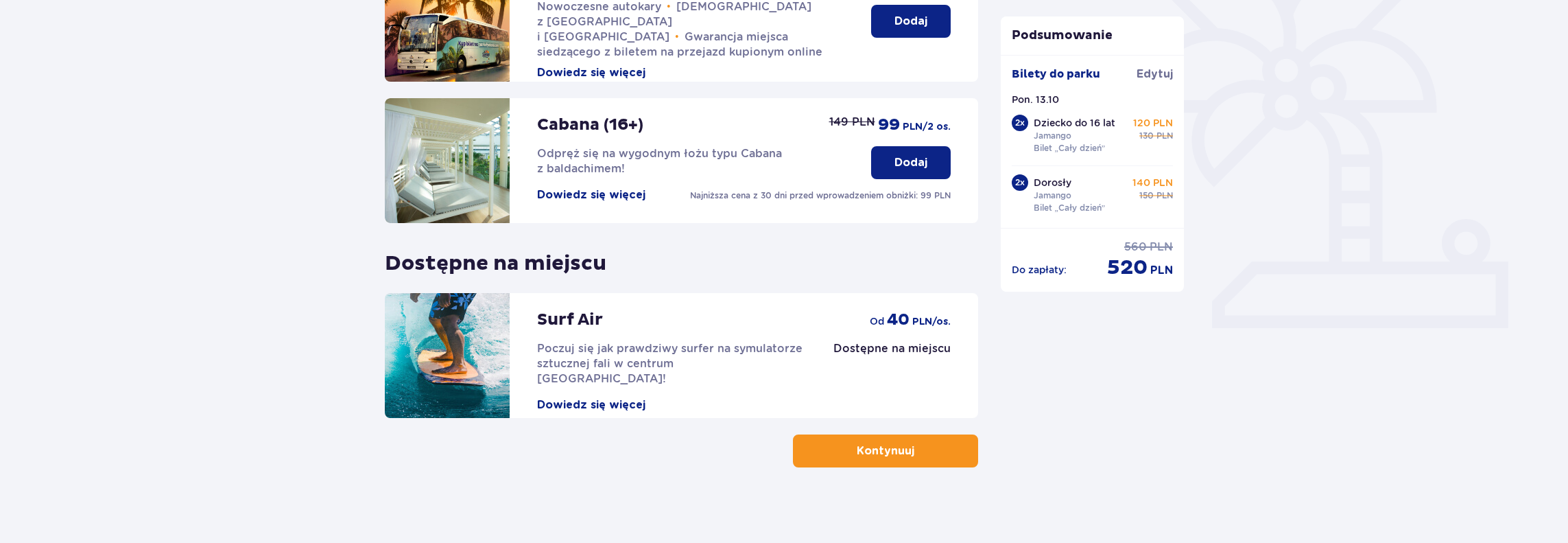
scroll to position [387, 0]
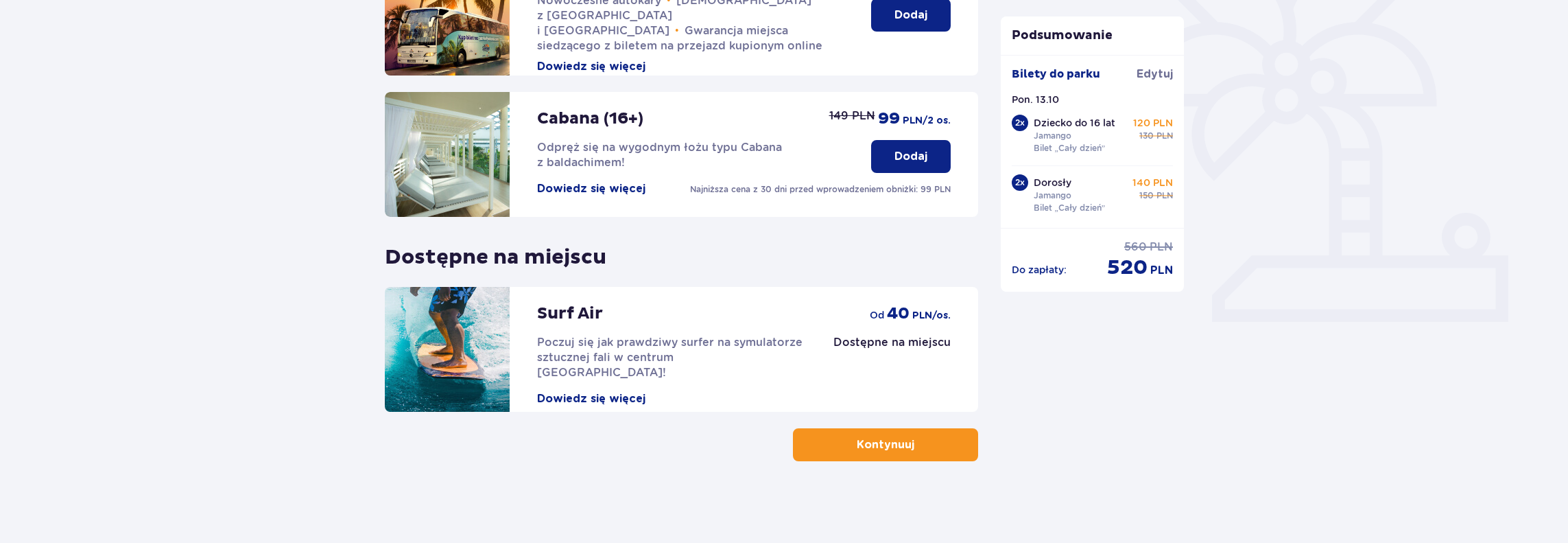
click at [872, 439] on p "Kontynuuj" at bounding box center [885, 445] width 58 height 15
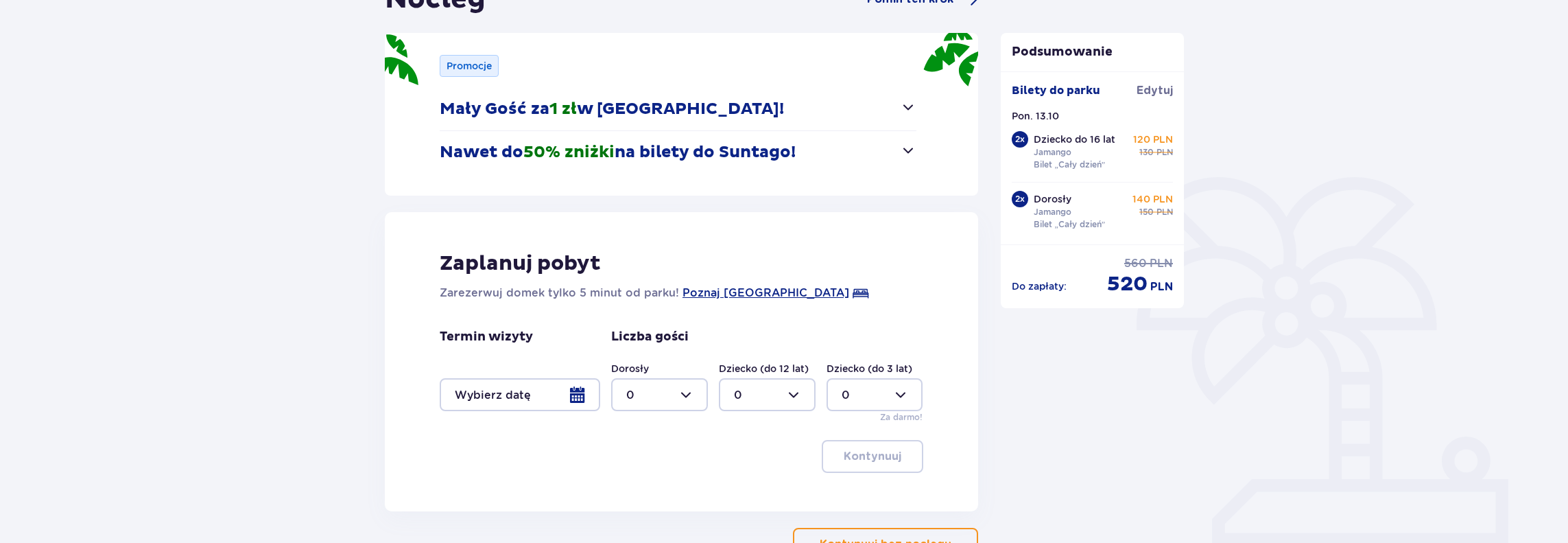
scroll to position [262, 0]
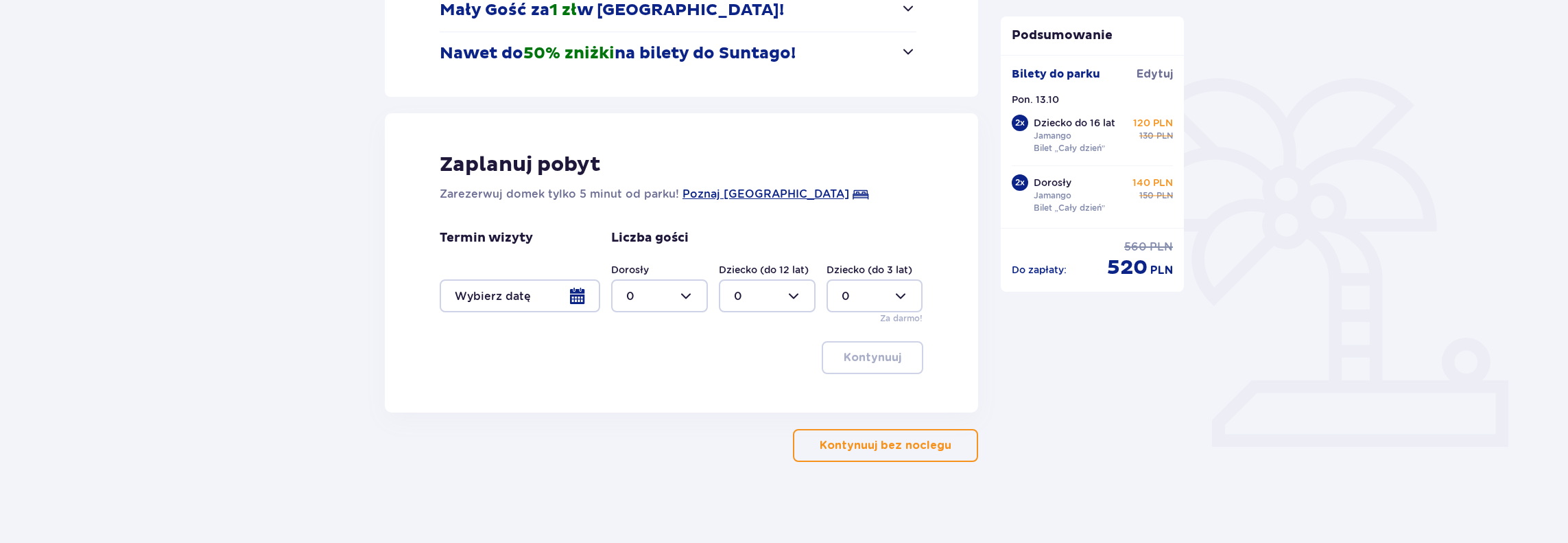
click at [889, 446] on p "Kontynuuj bez noclegu" at bounding box center [885, 446] width 132 height 15
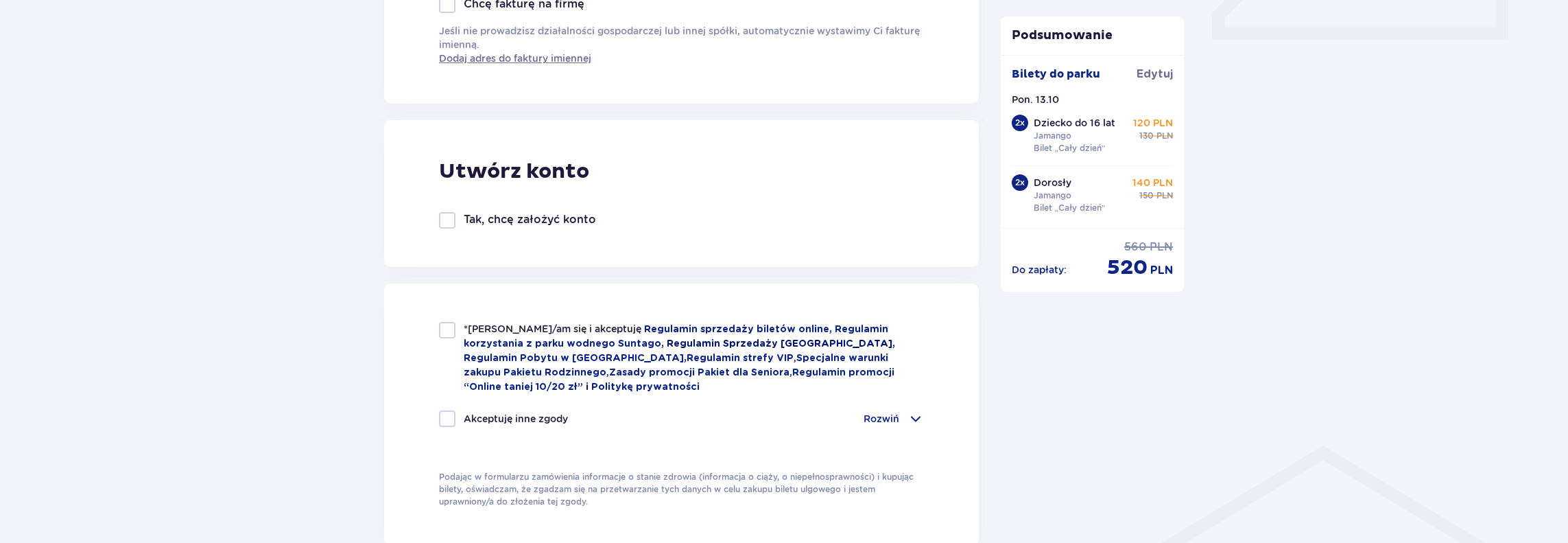
scroll to position [686, 0]
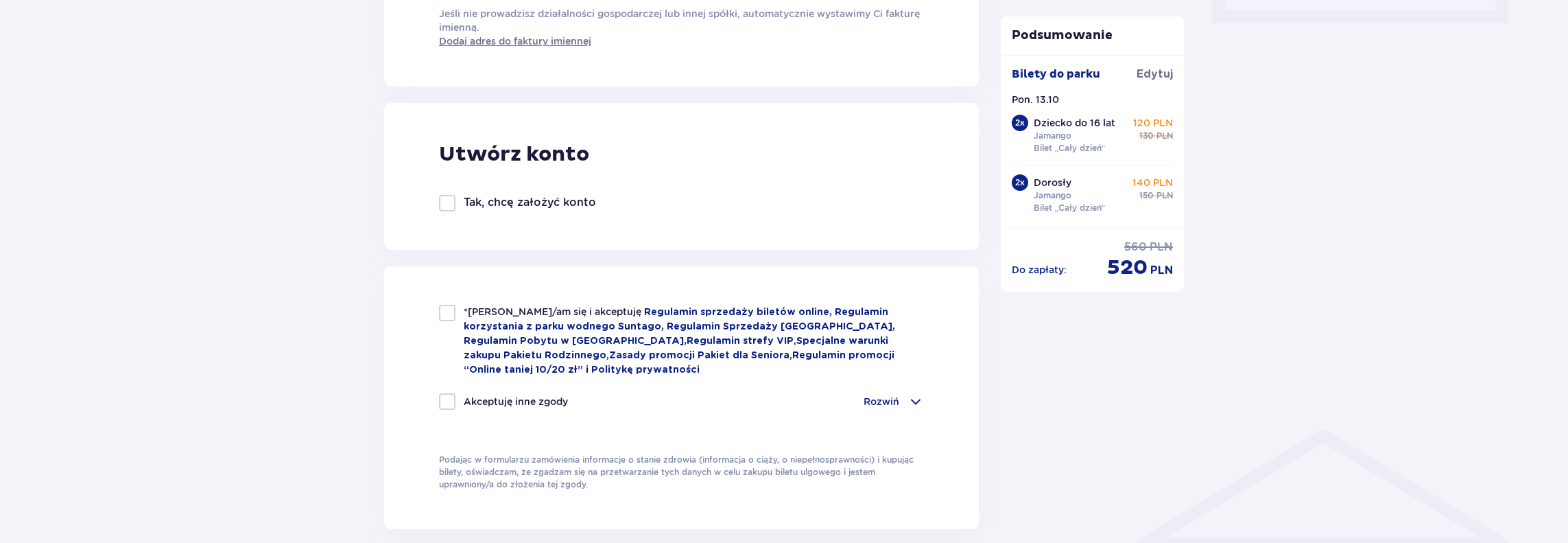
click at [451, 312] on div at bounding box center [447, 313] width 17 height 17
checkbox input "true"
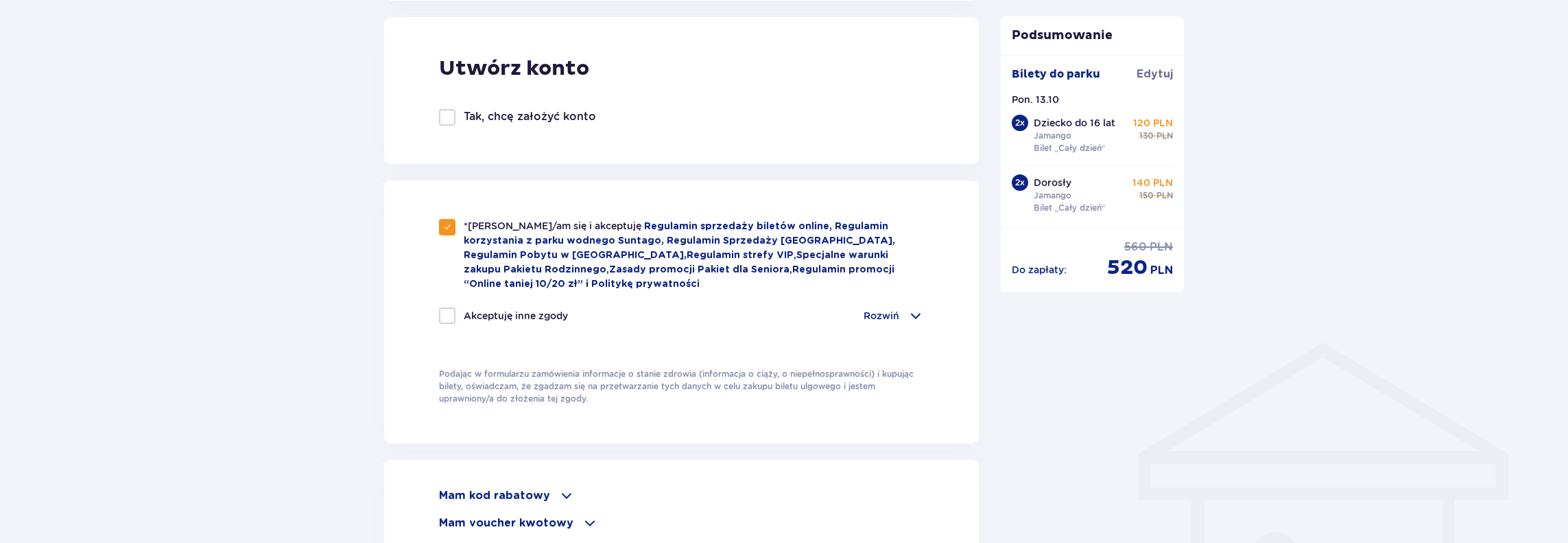
scroll to position [961, 0]
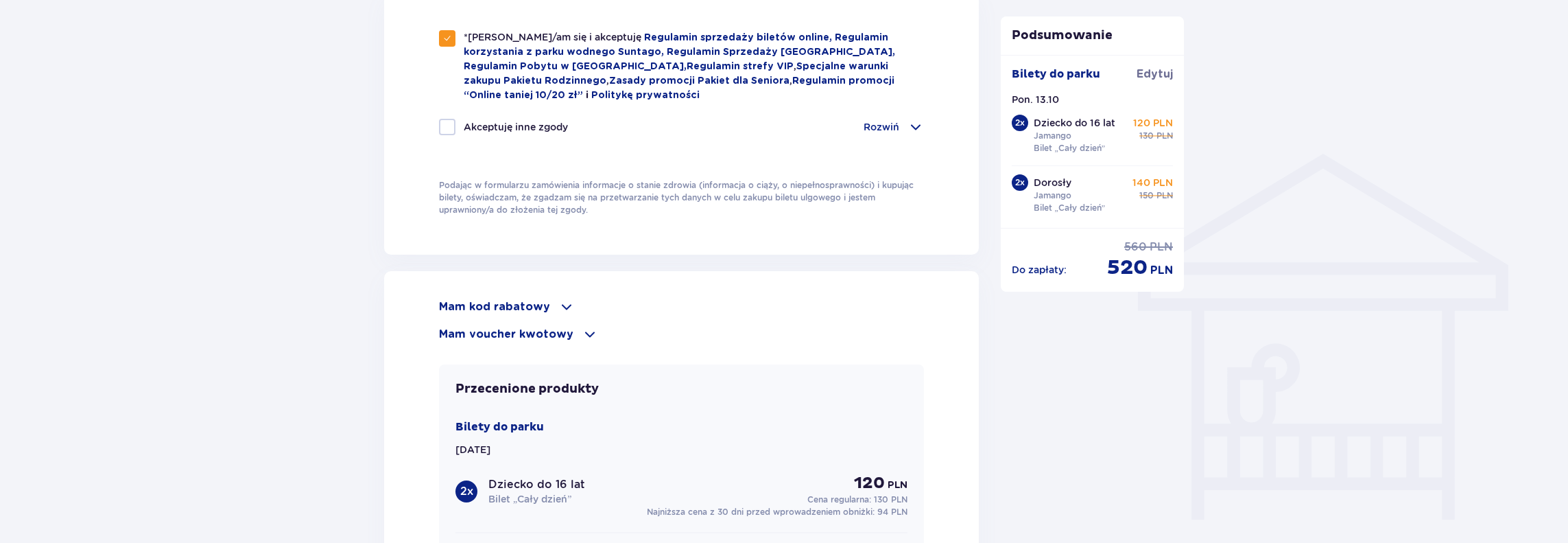
click at [533, 304] on p "Mam kod rabatowy" at bounding box center [495, 306] width 111 height 15
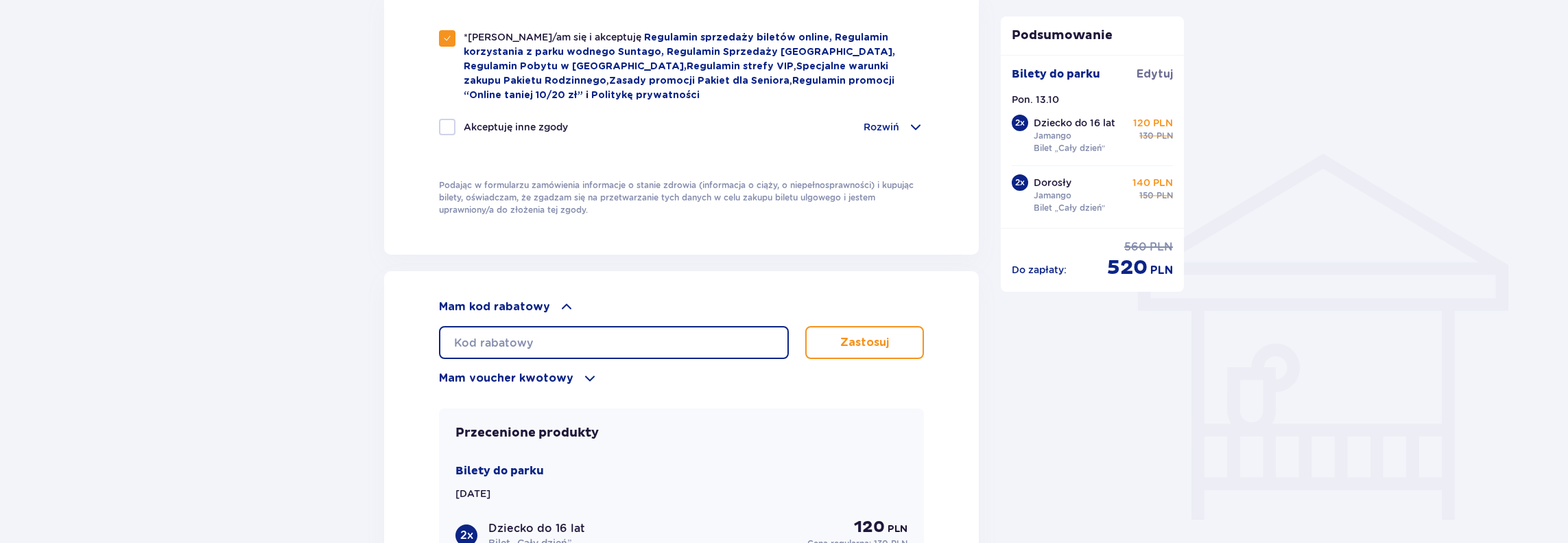
paste input "LDDFLN0JZ9BYU3"
type input "LDDFLN0JZ9BYU3"
click at [850, 335] on p "Zastosuj" at bounding box center [864, 343] width 48 height 15
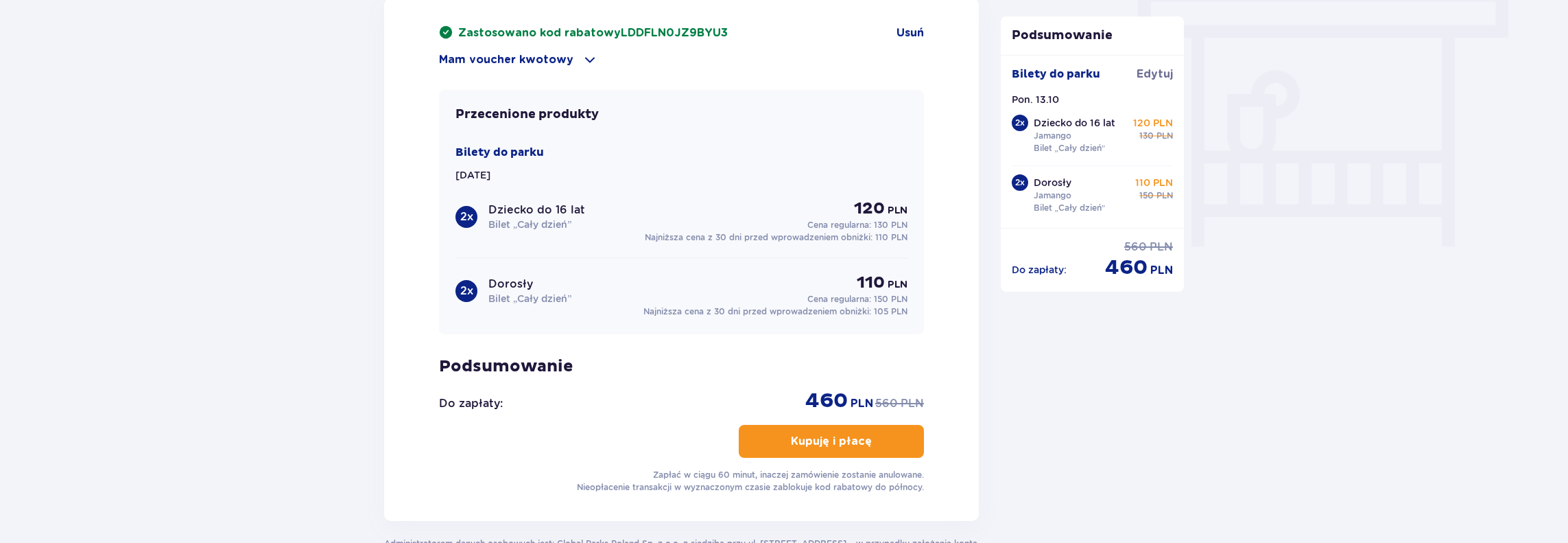
scroll to position [1235, 0]
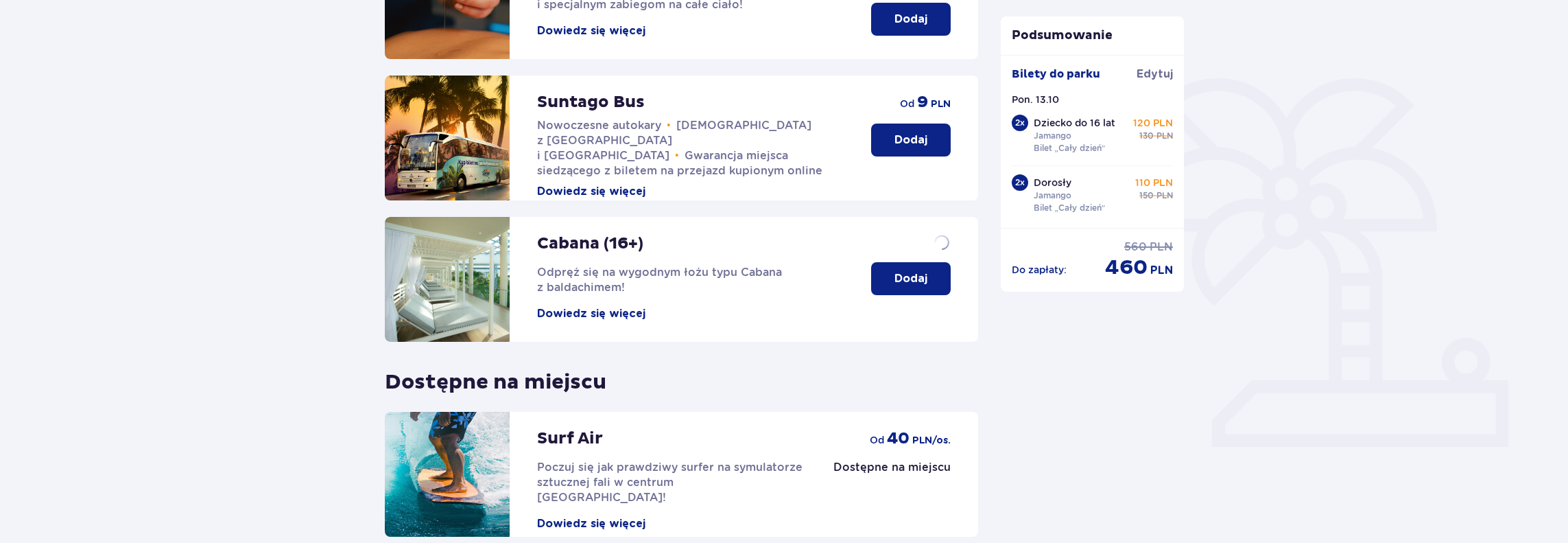
scroll to position [387, 0]
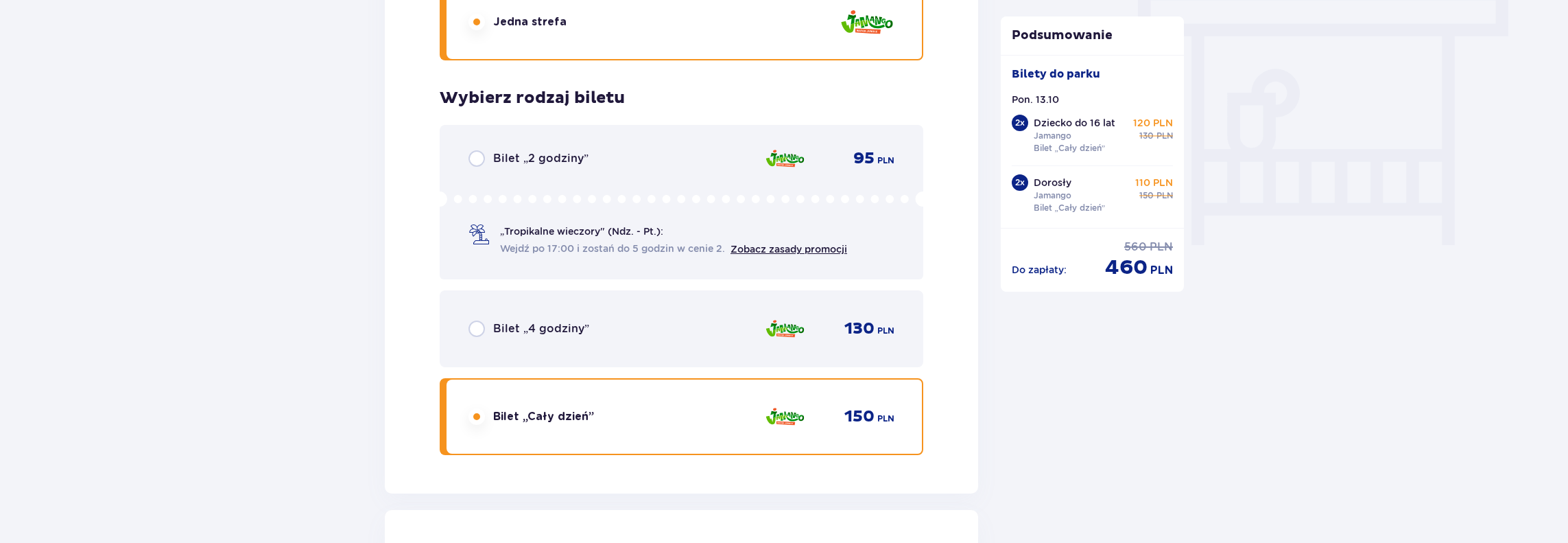
scroll to position [6, 0]
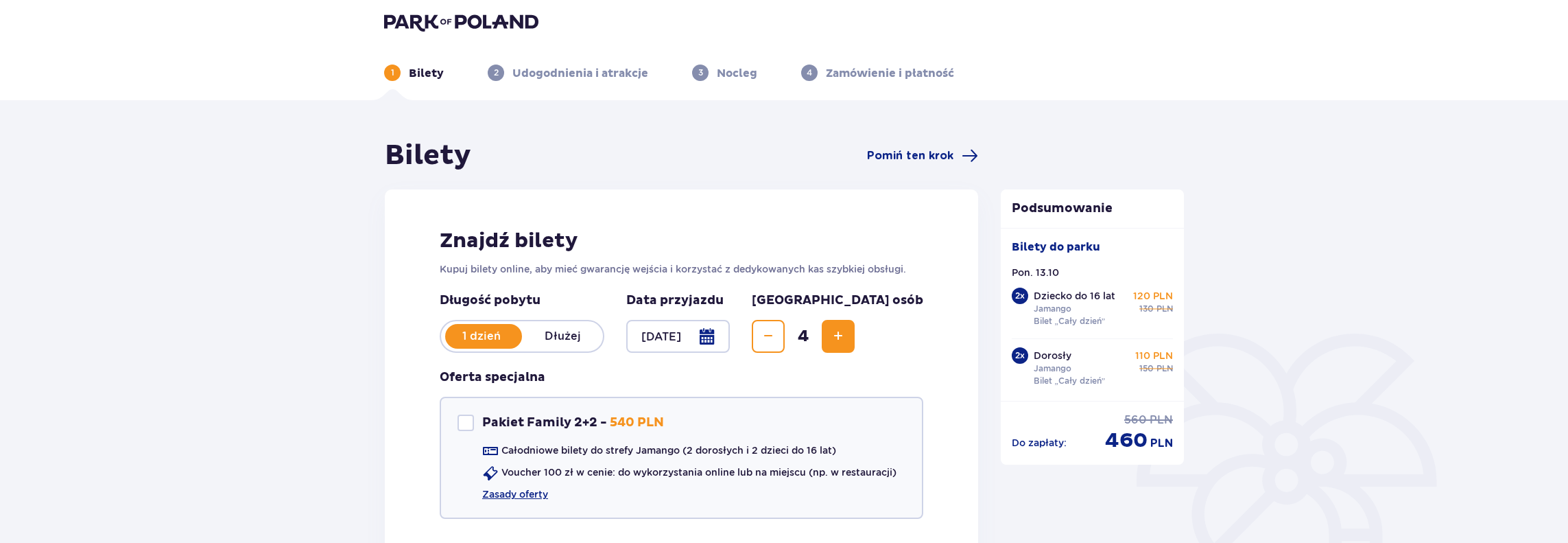
click at [777, 338] on span "Zmniejsz" at bounding box center [768, 336] width 17 height 17
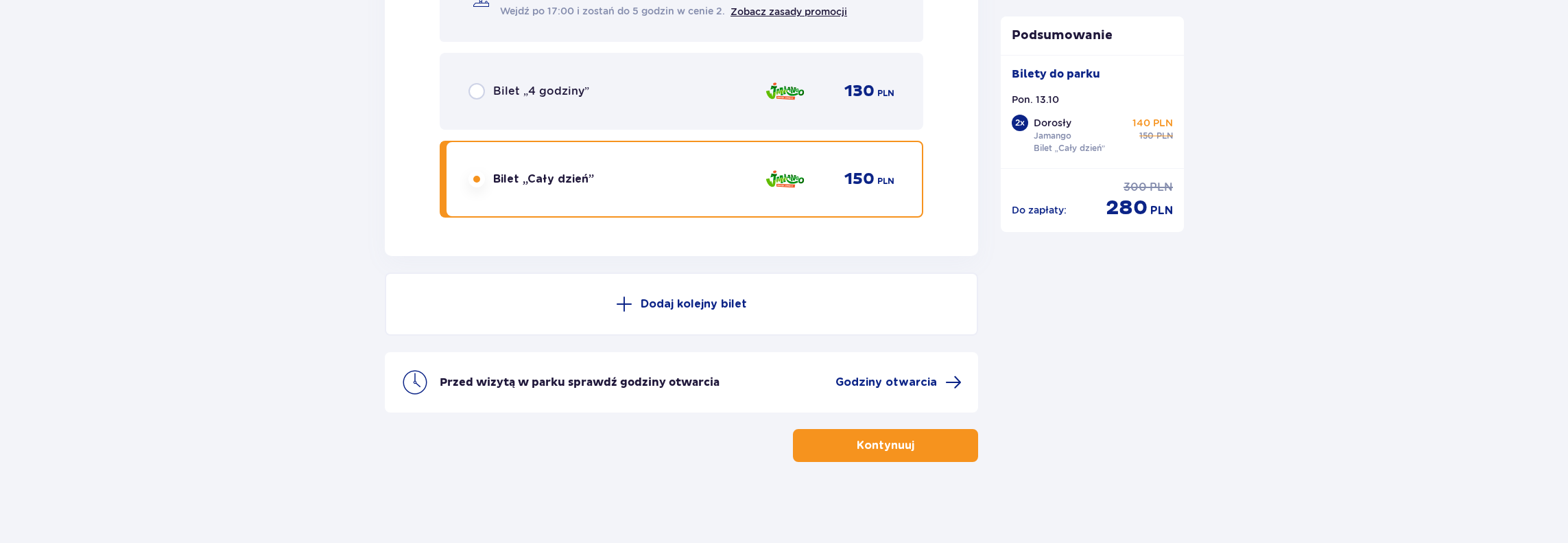
scroll to position [2413, 0]
click at [859, 438] on p "Kontynuuj" at bounding box center [885, 445] width 58 height 15
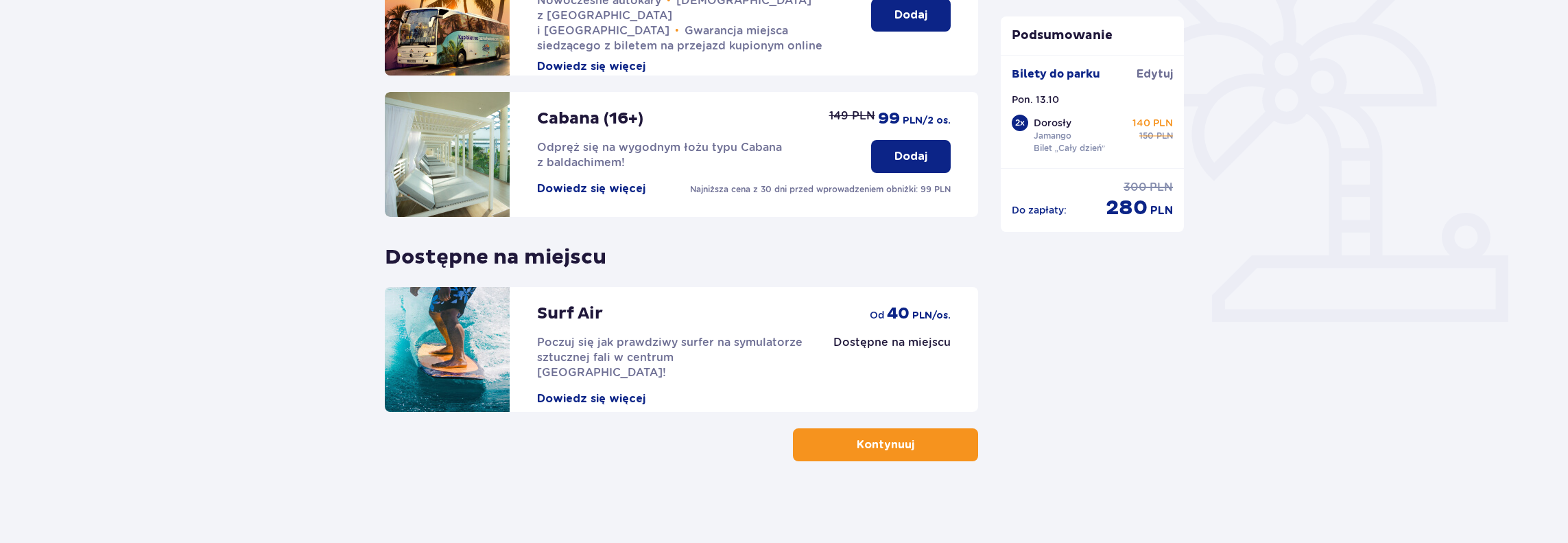
click at [842, 458] on button "Kontynuuj" at bounding box center [885, 444] width 186 height 32
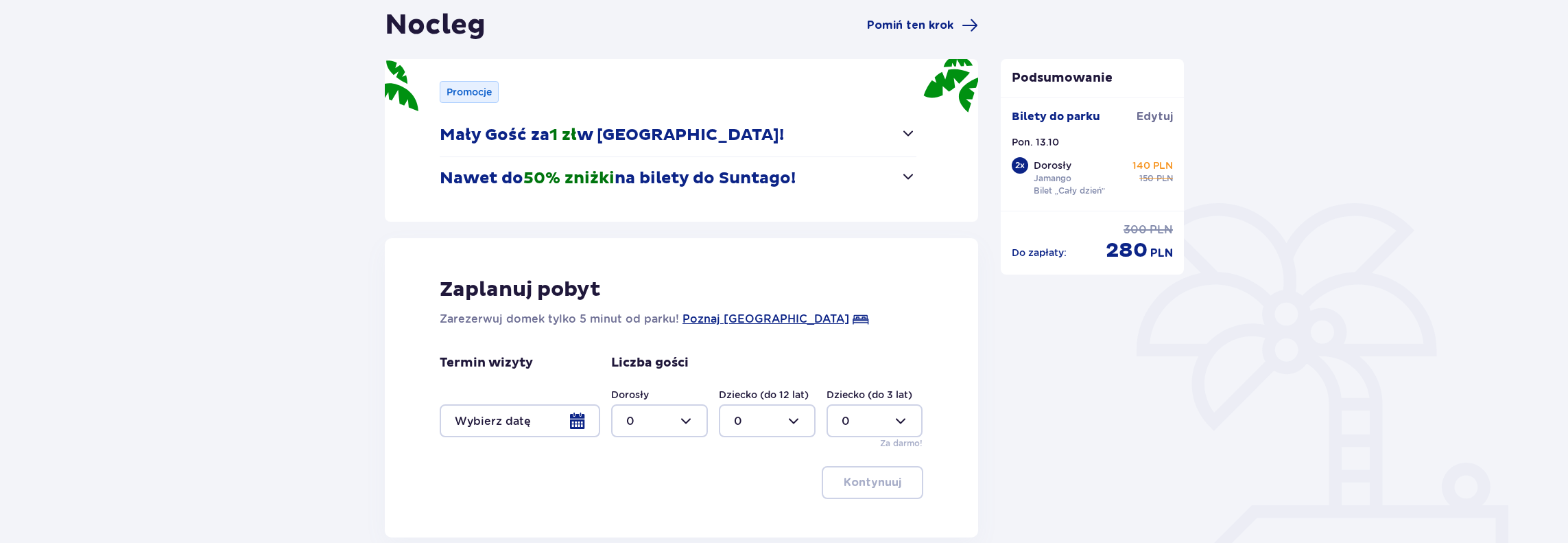
scroll to position [262, 0]
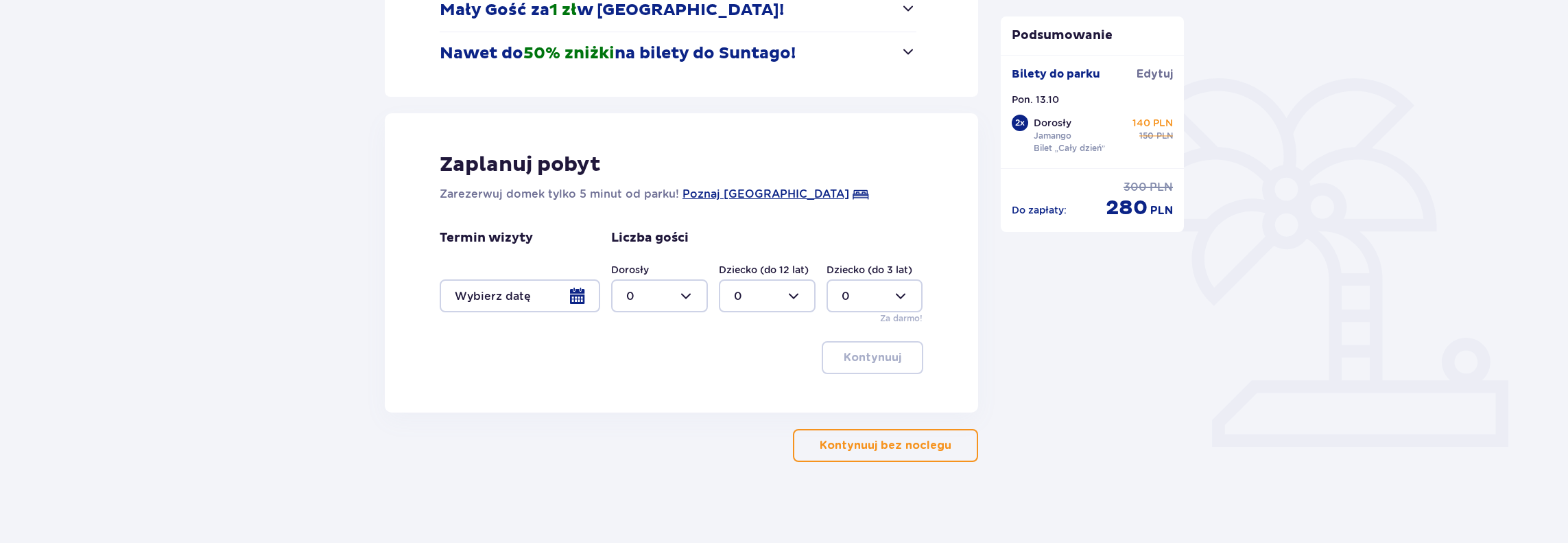
click at [854, 447] on p "Kontynuuj bez noclegu" at bounding box center [885, 446] width 132 height 15
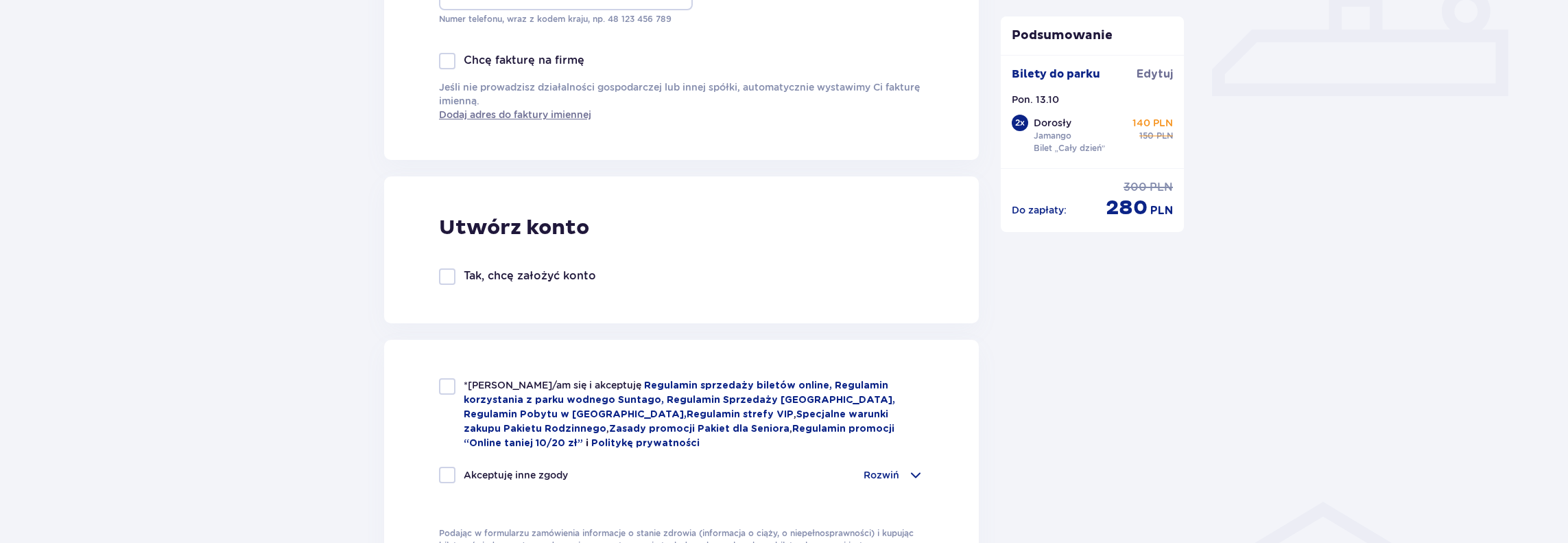
scroll to position [686, 0]
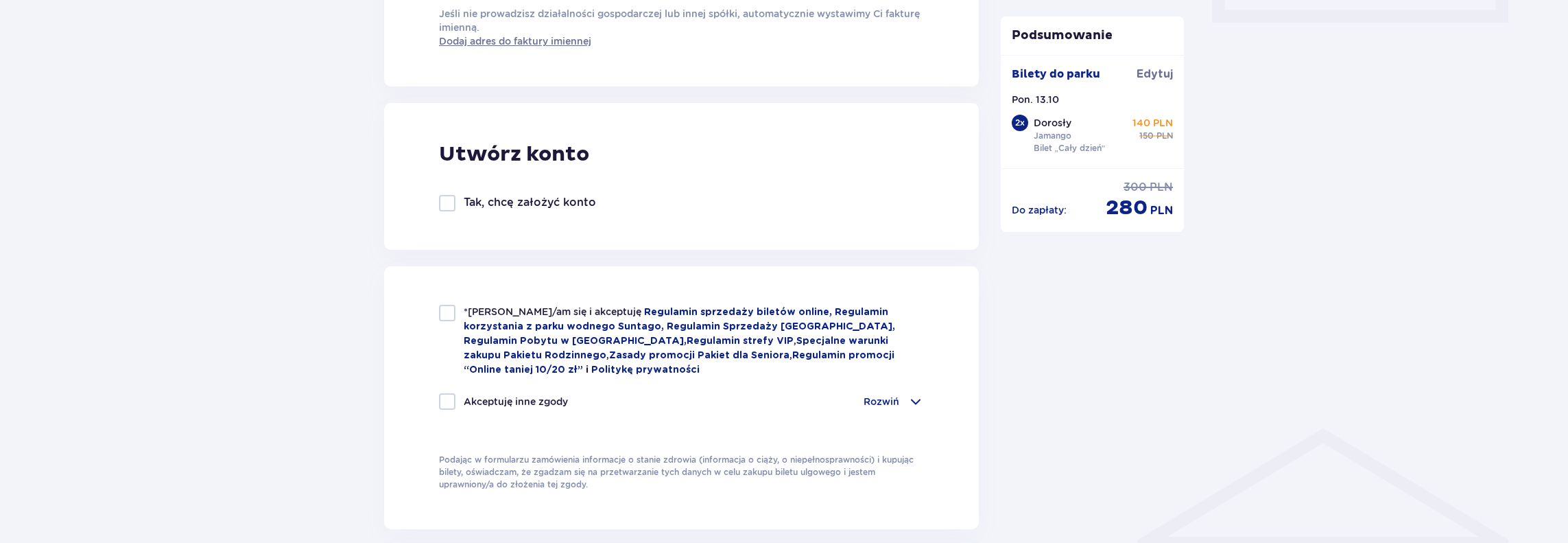
click at [444, 312] on div at bounding box center [447, 313] width 17 height 17
checkbox input "true"
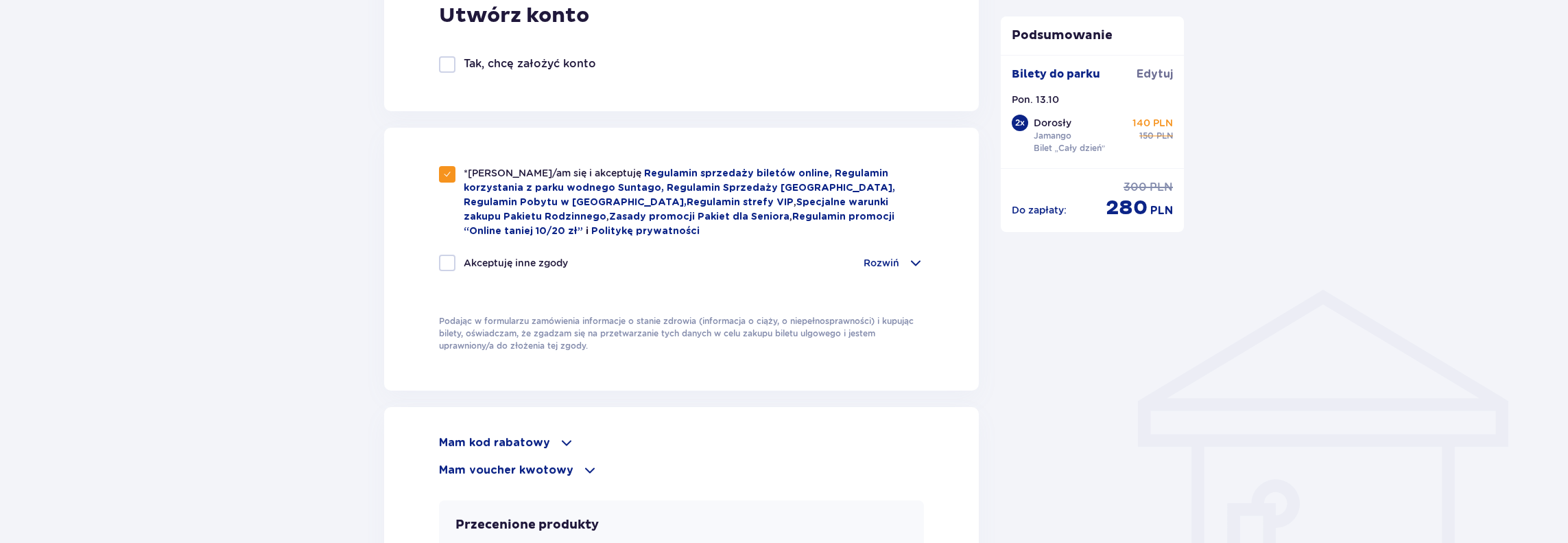
scroll to position [961, 0]
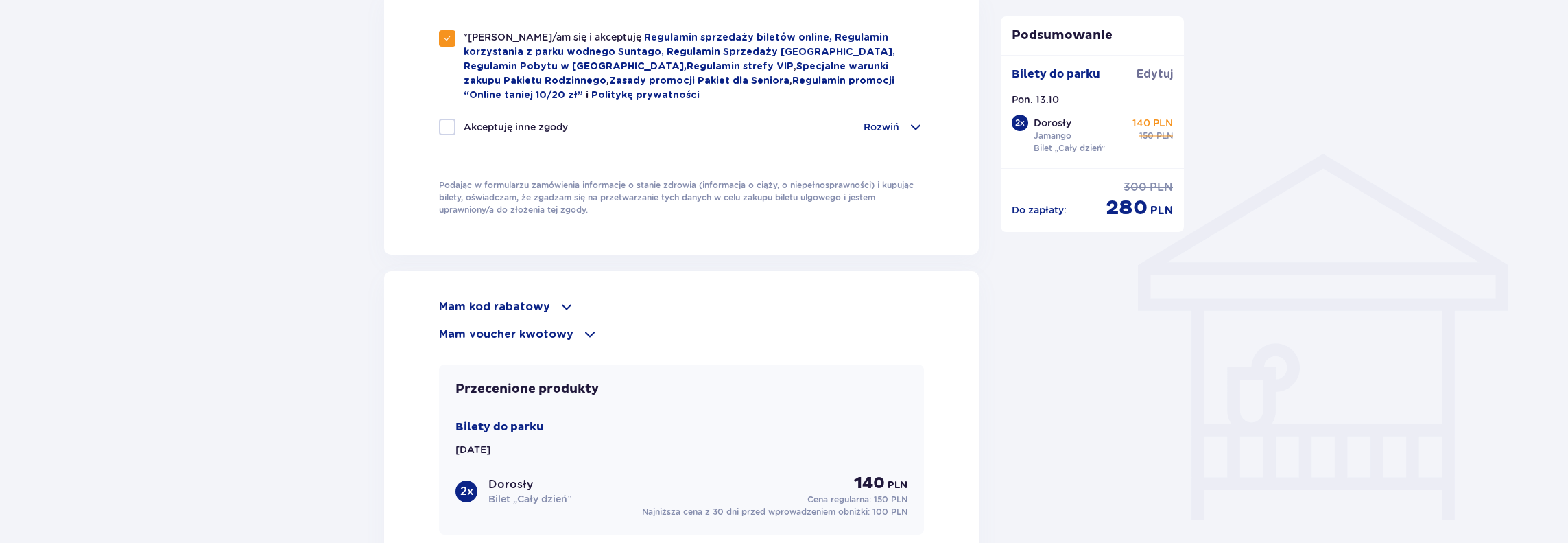
click at [564, 304] on span at bounding box center [567, 307] width 17 height 17
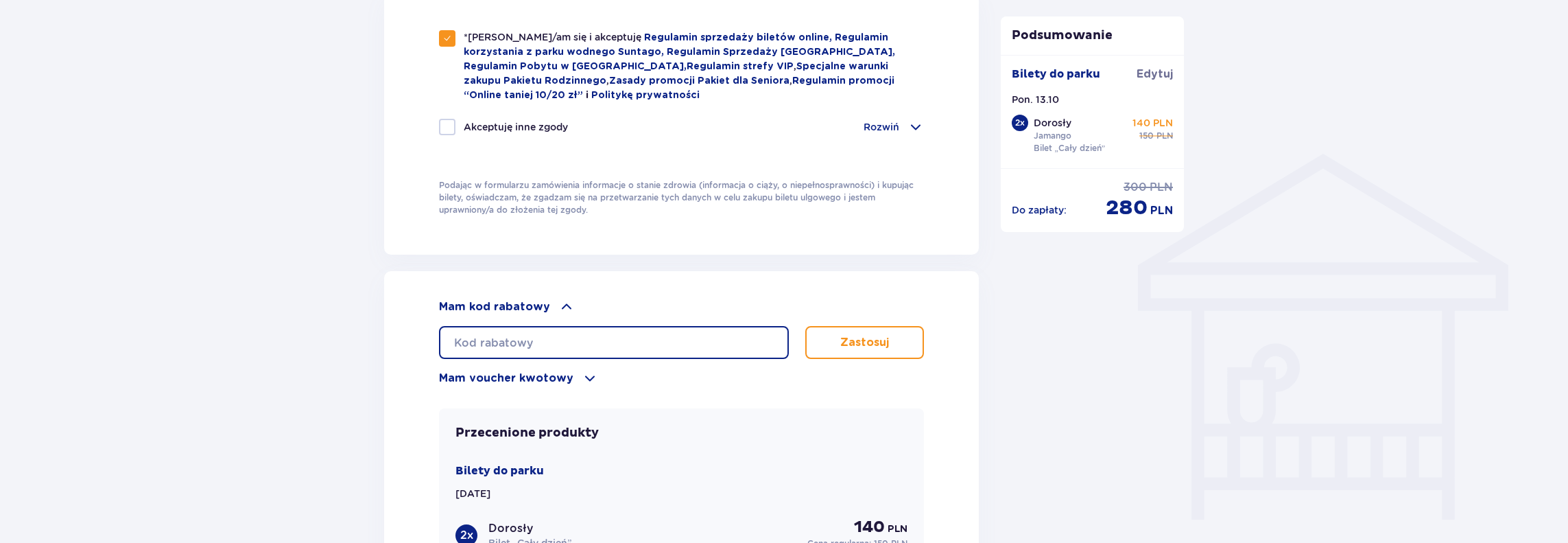
paste input "LDDFLN0JZ9BYU3"
type input "LDDFLN0JZ9BYU3"
click at [843, 343] on p "Zastosuj" at bounding box center [864, 343] width 48 height 15
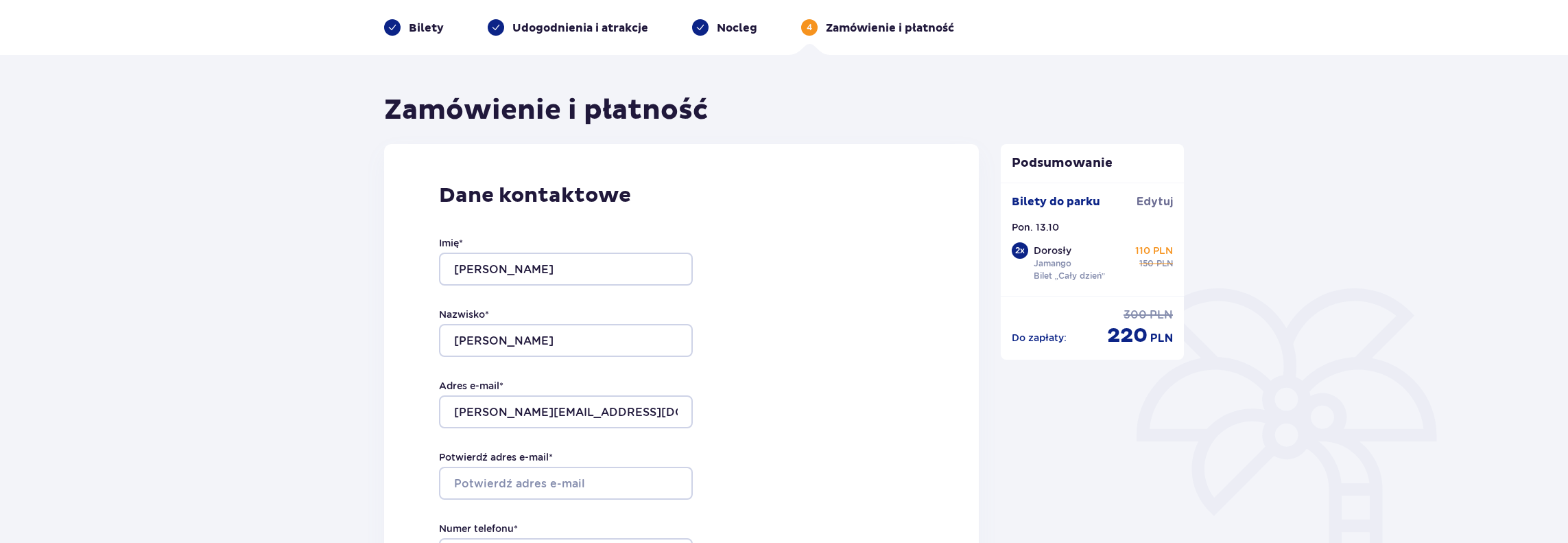
scroll to position [0, 0]
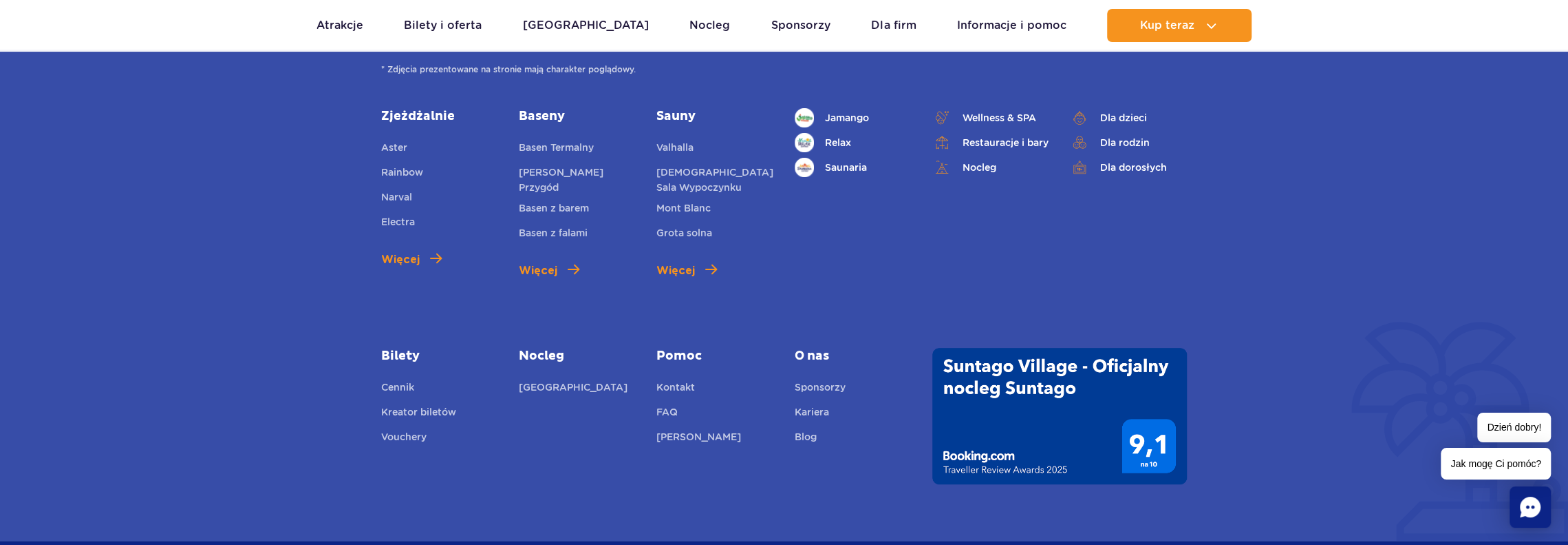
scroll to position [5227, 0]
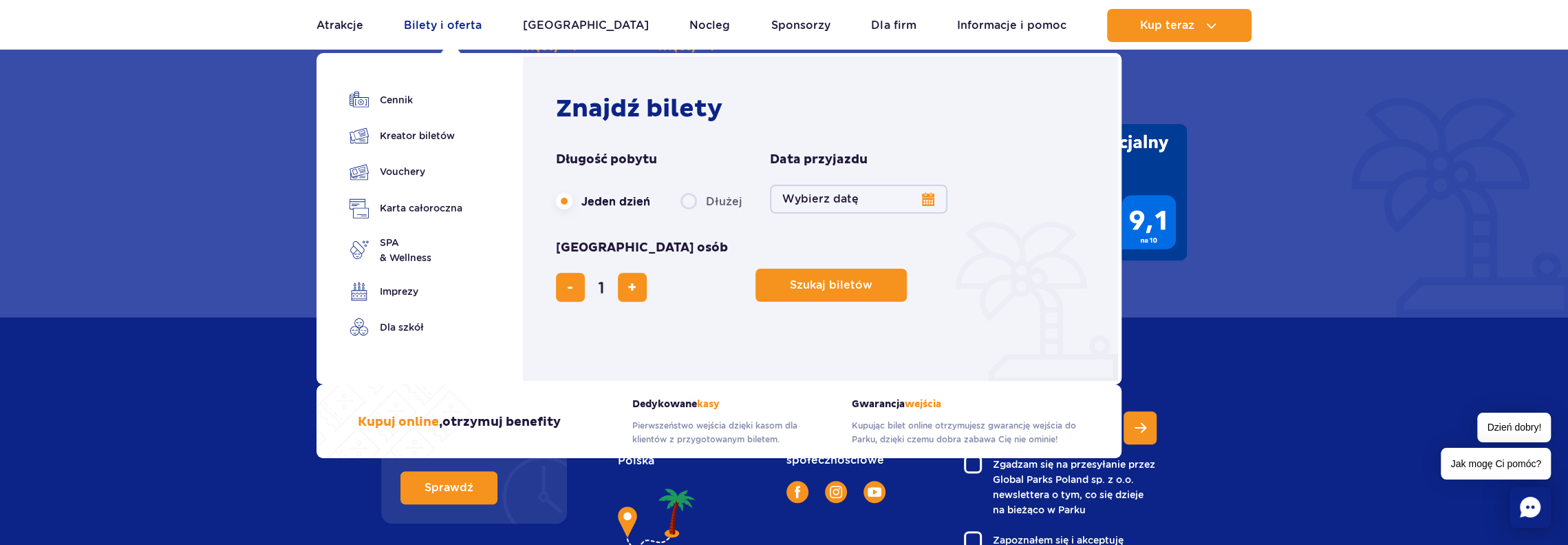
click at [449, 27] on link "Bilety i oferta" at bounding box center [443, 25] width 78 height 33
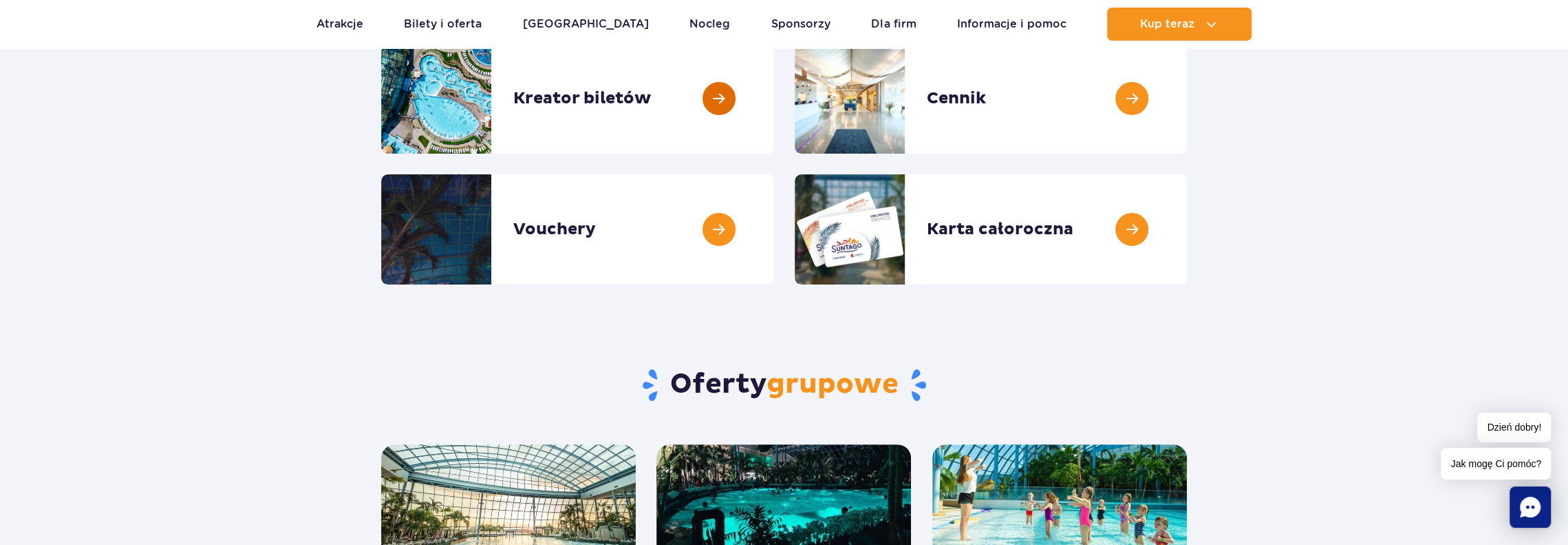
scroll to position [69, 0]
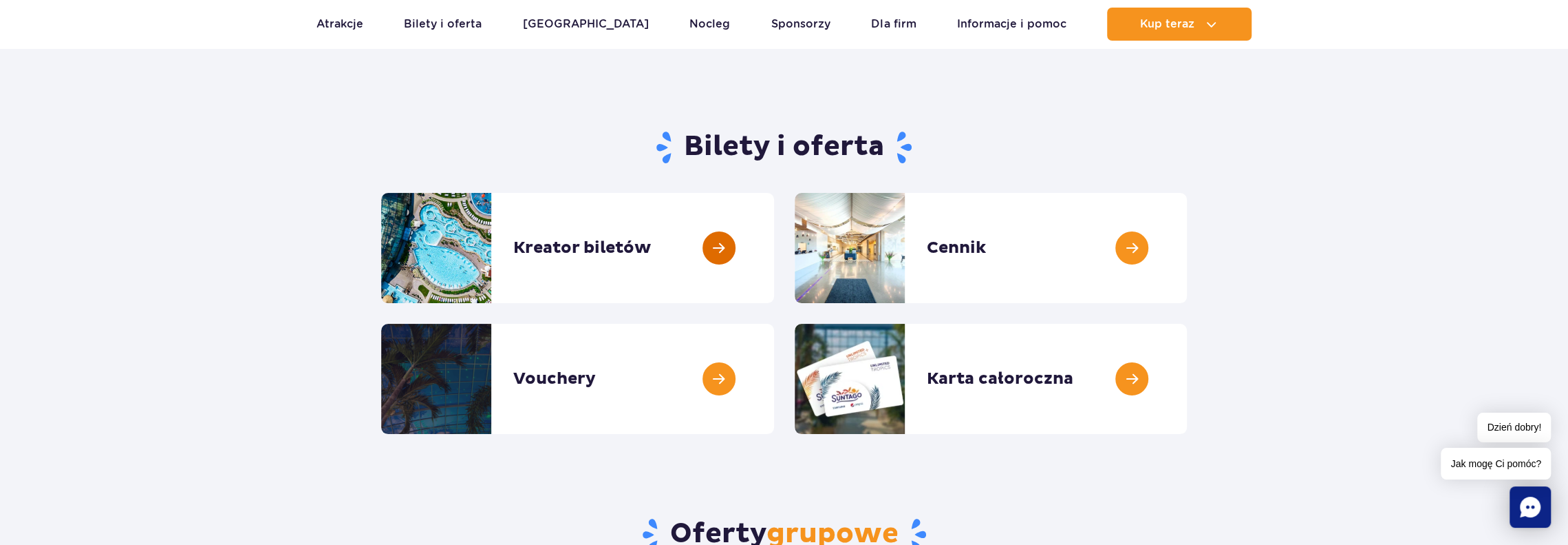
click at [774, 263] on link at bounding box center [774, 248] width 0 height 110
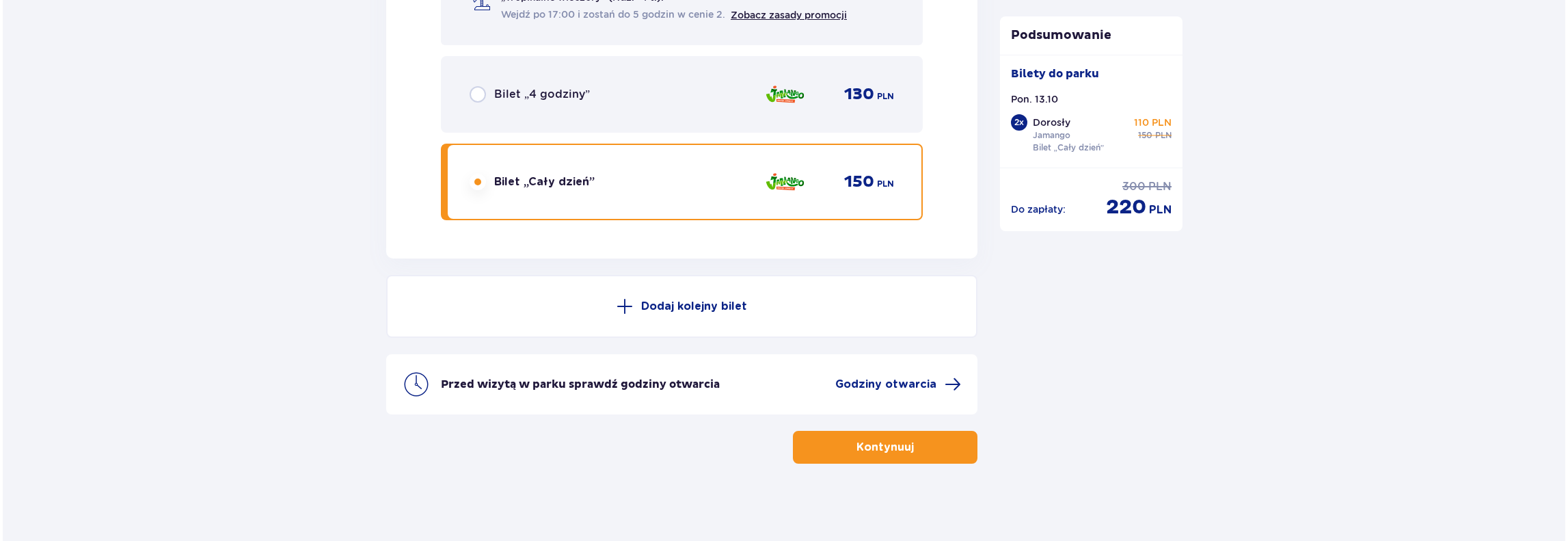
scroll to position [2404, 0]
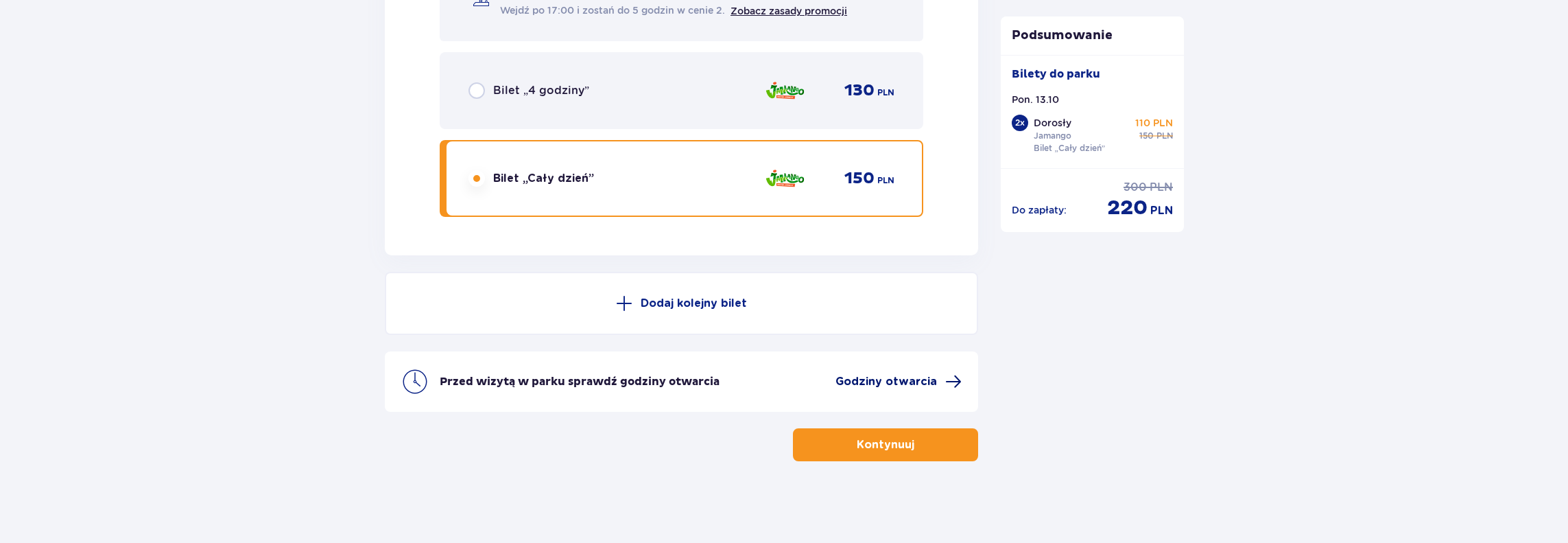
click at [881, 381] on span "Godziny otwarcia" at bounding box center [885, 381] width 101 height 15
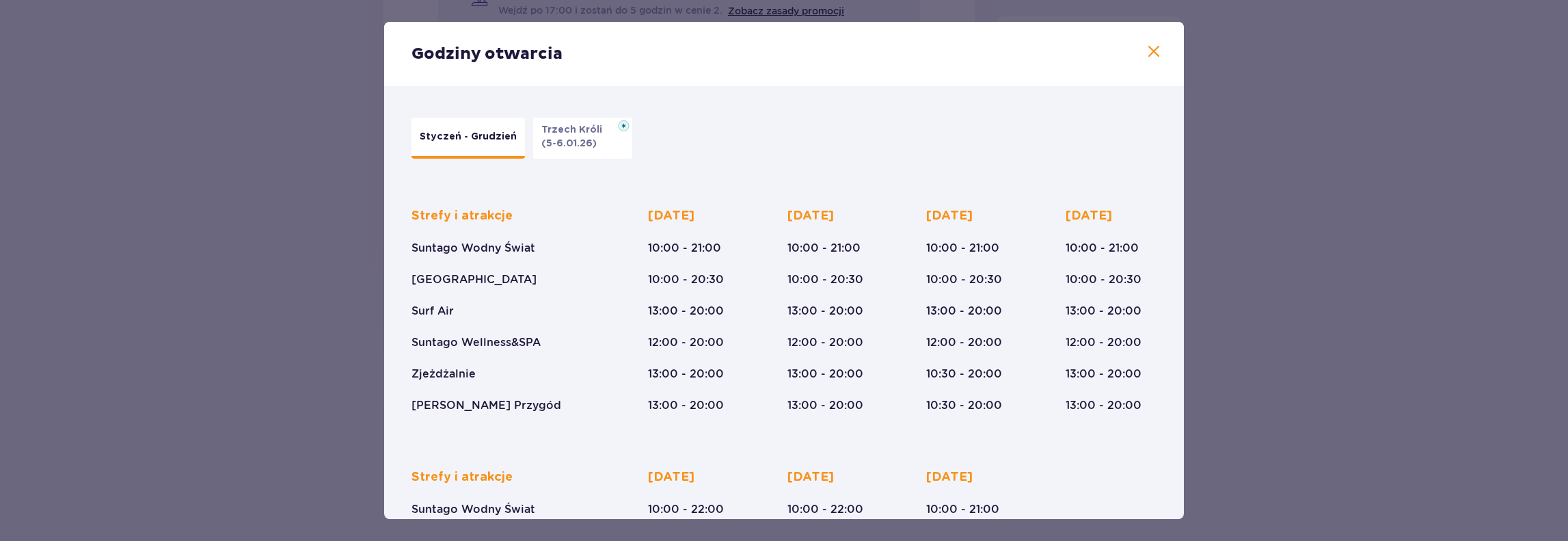
click at [1148, 53] on span at bounding box center [1154, 52] width 17 height 17
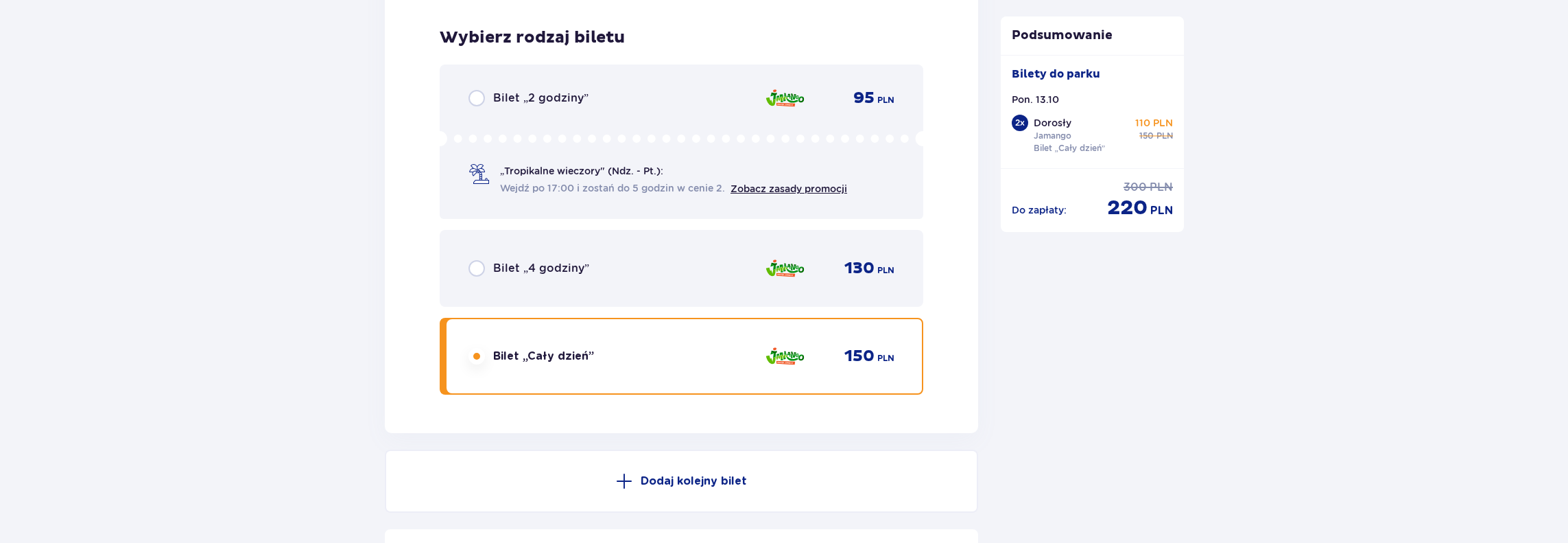
scroll to position [2413, 0]
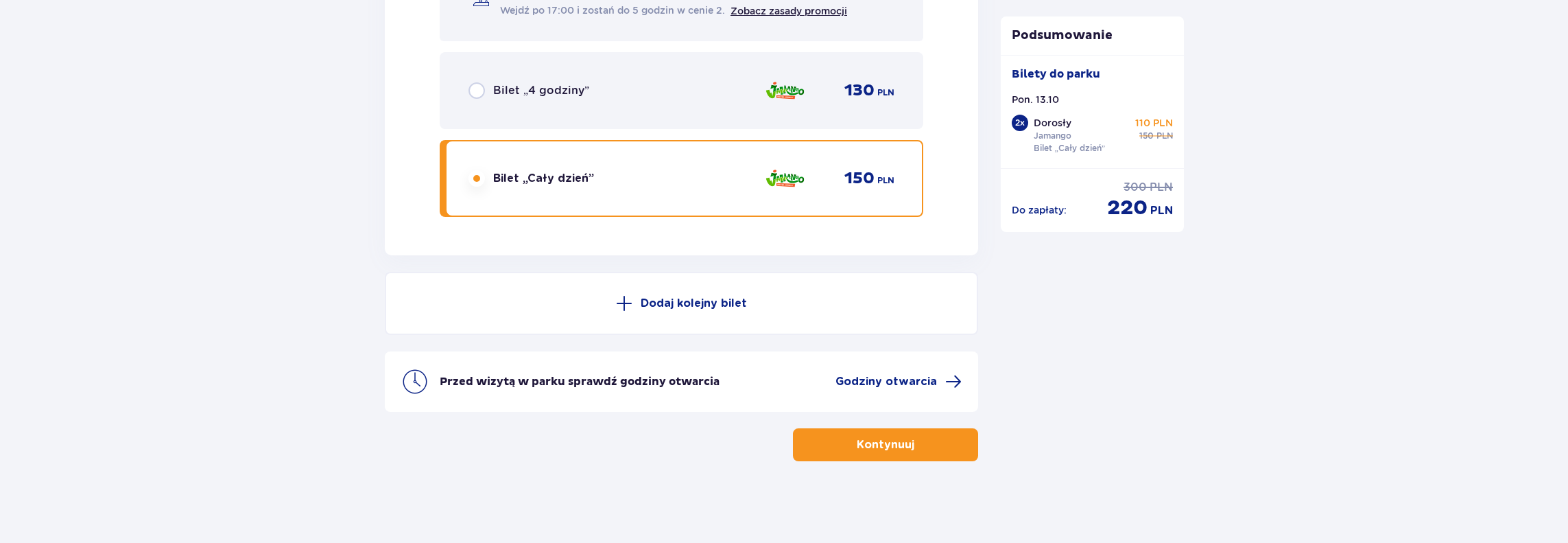
click at [857, 453] on button "Kontynuuj" at bounding box center [885, 444] width 186 height 32
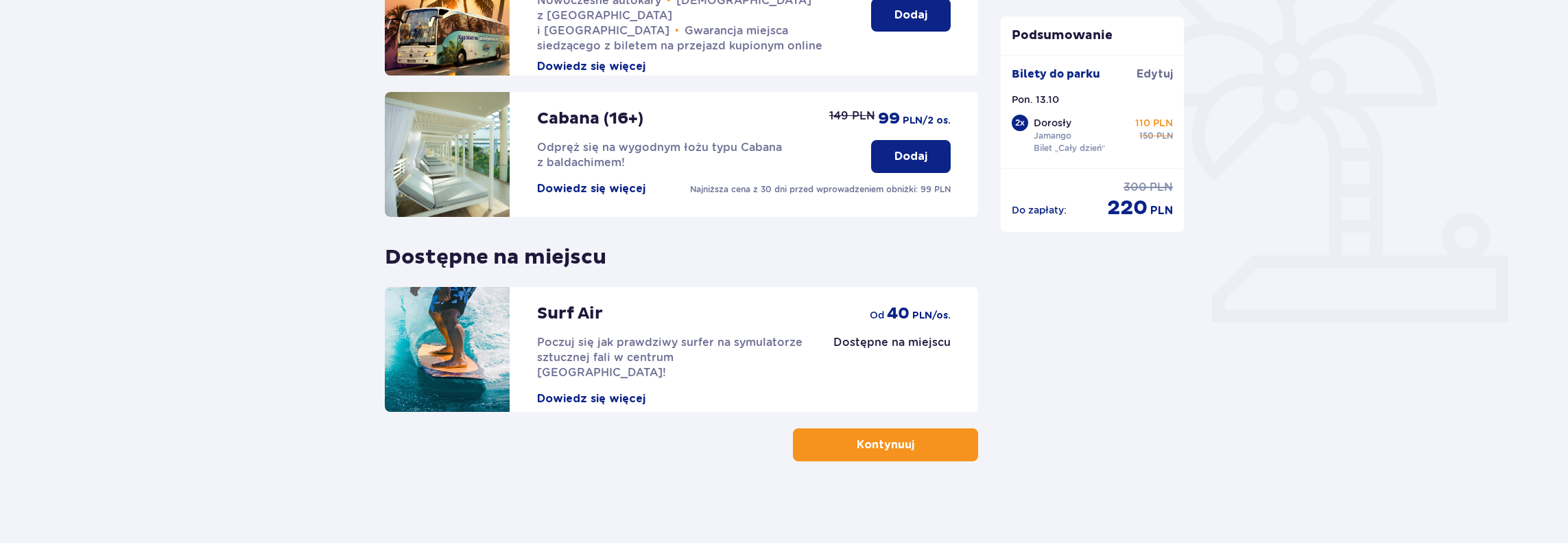
click at [834, 453] on button "Kontynuuj" at bounding box center [885, 444] width 186 height 32
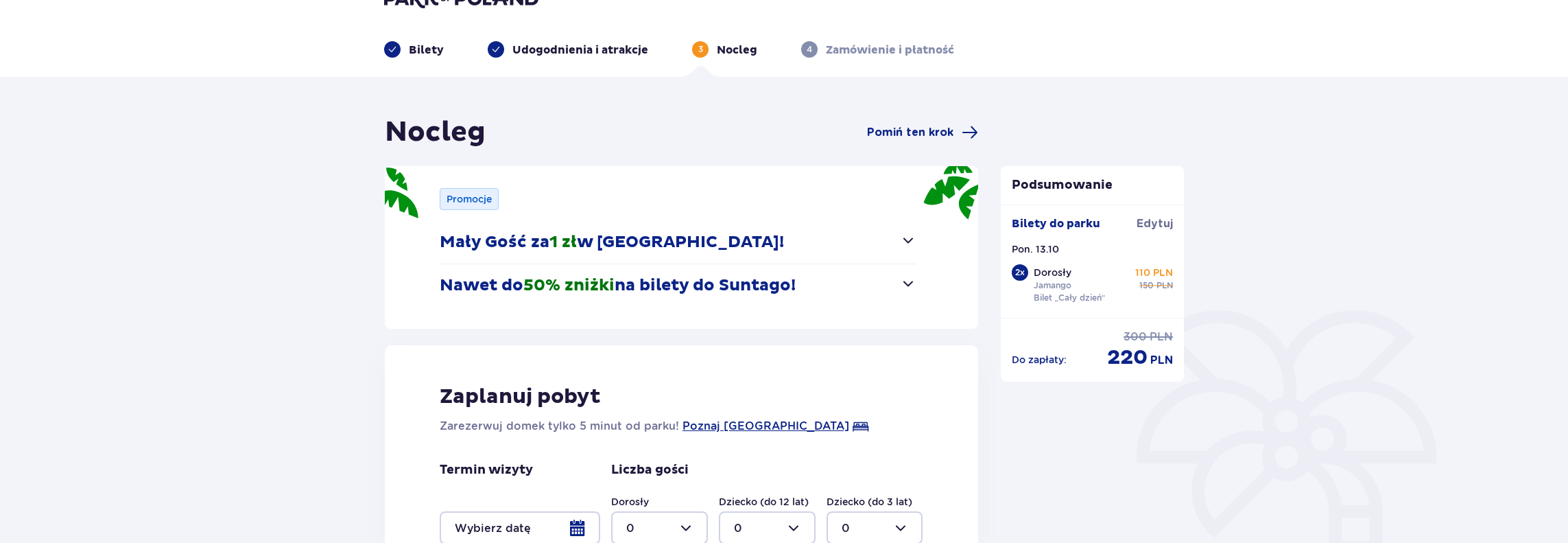
scroll to position [262, 0]
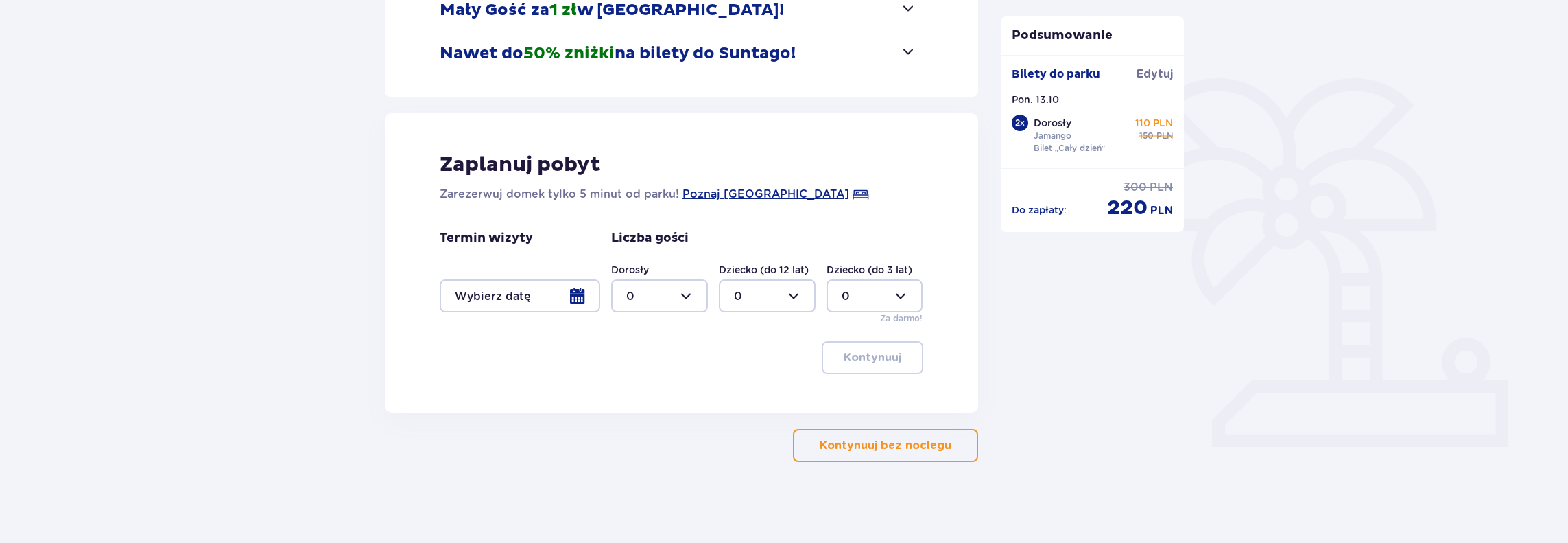
click at [850, 448] on p "Kontynuuj bez noclegu" at bounding box center [885, 446] width 132 height 15
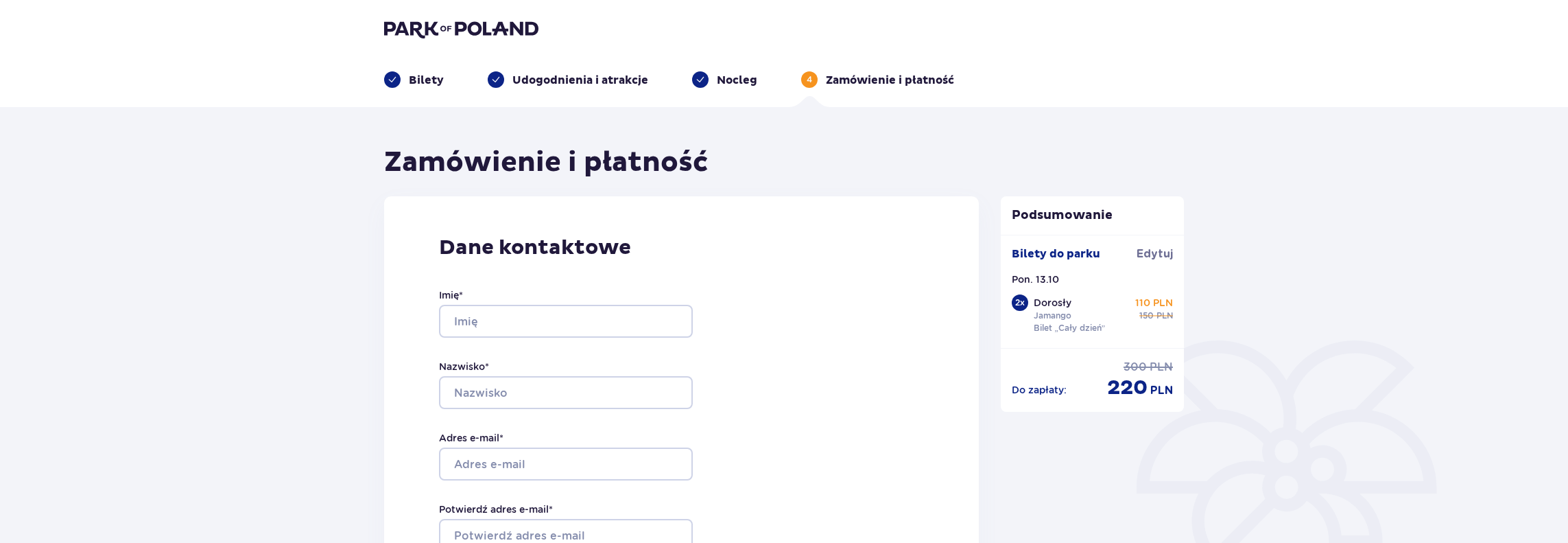
click at [406, 28] on img at bounding box center [461, 29] width 154 height 19
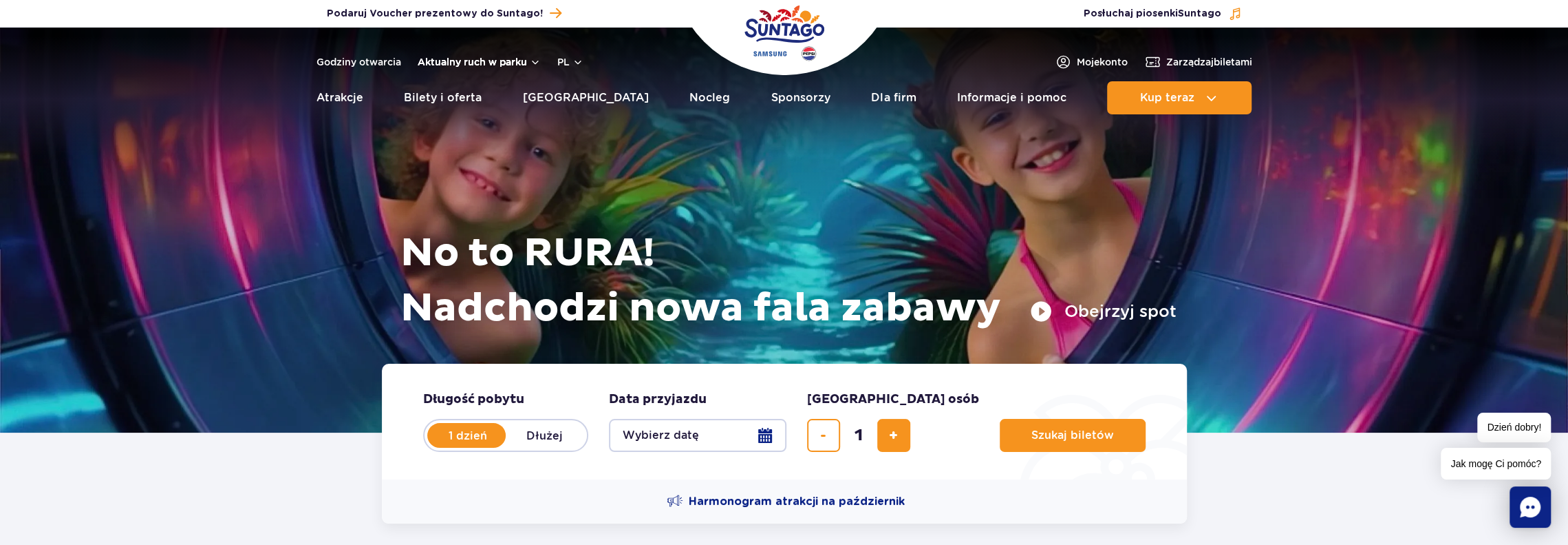
click at [476, 60] on button "Aktualny ruch w parku" at bounding box center [480, 62] width 123 height 11
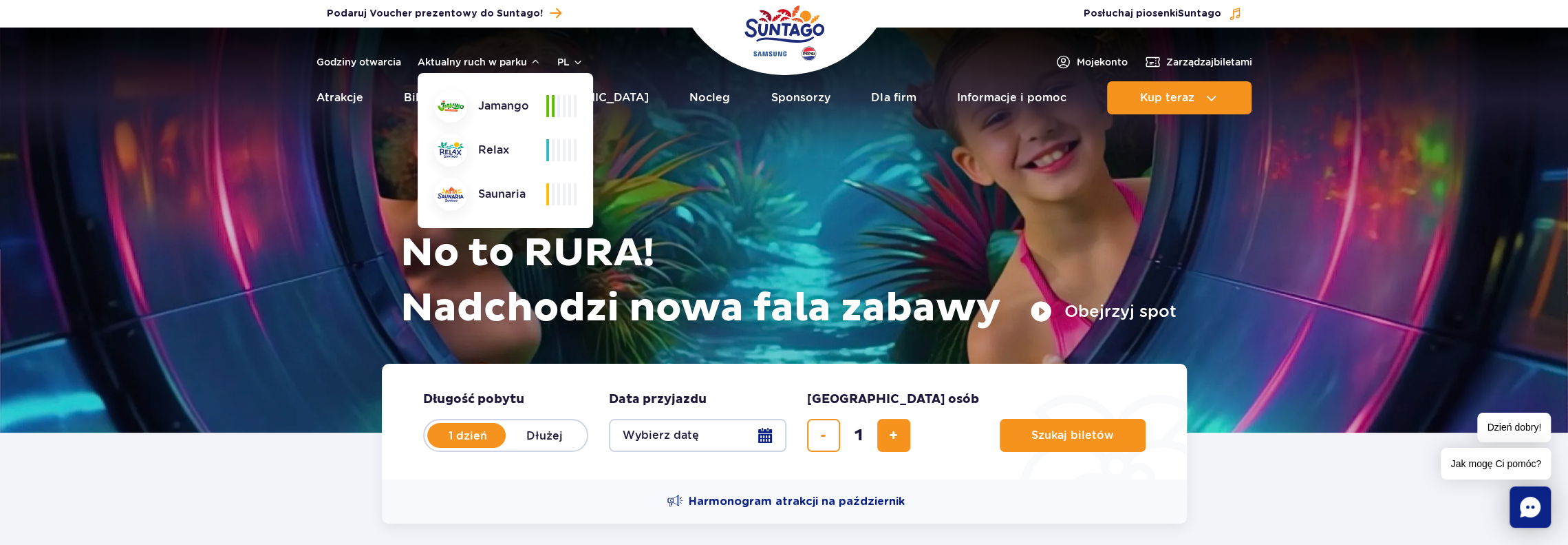
click at [369, 116] on header "Godziny otwarcia Aktualny ruch w parku Aktualny ruch w parku Jamango Relax Saun…" at bounding box center [784, 75] width 1568 height 94
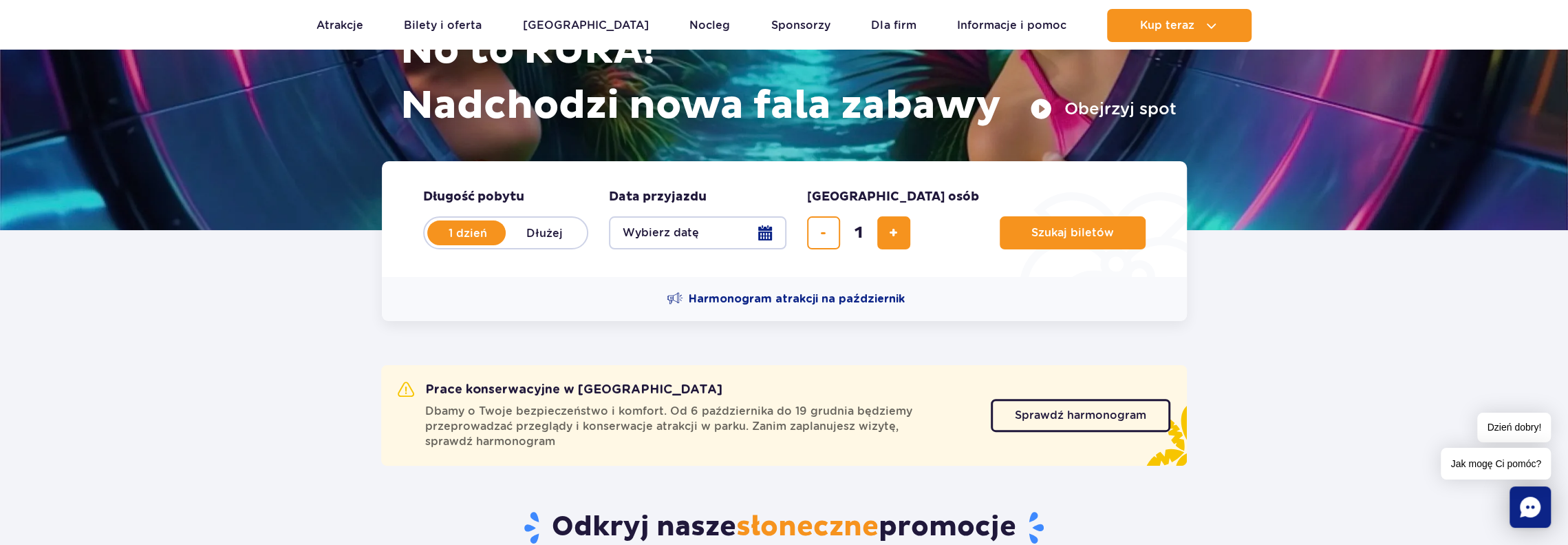
scroll to position [413, 0]
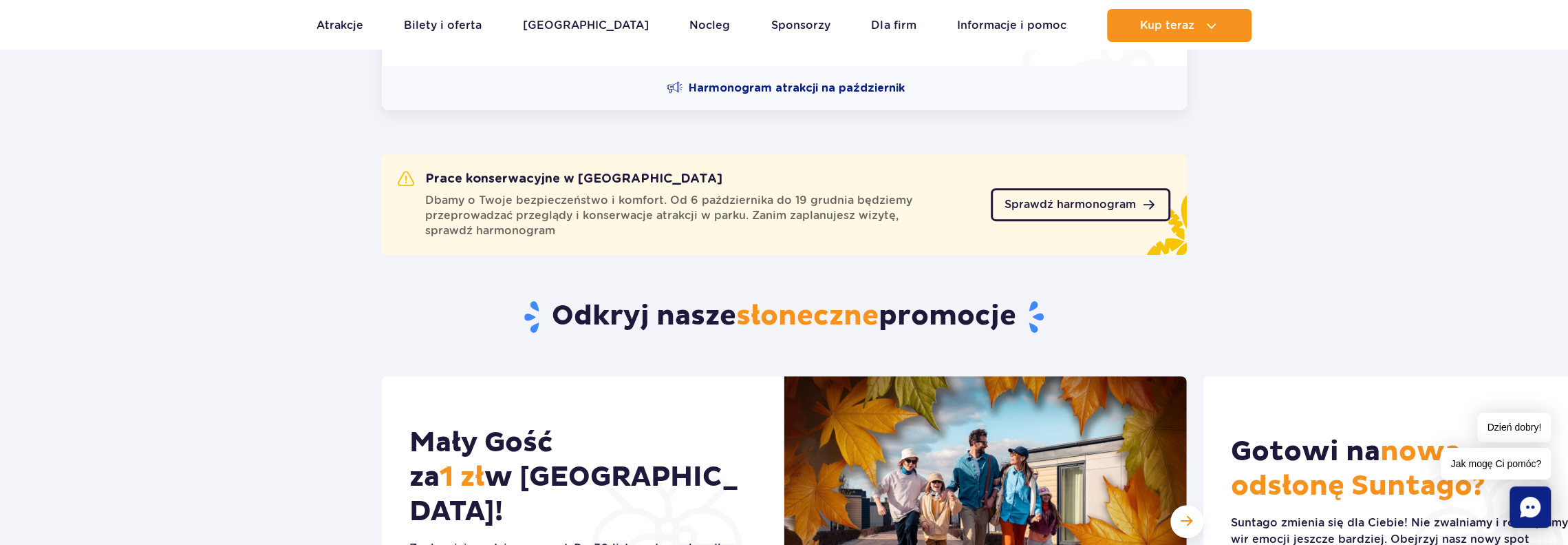
click at [1064, 209] on span "Sprawdź harmonogram" at bounding box center [1070, 205] width 131 height 11
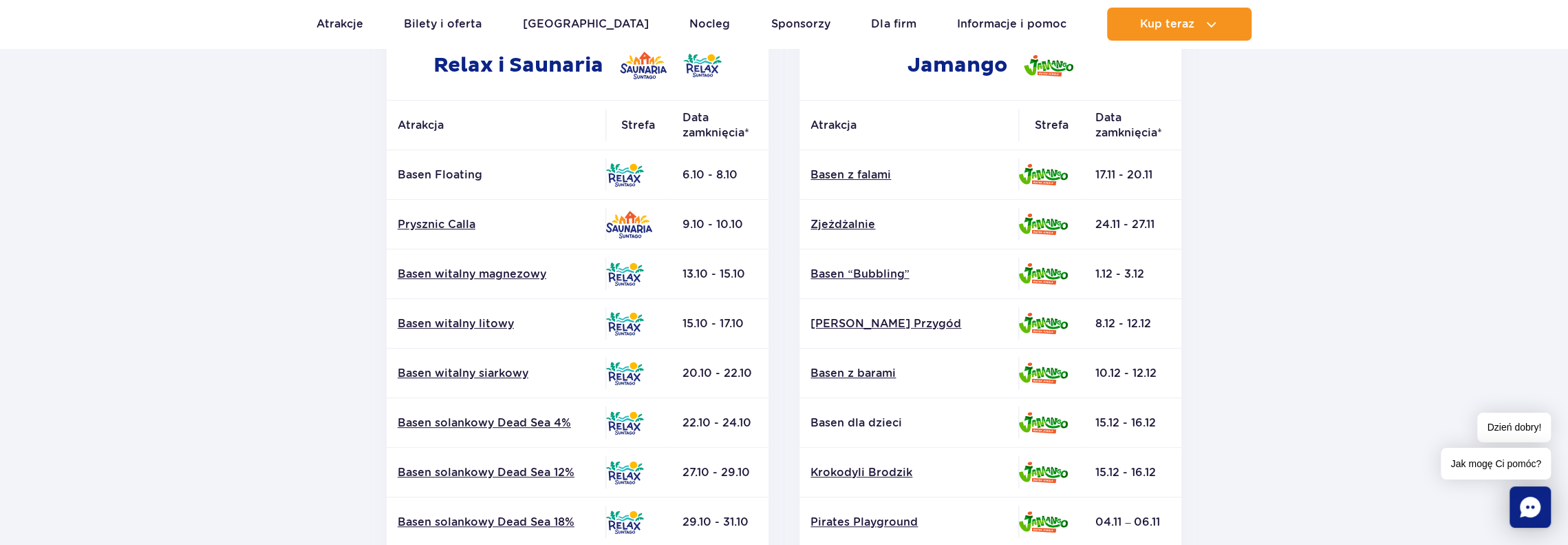
scroll to position [276, 0]
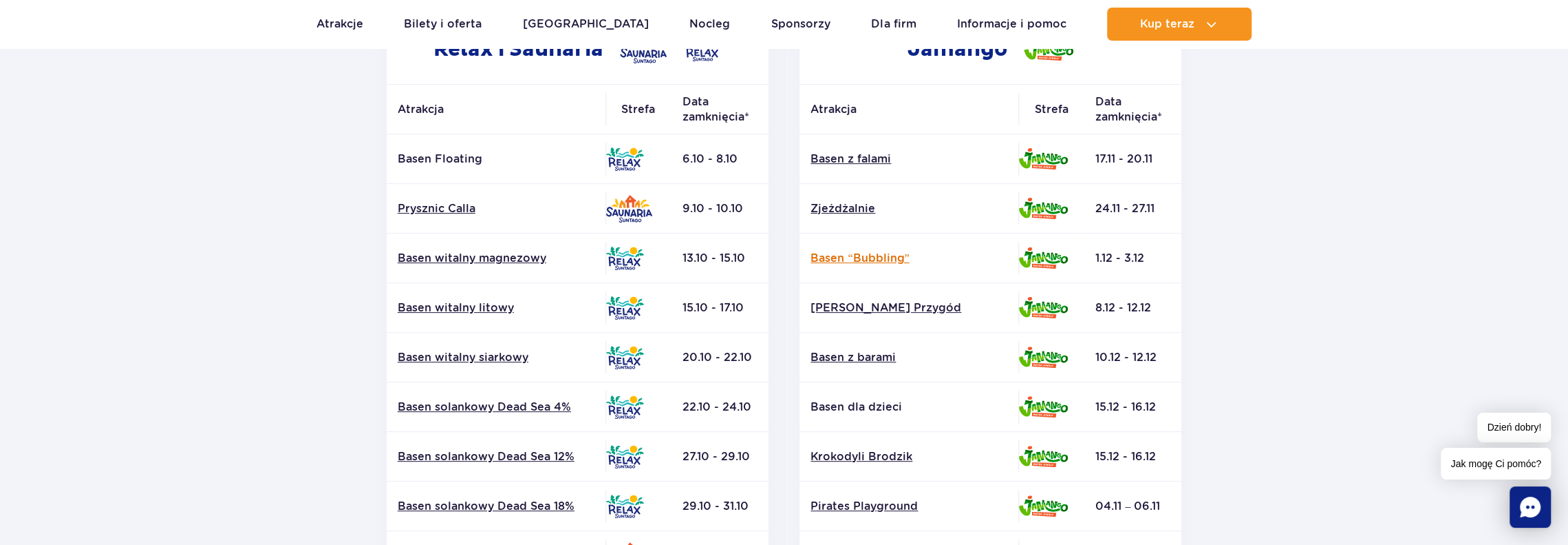
click at [877, 260] on link "Basen “Bubbling”" at bounding box center [909, 258] width 196 height 15
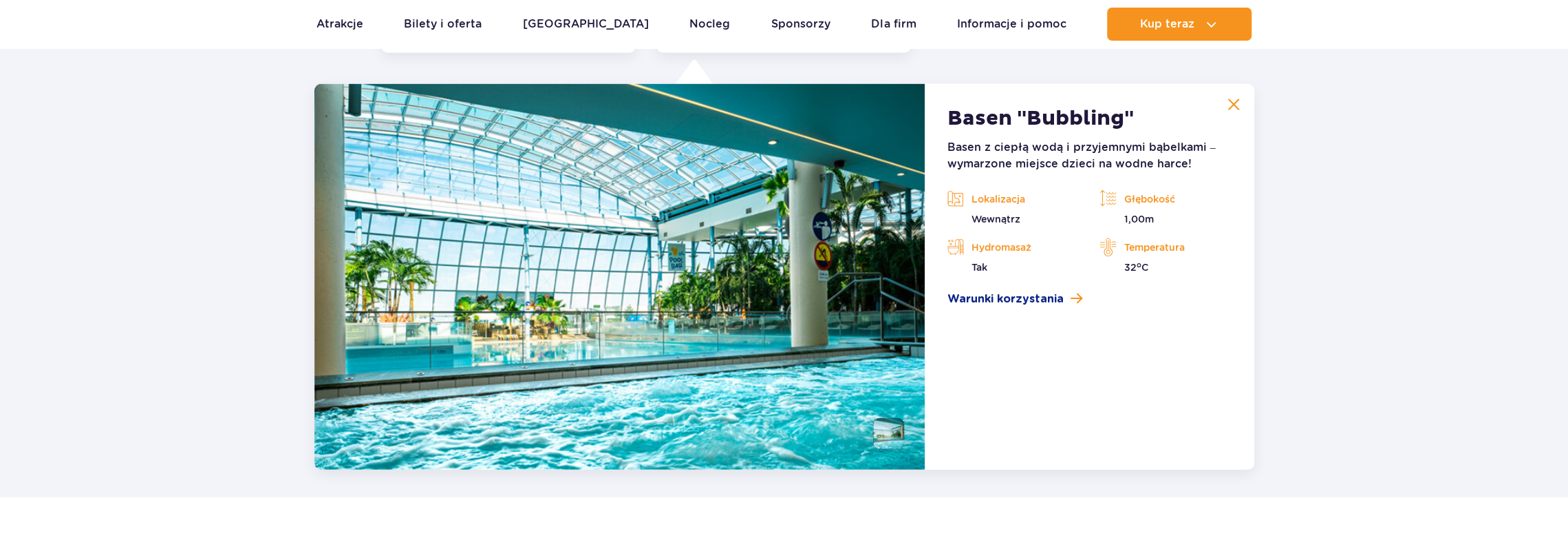
scroll to position [2793, 0]
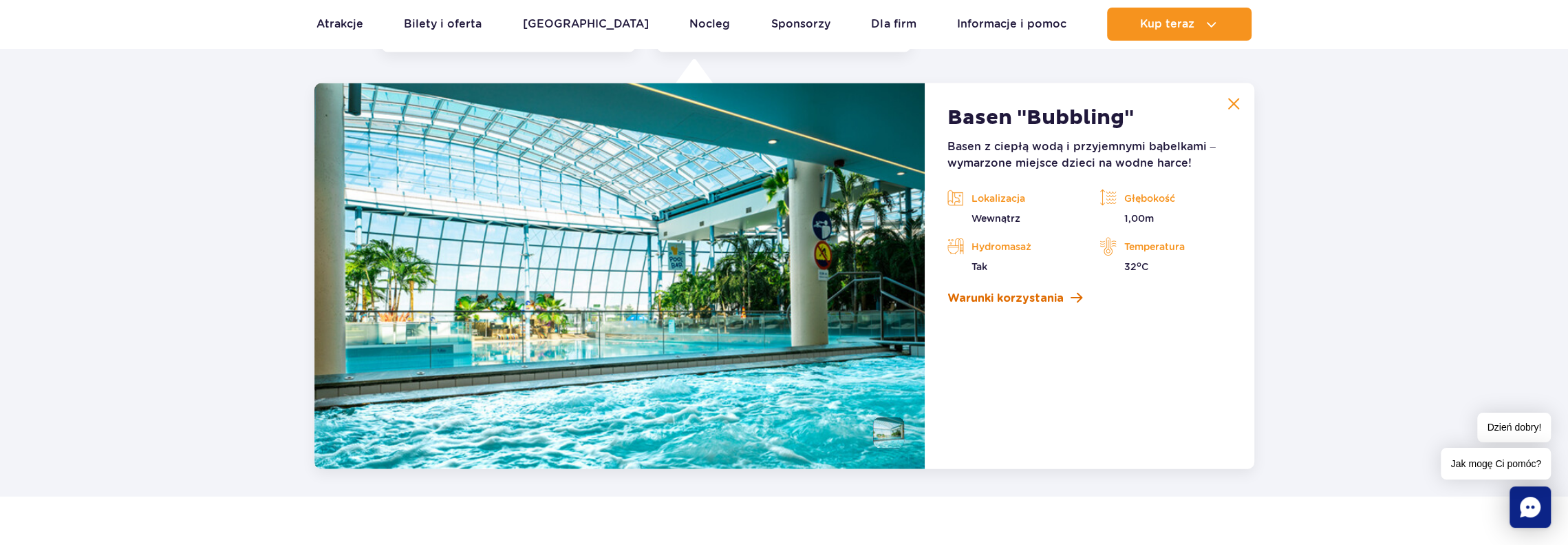
click at [998, 297] on span "Warunki korzystania" at bounding box center [1005, 298] width 116 height 17
click at [1241, 105] on button at bounding box center [1234, 104] width 28 height 28
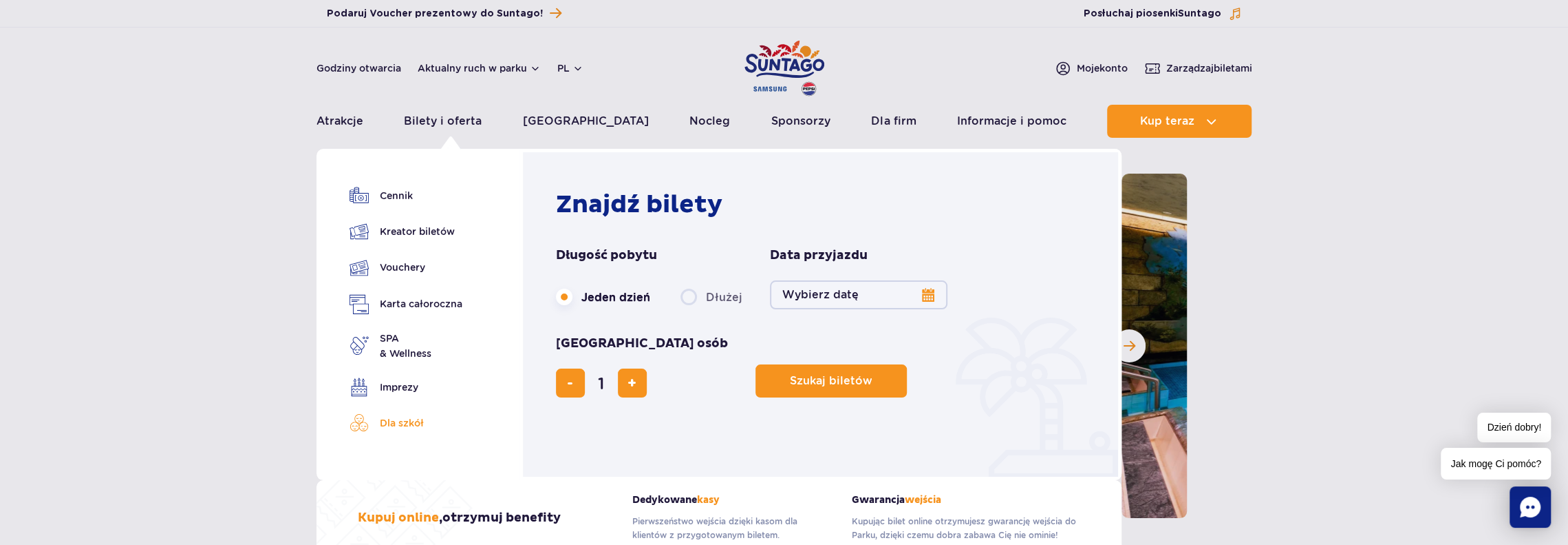
scroll to position [69, 0]
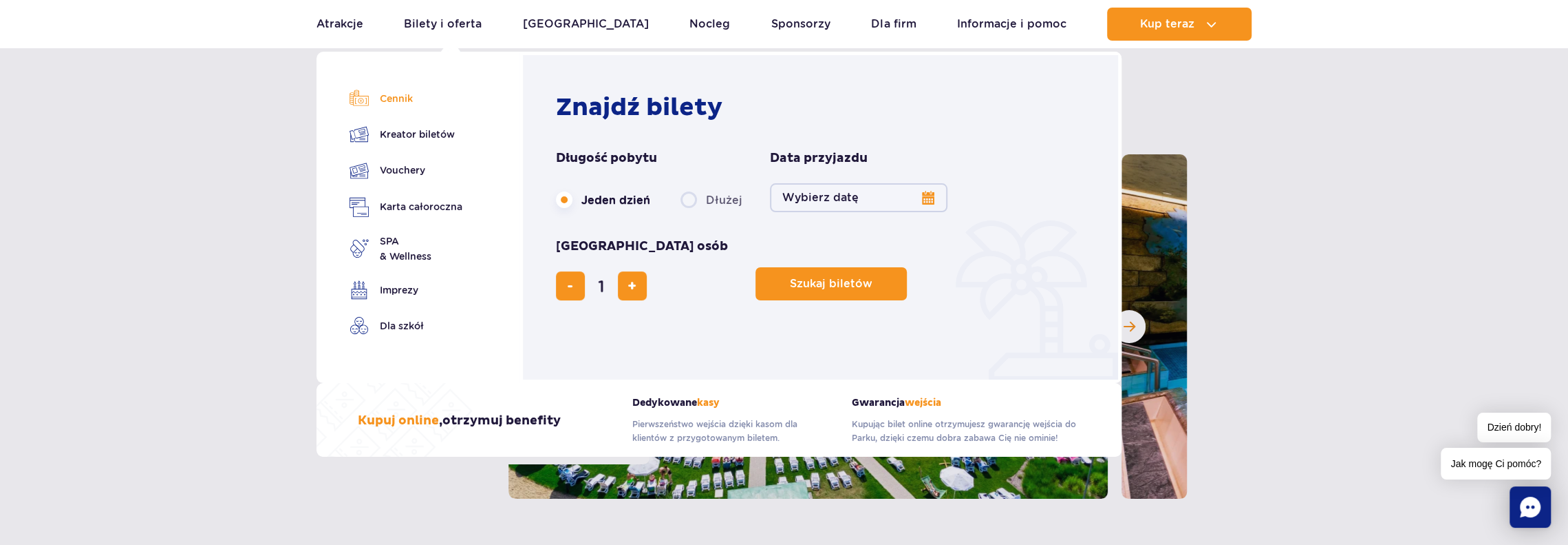
click at [398, 98] on link "Cennik" at bounding box center [405, 98] width 113 height 20
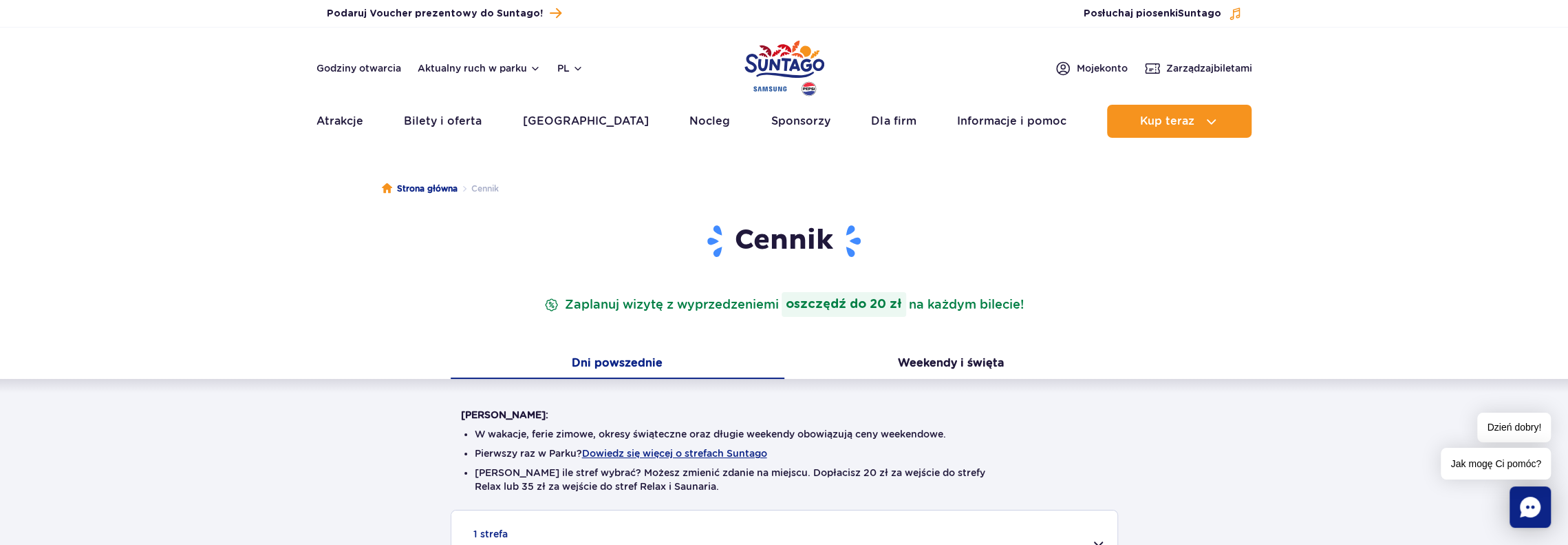
click at [892, 301] on strong "oszczędź do 20 zł" at bounding box center [845, 304] width 125 height 25
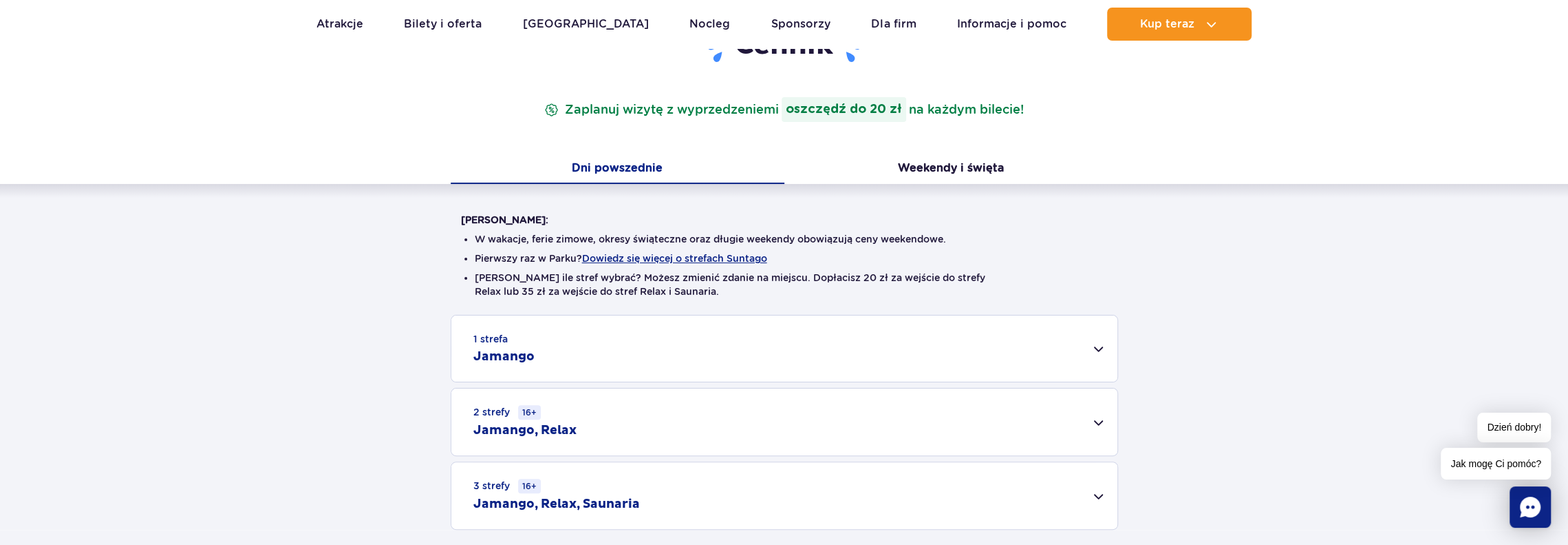
scroll to position [276, 0]
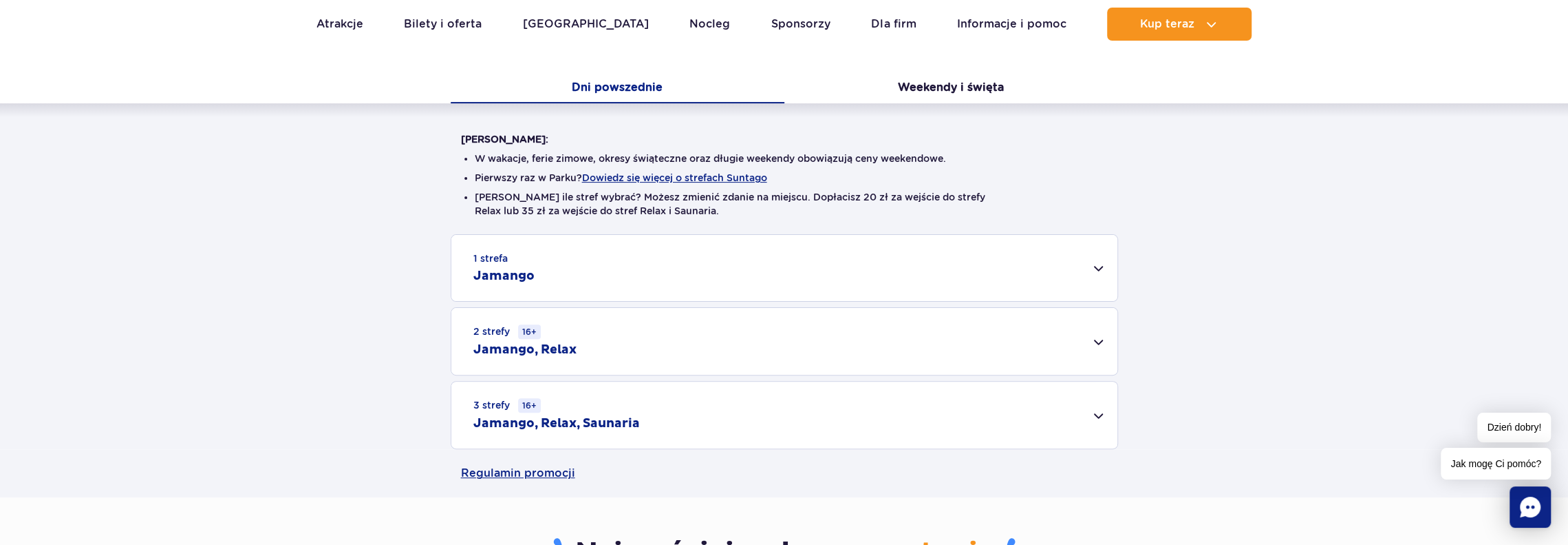
click at [617, 279] on div "1 strefa Jamango" at bounding box center [784, 267] width 666 height 66
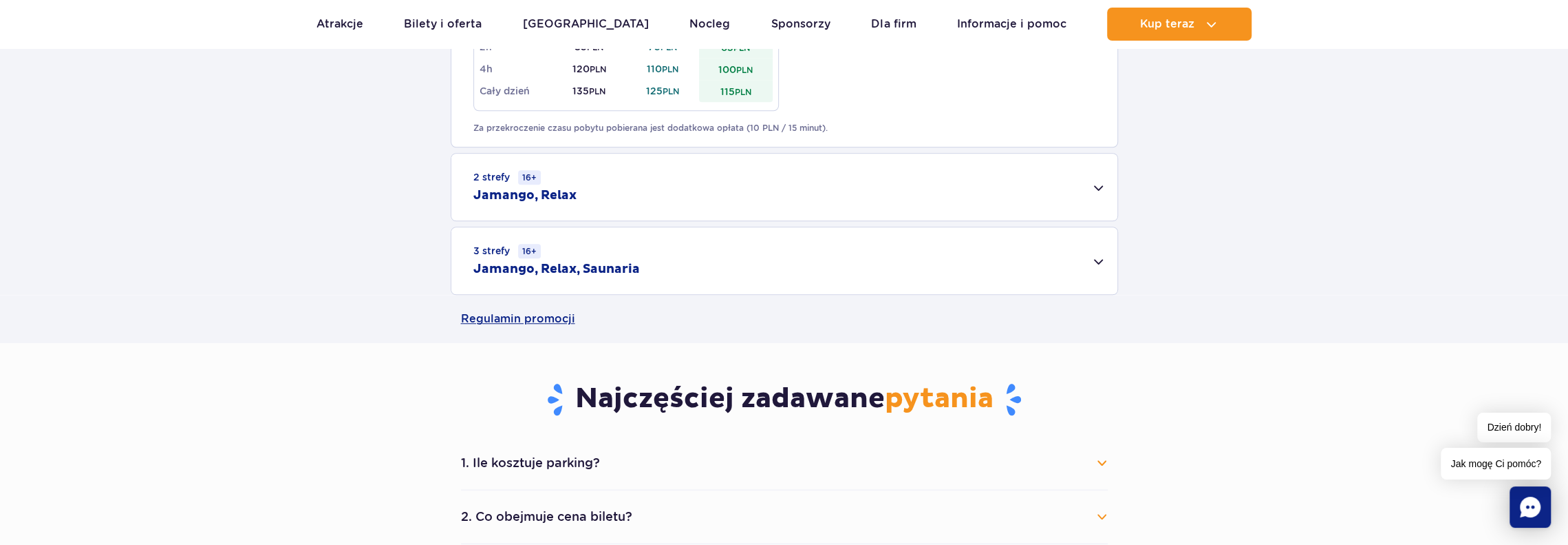
scroll to position [1102, 0]
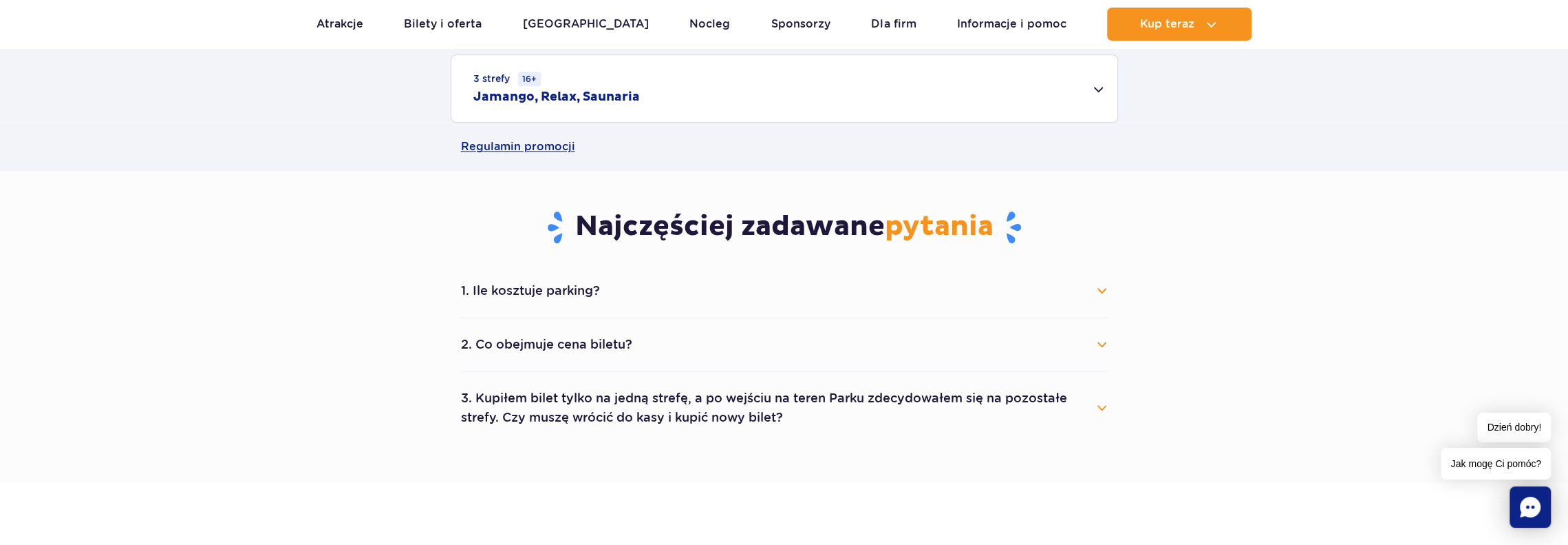
click at [632, 298] on button "1. Ile kosztuje parking?" at bounding box center [784, 291] width 647 height 31
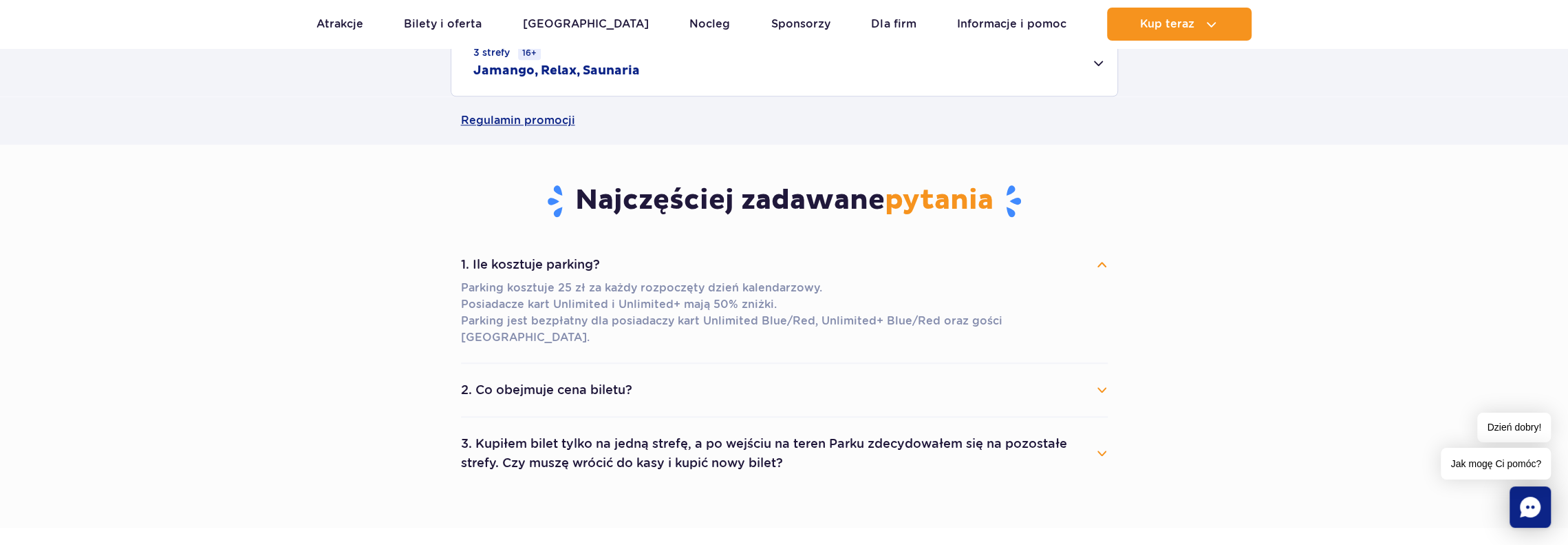
scroll to position [1170, 0]
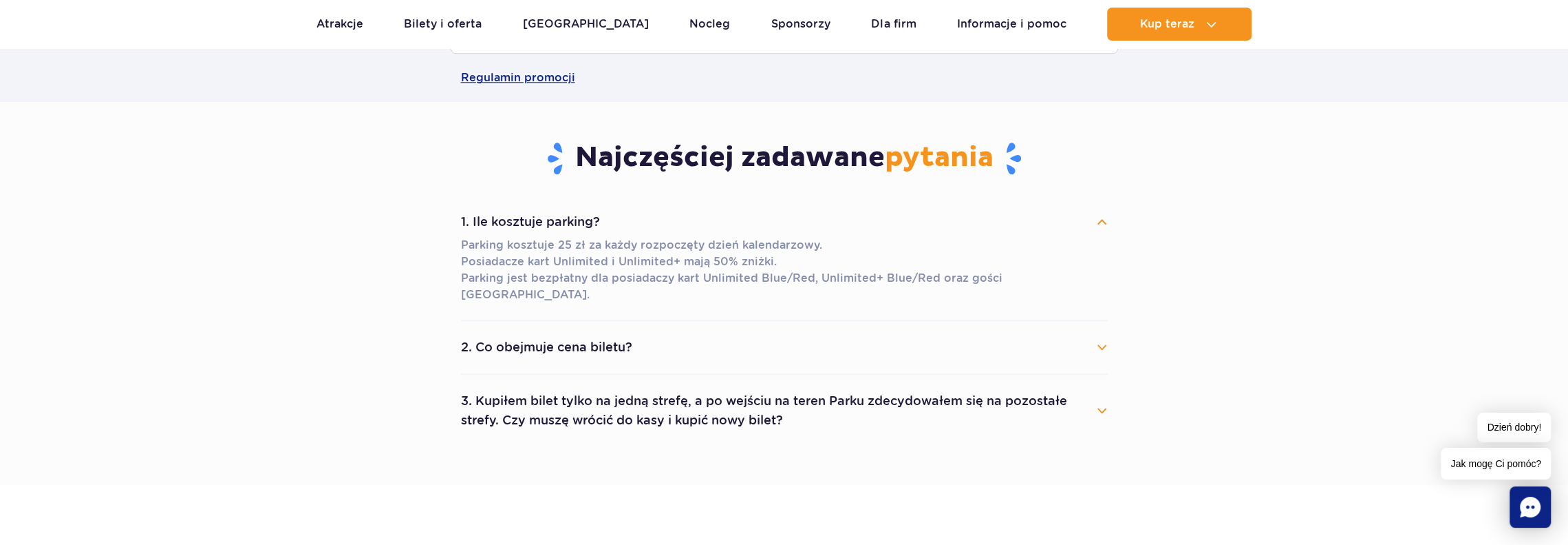
click at [878, 395] on button "3. Kupiłem bilet tylko na jedną strefę, a po wejściu na teren Parku zdecydowałe…" at bounding box center [784, 410] width 647 height 49
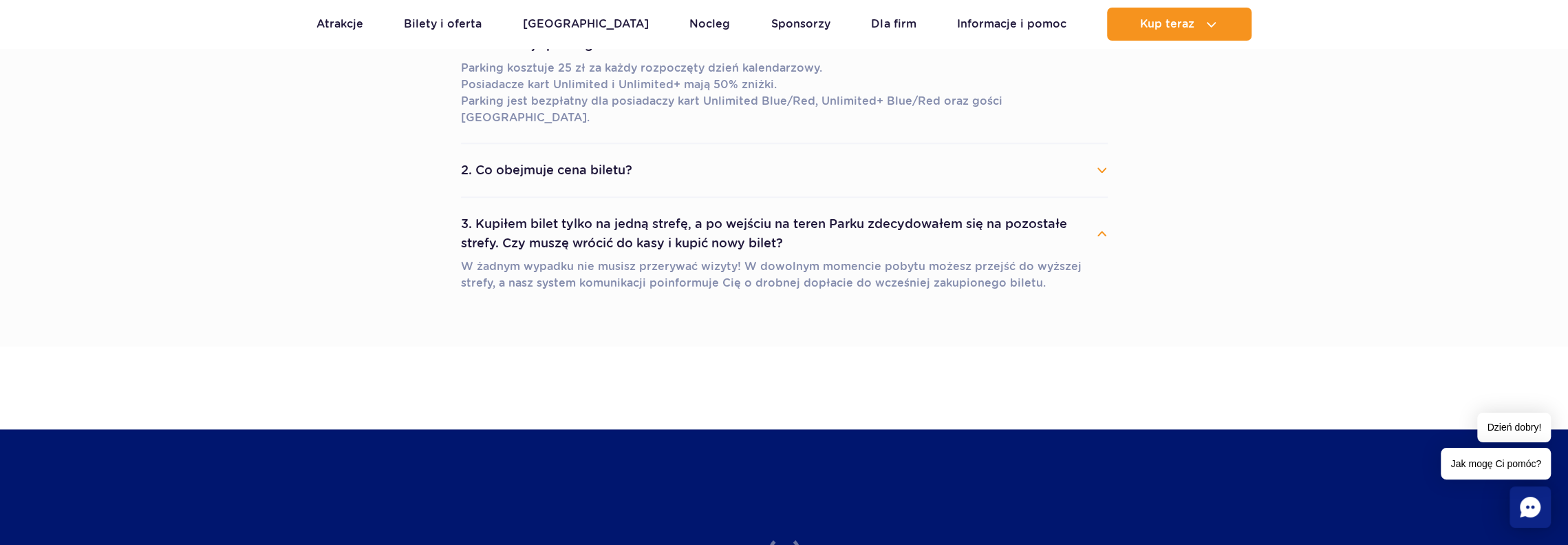
scroll to position [1377, 0]
